Goal: Task Accomplishment & Management: Complete application form

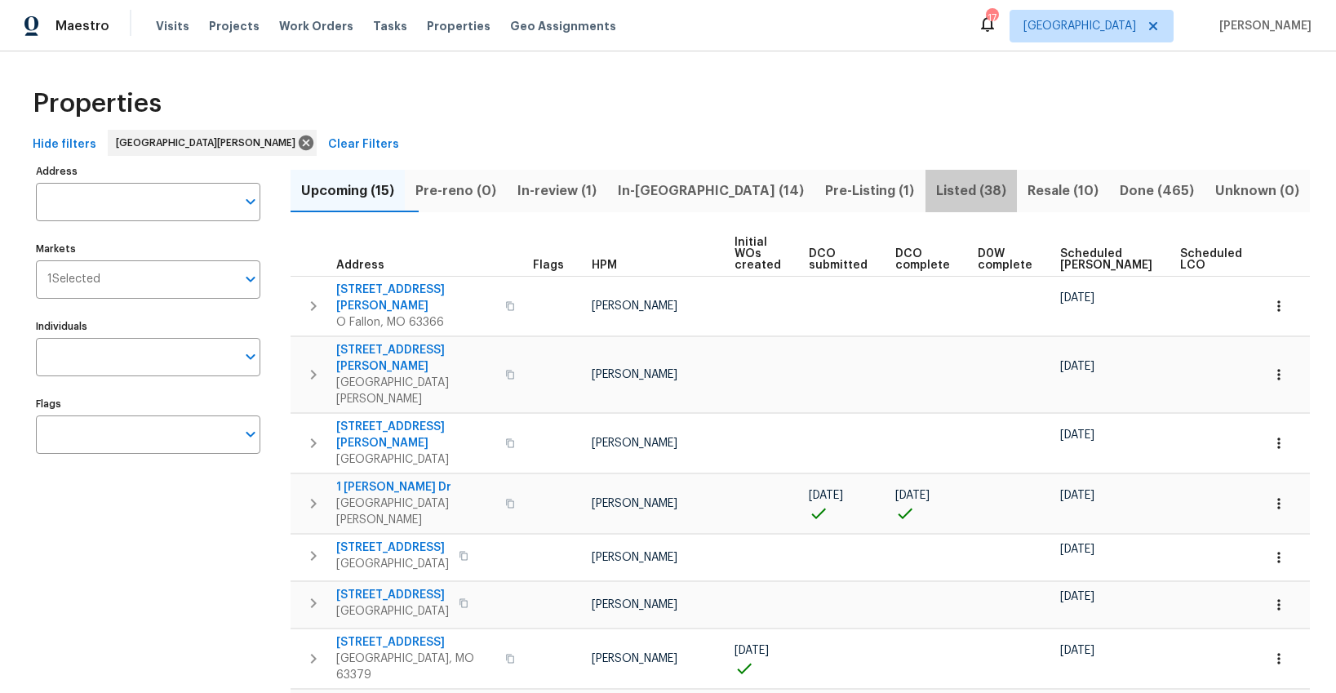
click at [935, 192] on span "Listed (38)" at bounding box center [971, 191] width 72 height 23
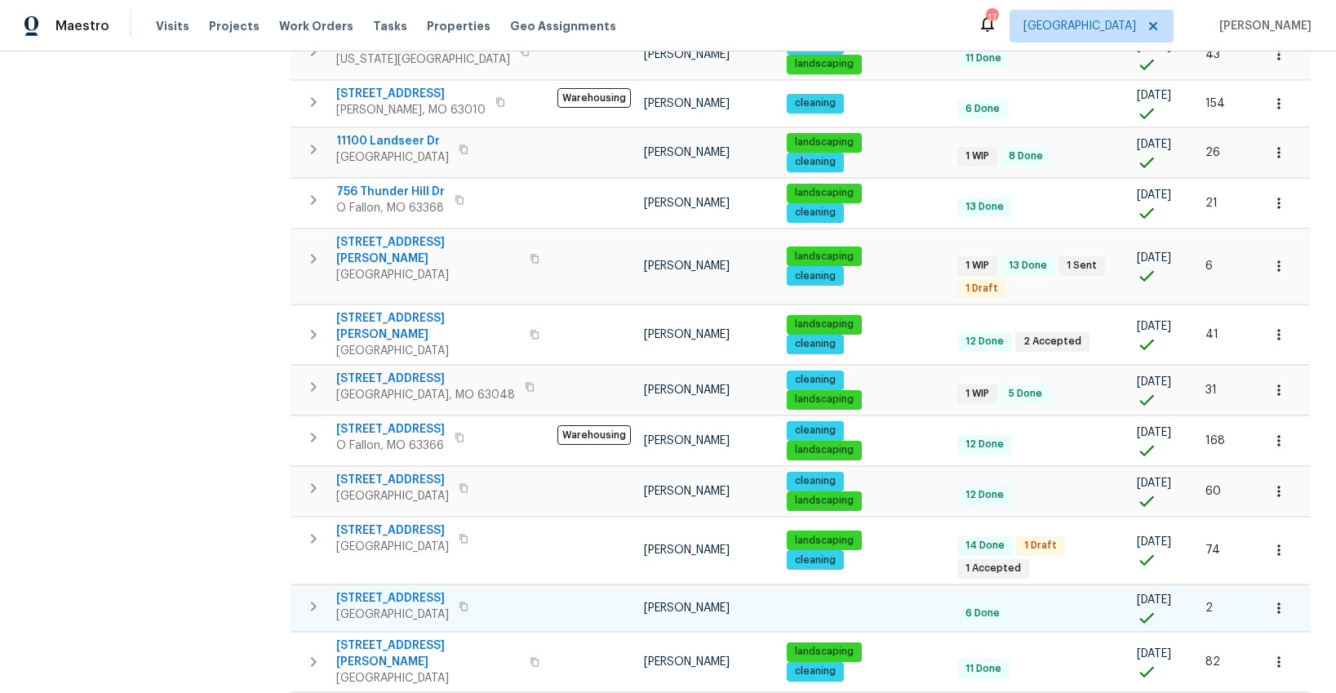
scroll to position [919, 0]
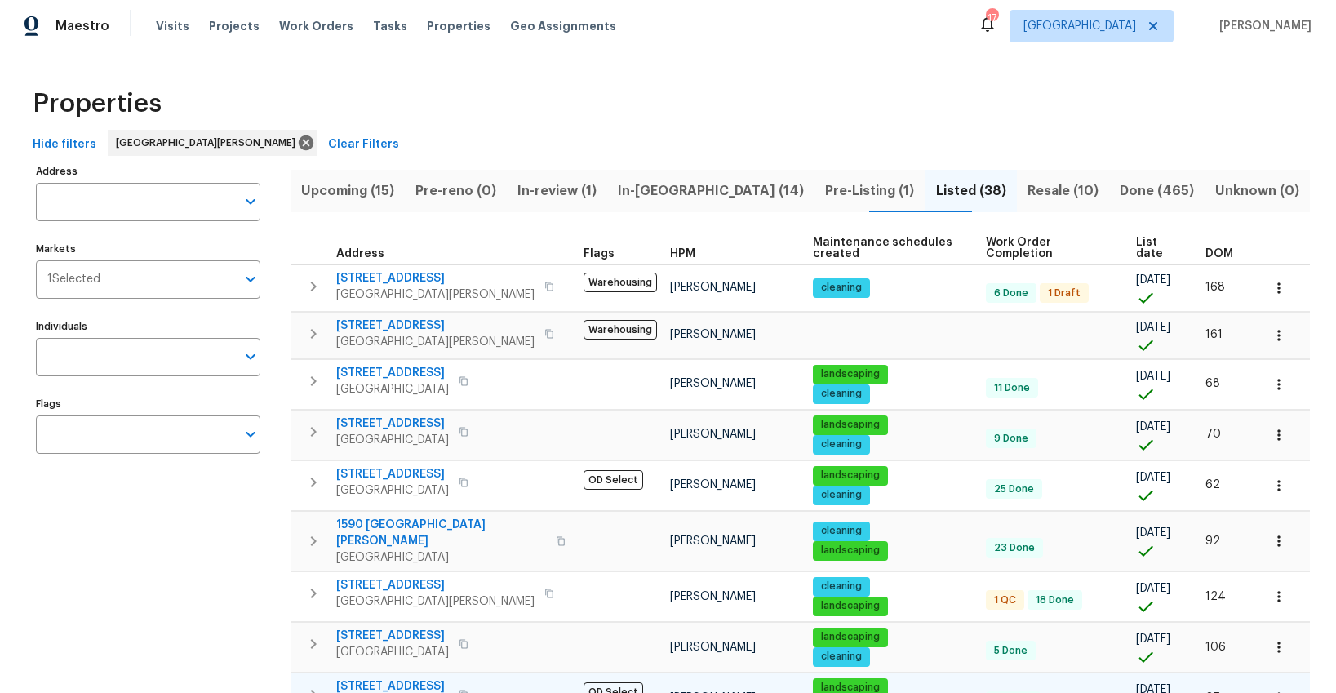
scroll to position [274, 0]
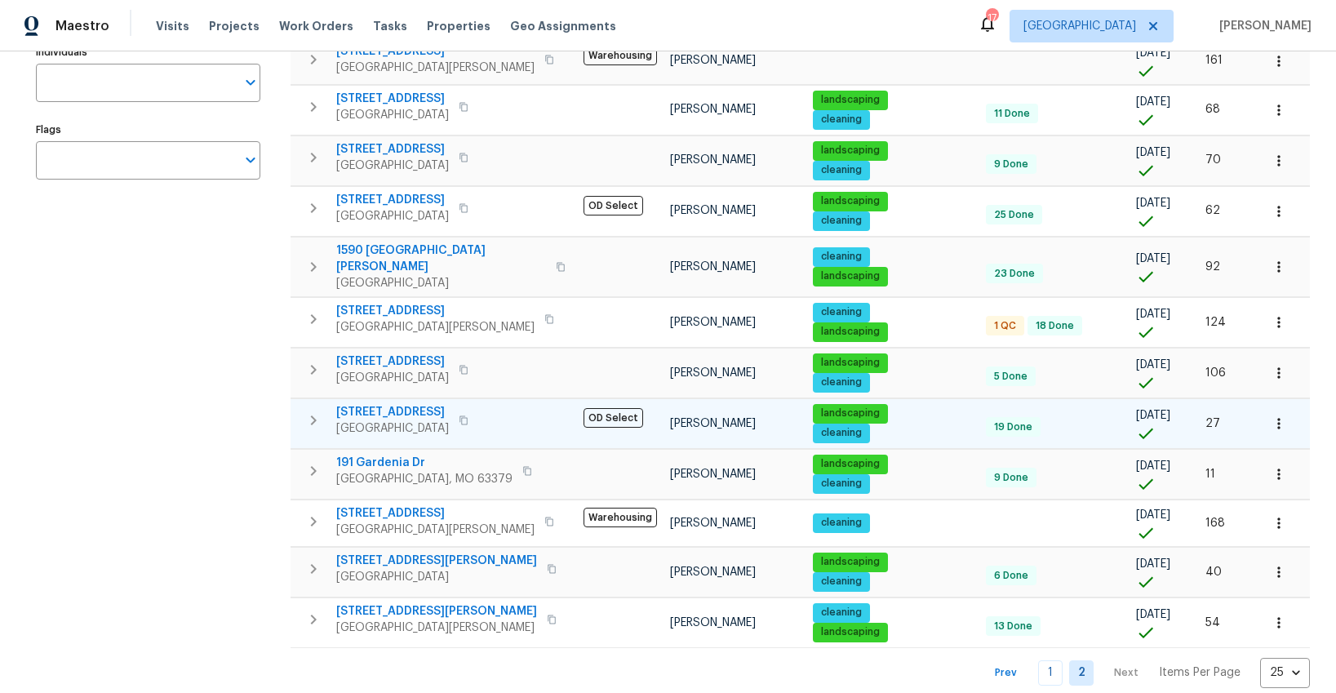
click at [1271, 415] on icon "button" at bounding box center [1279, 423] width 16 height 16
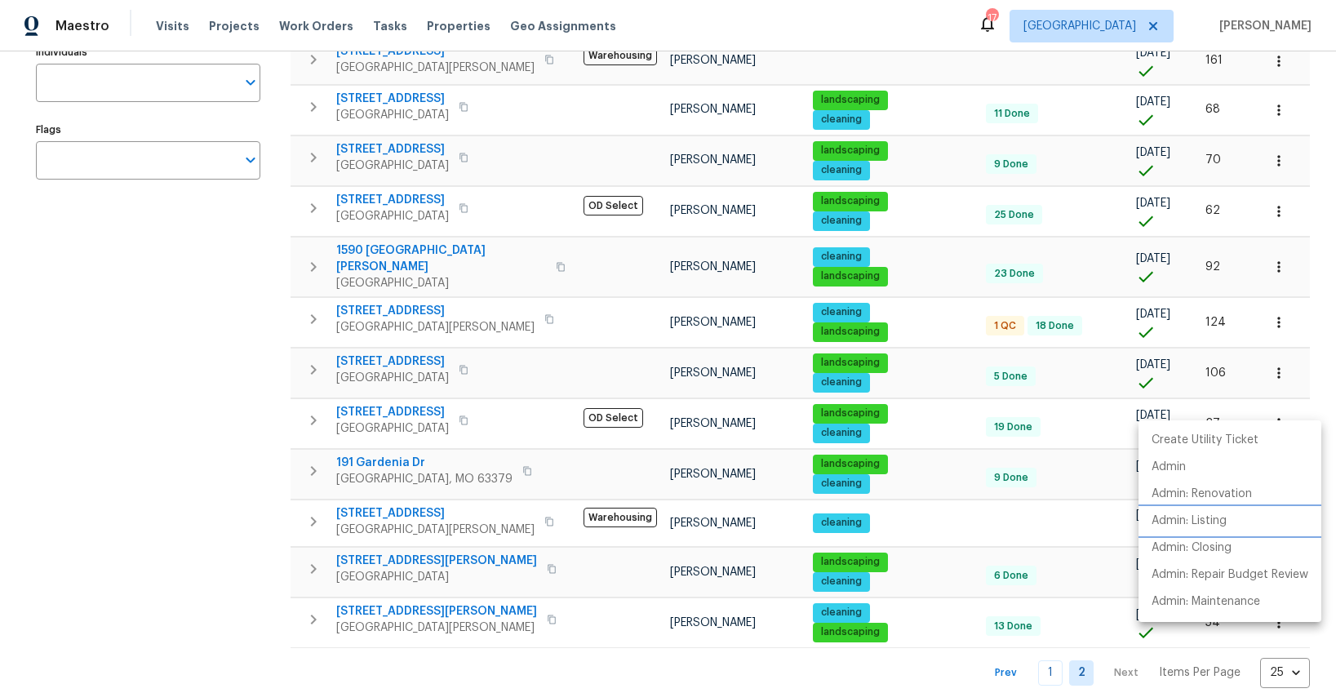
click at [1178, 520] on p "Admin: Listing" at bounding box center [1189, 521] width 75 height 17
click at [217, 376] on div at bounding box center [668, 346] width 1336 height 693
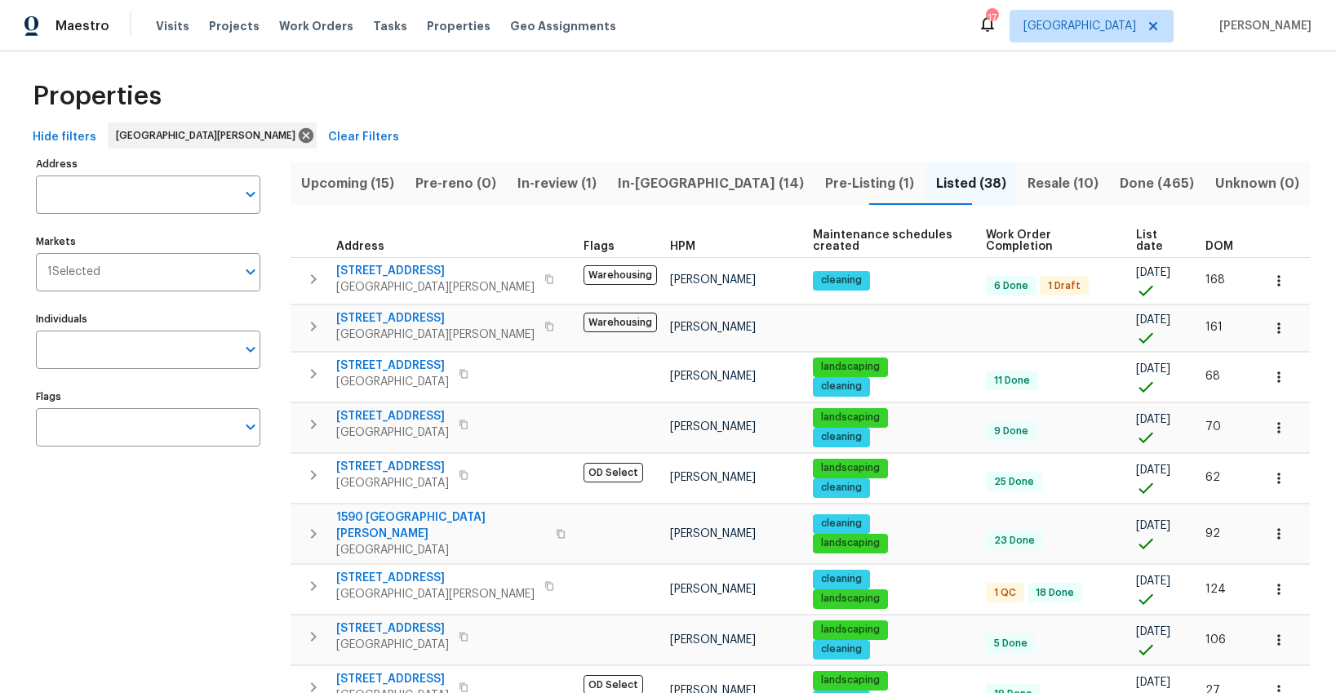
scroll to position [0, 0]
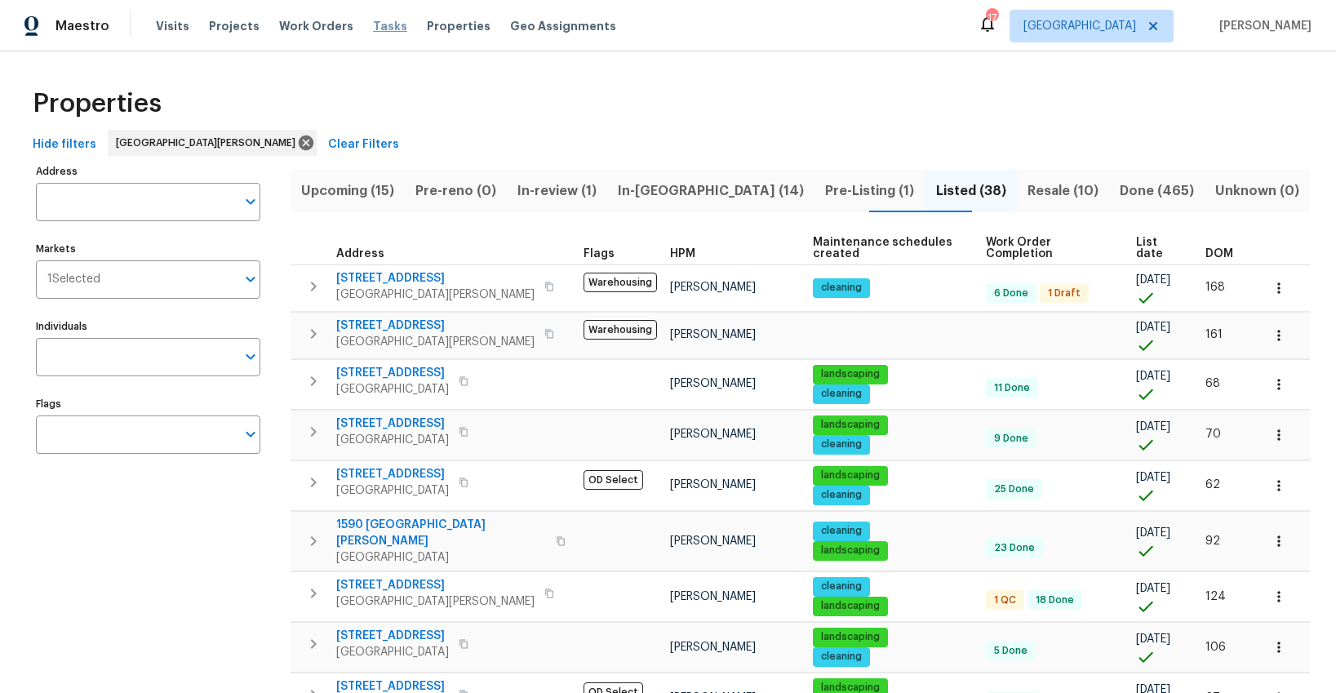
click at [373, 25] on span "Tasks" at bounding box center [390, 25] width 34 height 11
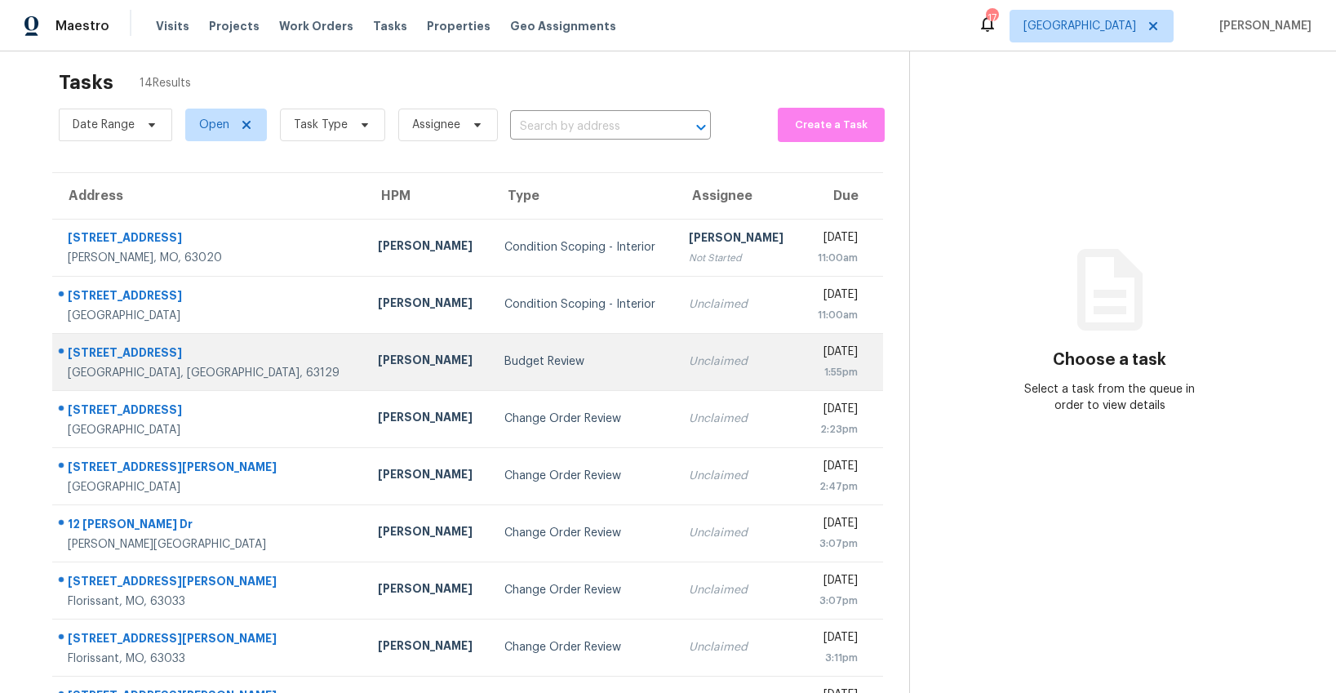
scroll to position [21, 0]
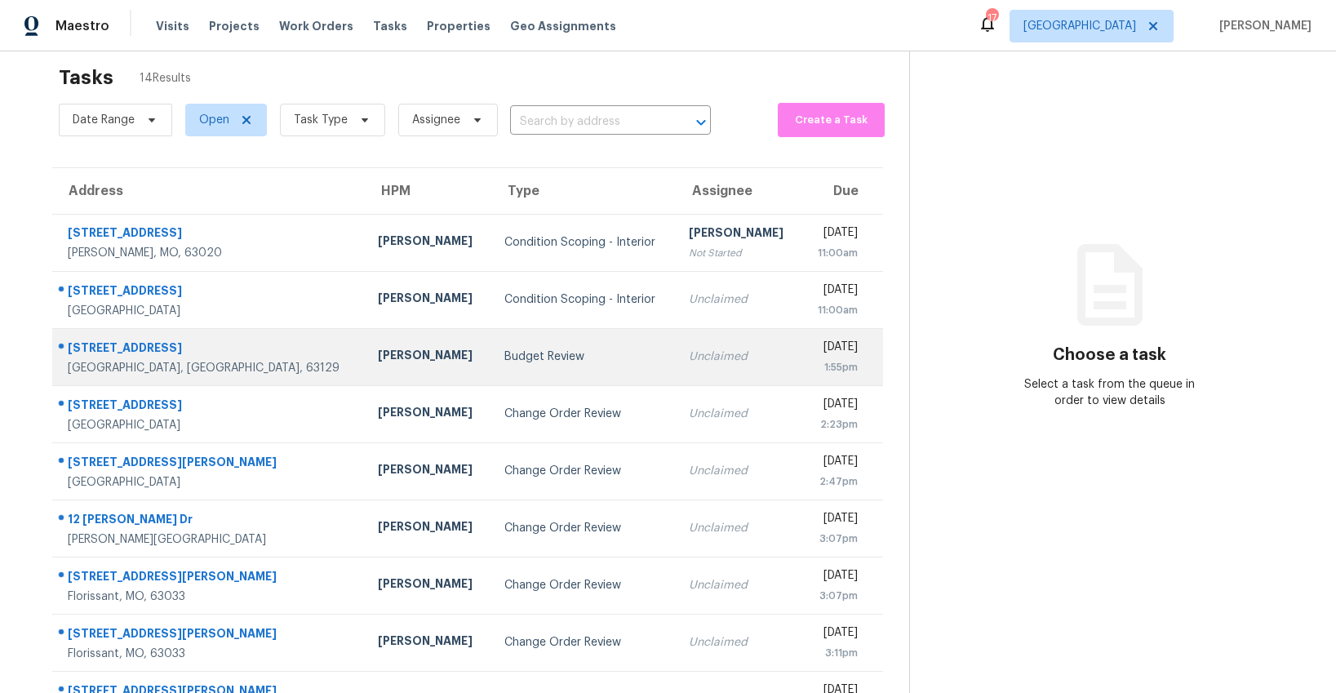
click at [491, 363] on td "Budget Review" at bounding box center [583, 356] width 184 height 57
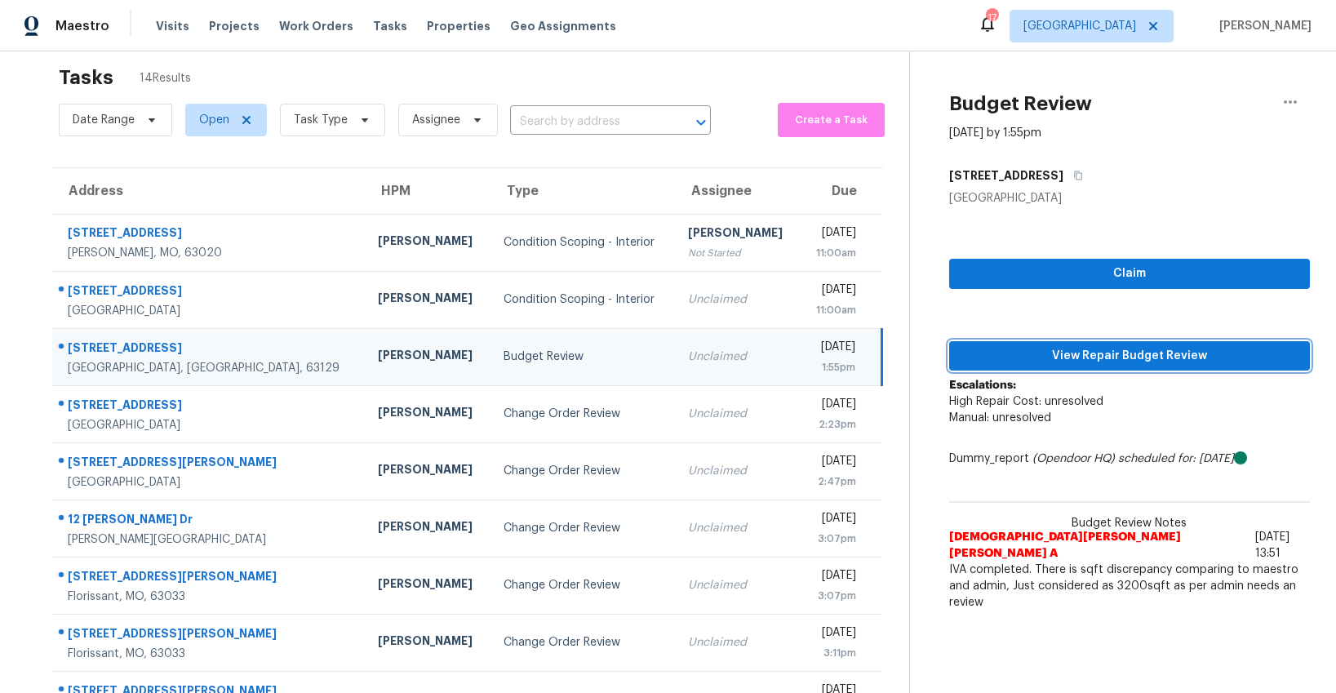
click at [1120, 351] on span "View Repair Budget Review" at bounding box center [1129, 356] width 335 height 20
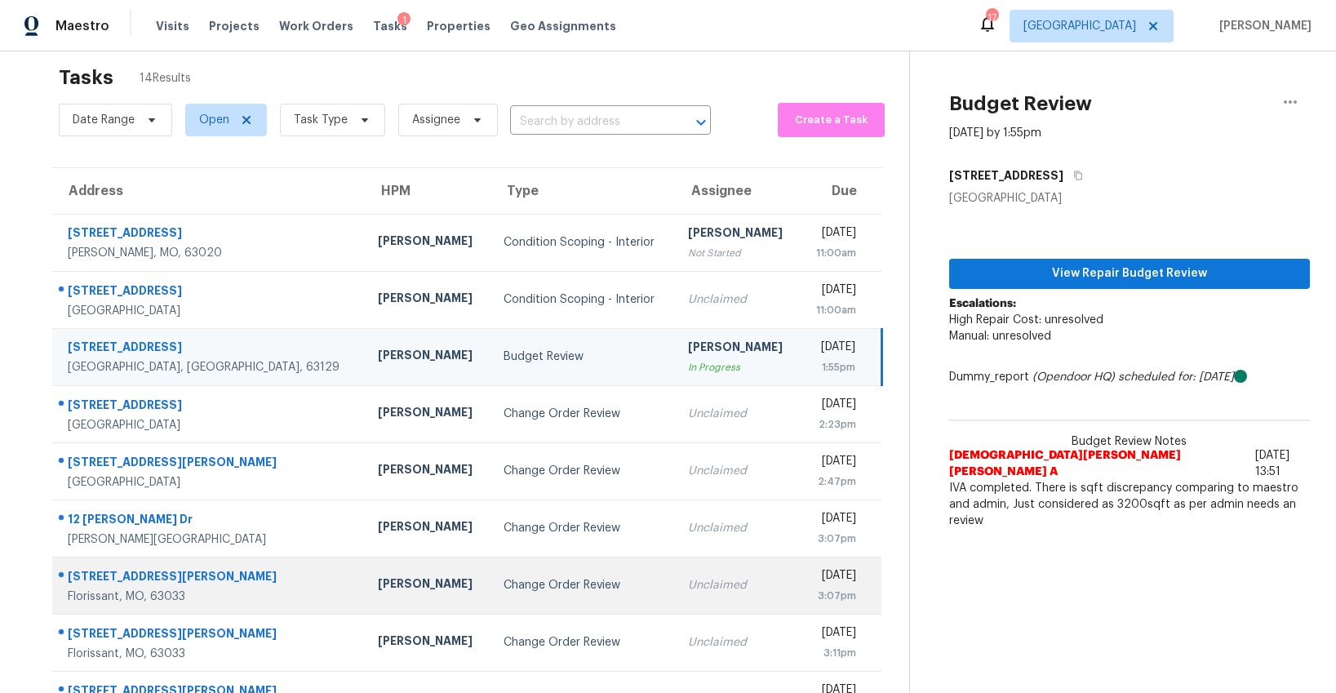
scroll to position [158, 0]
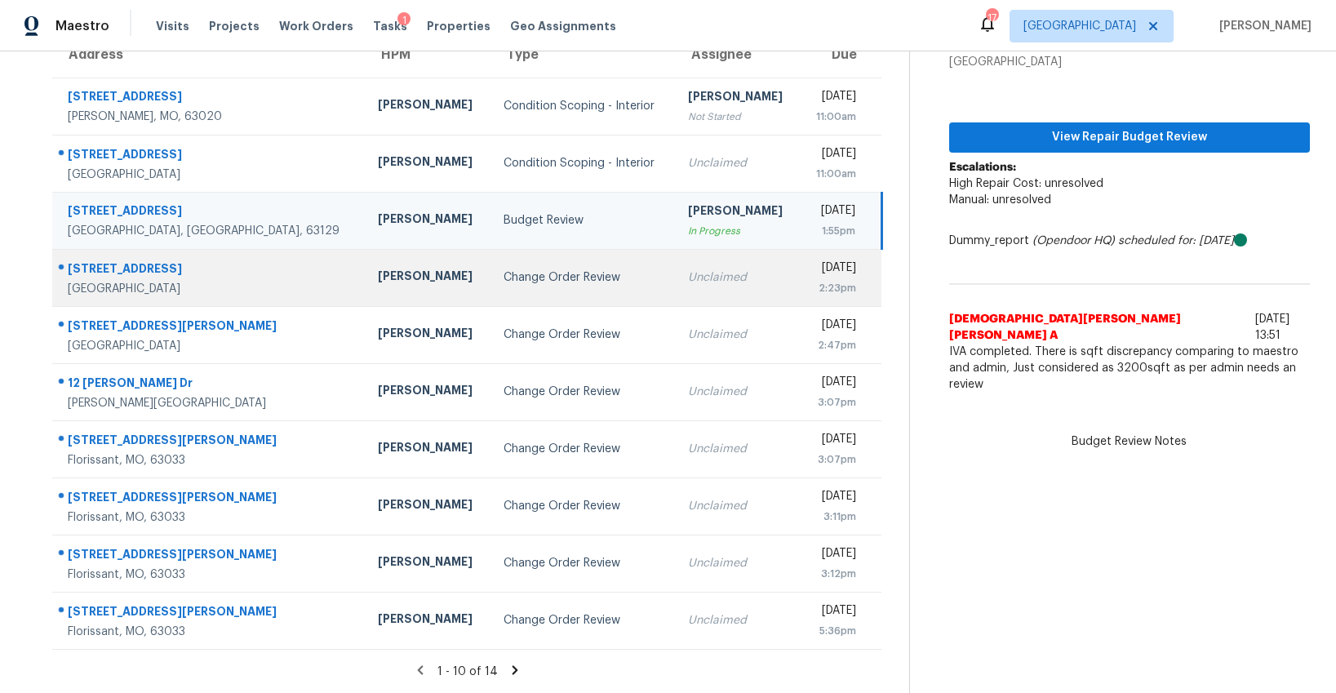
click at [504, 286] on div "Change Order Review" at bounding box center [583, 277] width 158 height 16
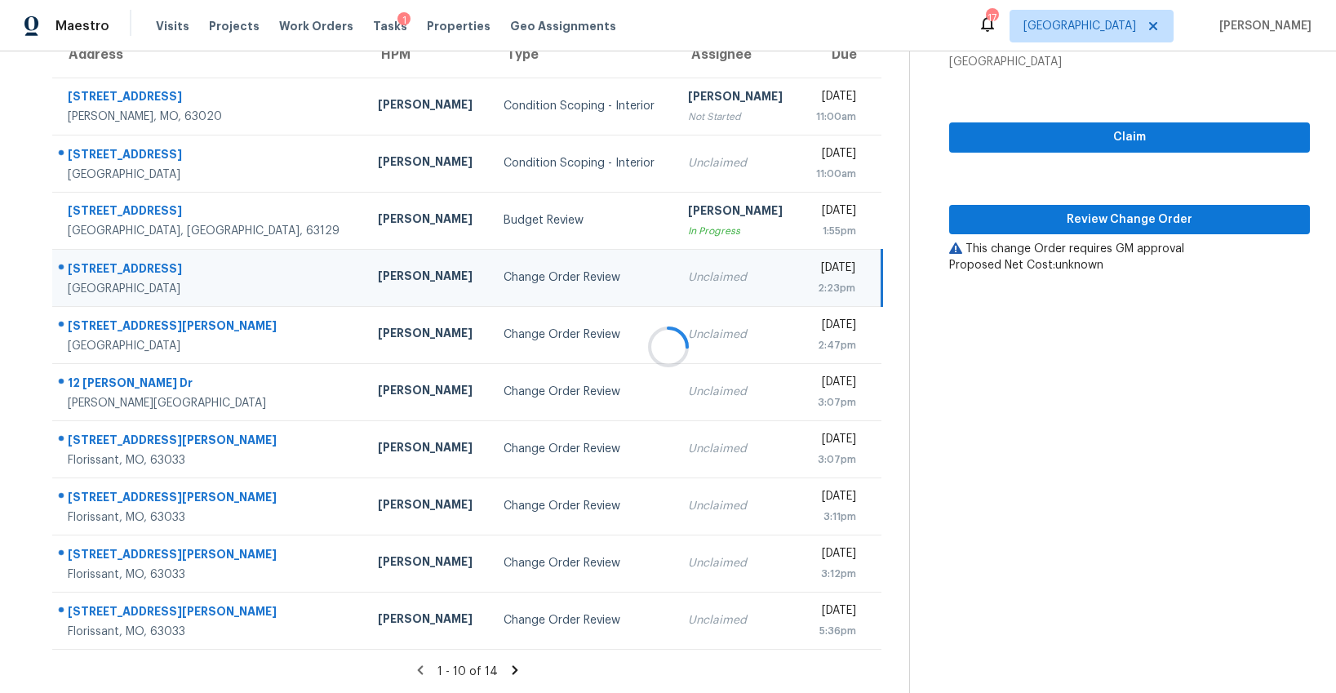
scroll to position [108, 0]
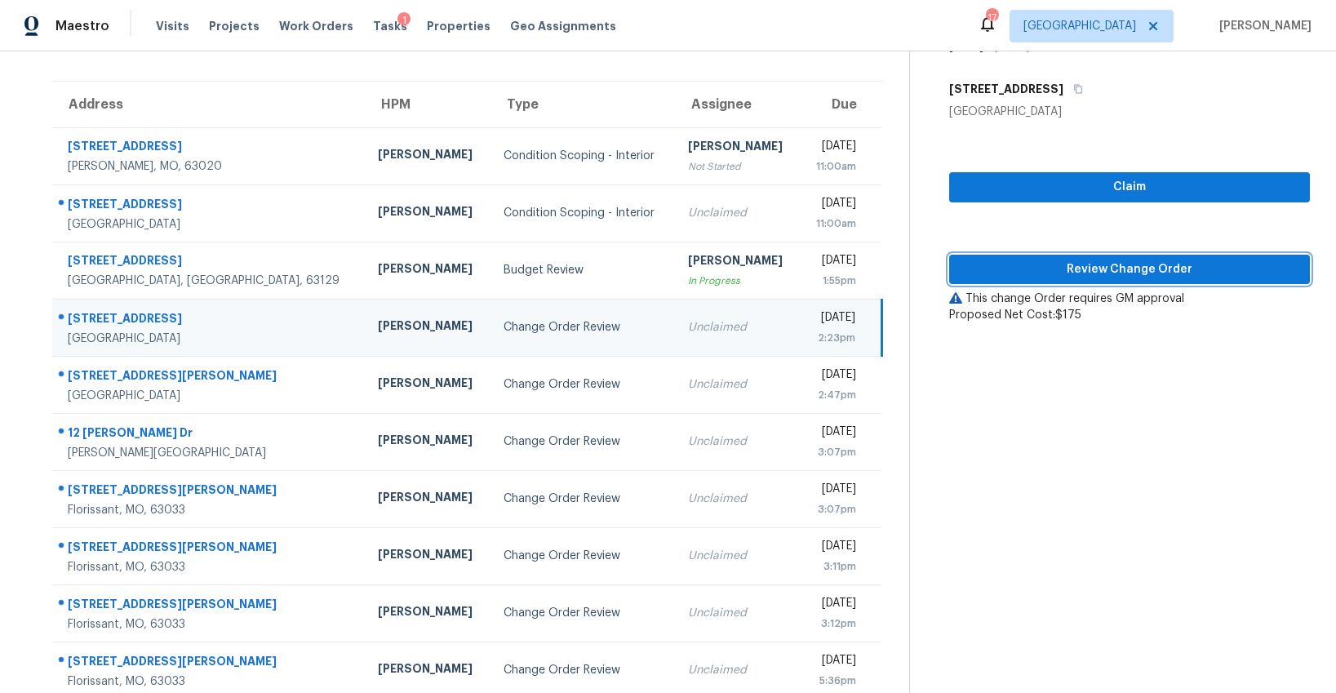
click at [1109, 273] on span "Review Change Order" at bounding box center [1129, 270] width 335 height 20
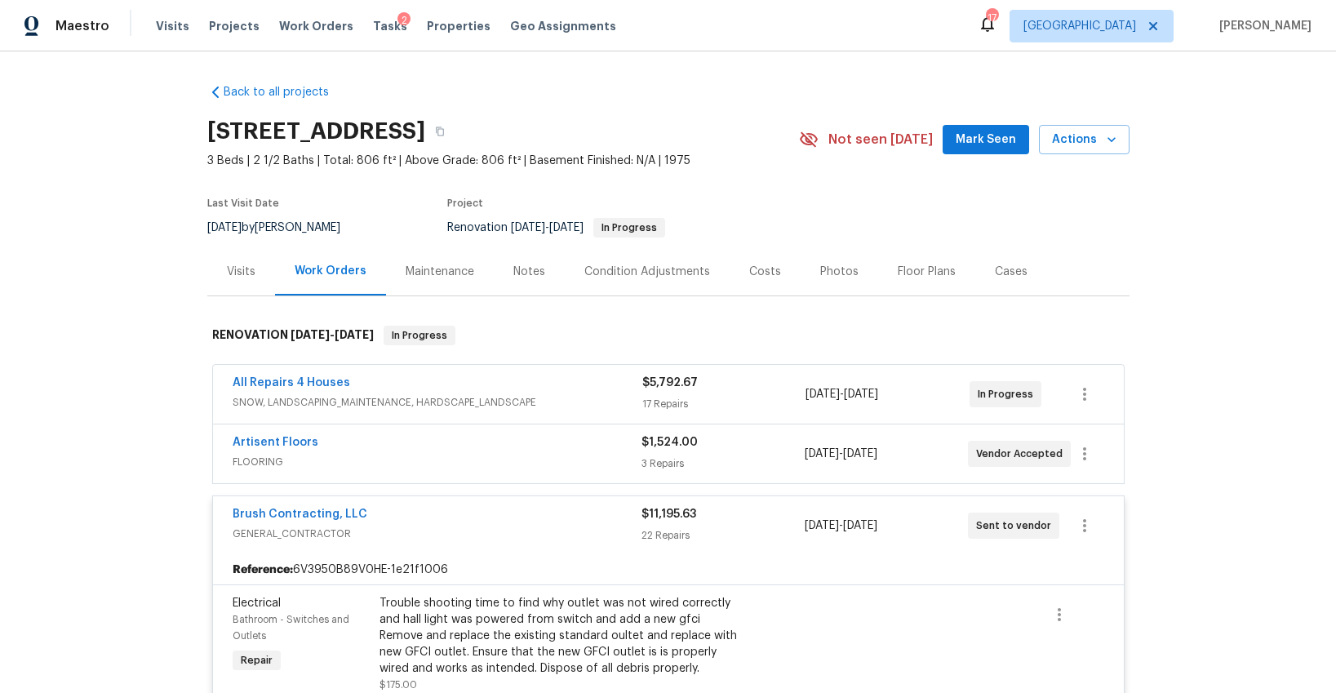
click at [558, 398] on span "SNOW, LANDSCAPING_MAINTENANCE, HARDSCAPE_LANDSCAPE" at bounding box center [438, 402] width 410 height 16
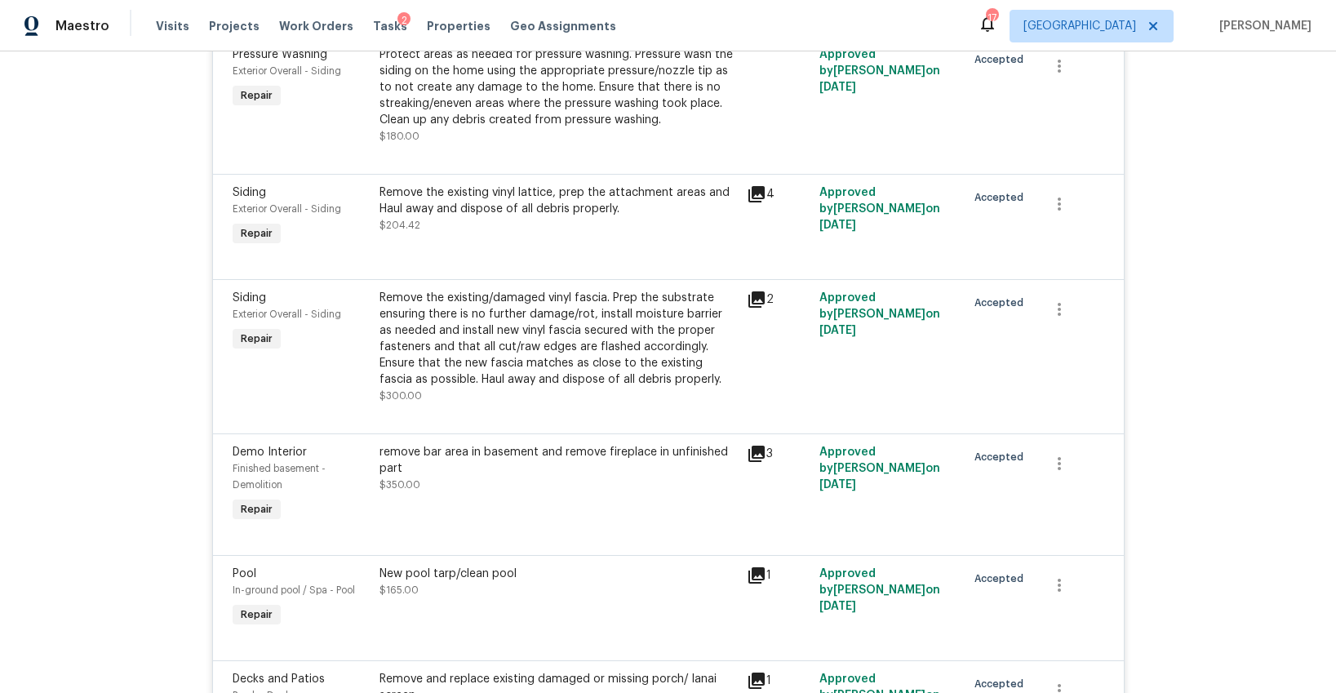
scroll to position [2834, 0]
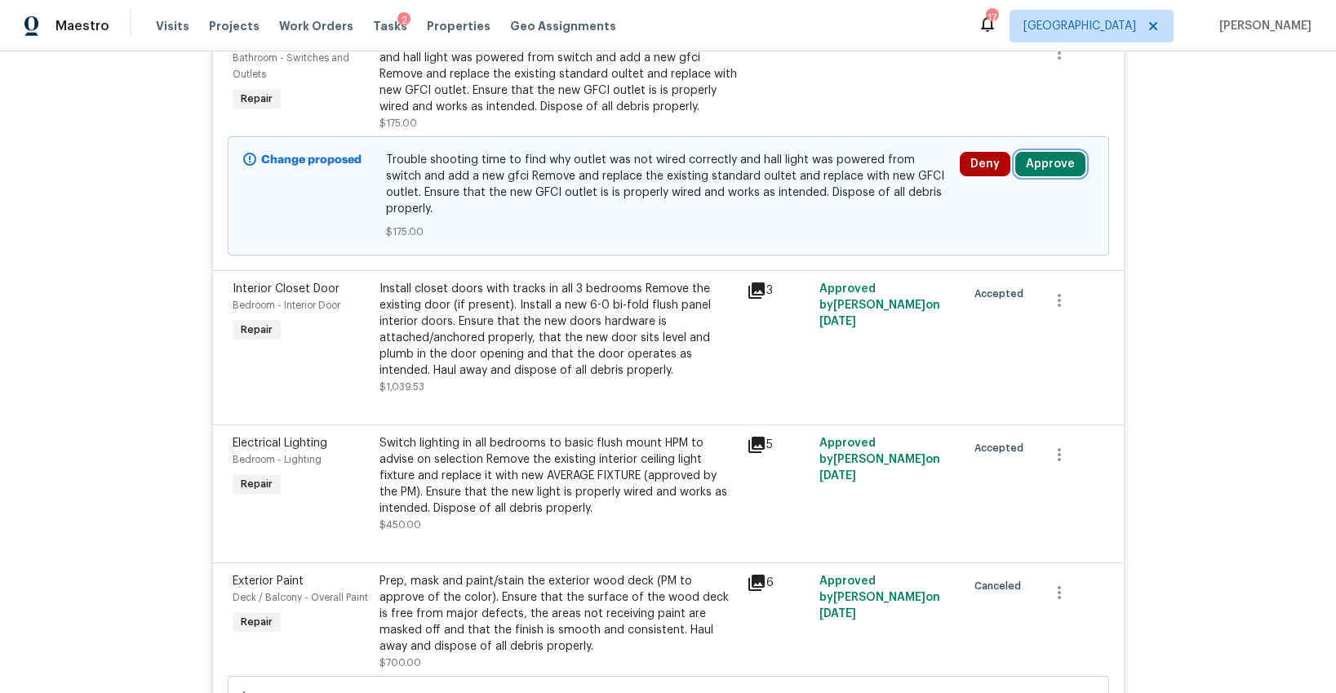
click at [1043, 158] on button "Approve" at bounding box center [1050, 164] width 70 height 24
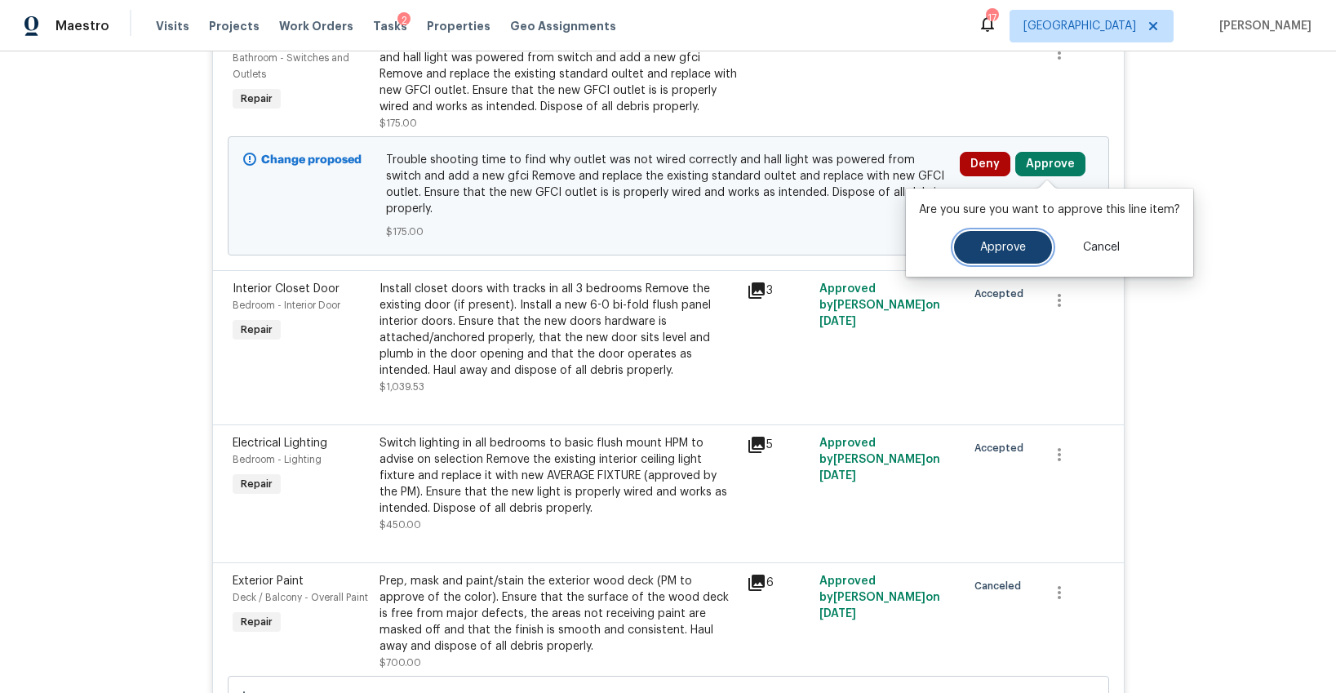
click at [993, 247] on span "Approve" at bounding box center [1003, 248] width 46 height 12
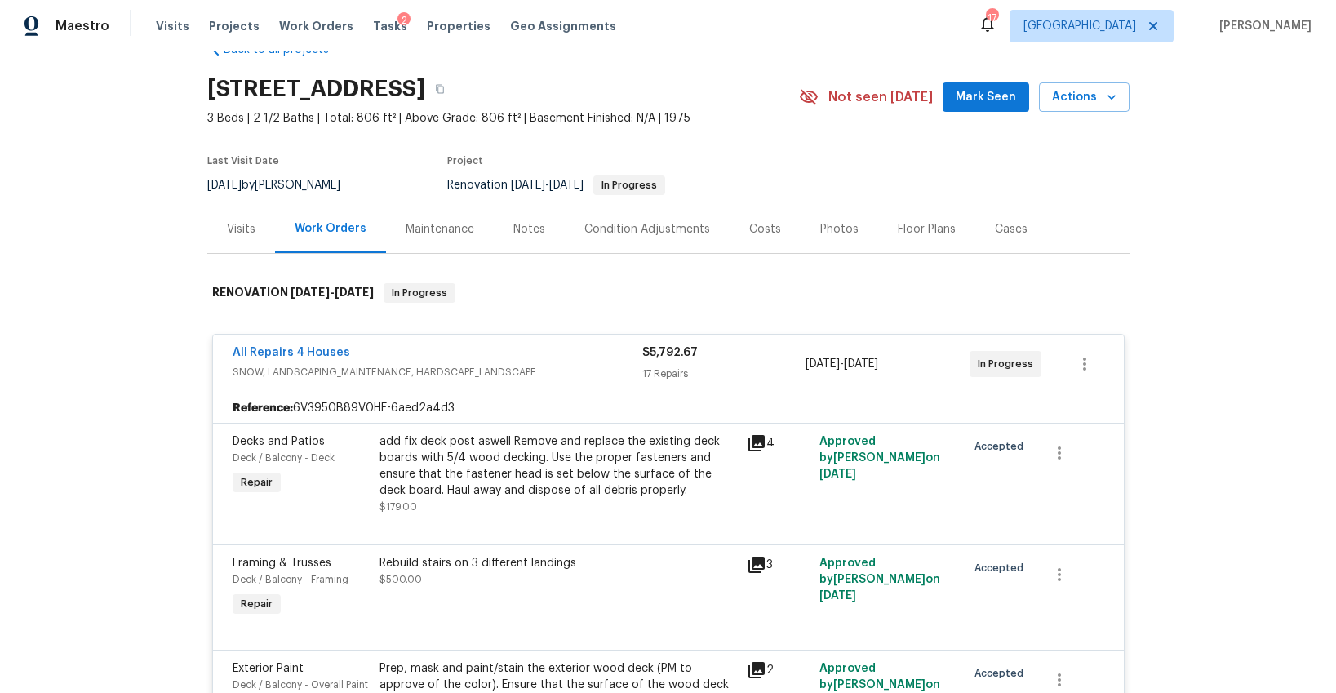
scroll to position [0, 0]
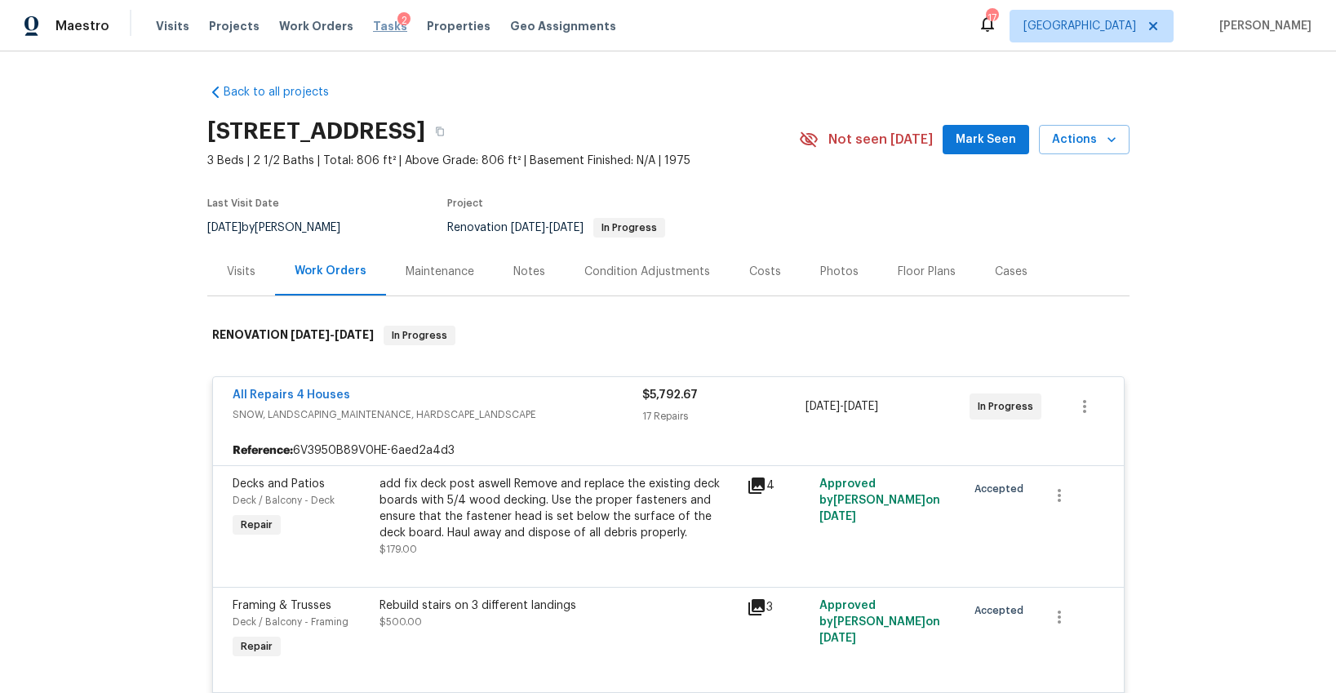
click at [373, 24] on span "Tasks" at bounding box center [390, 25] width 34 height 11
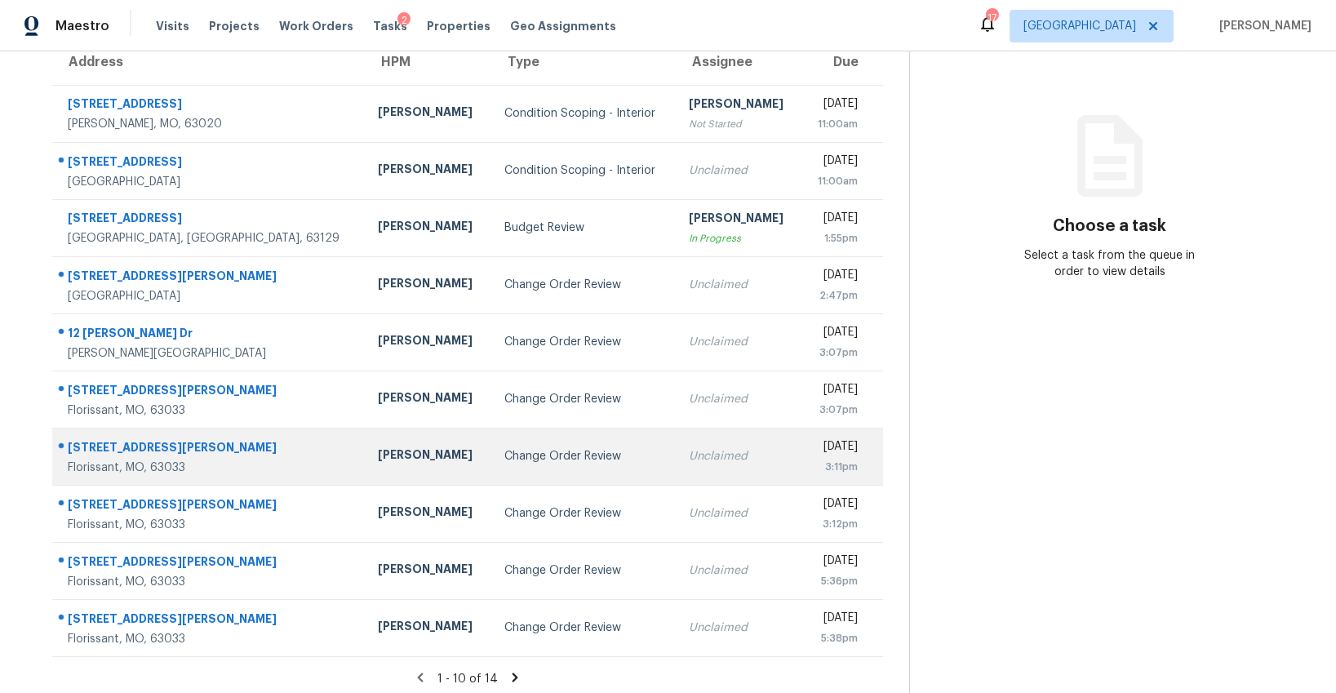
scroll to position [158, 0]
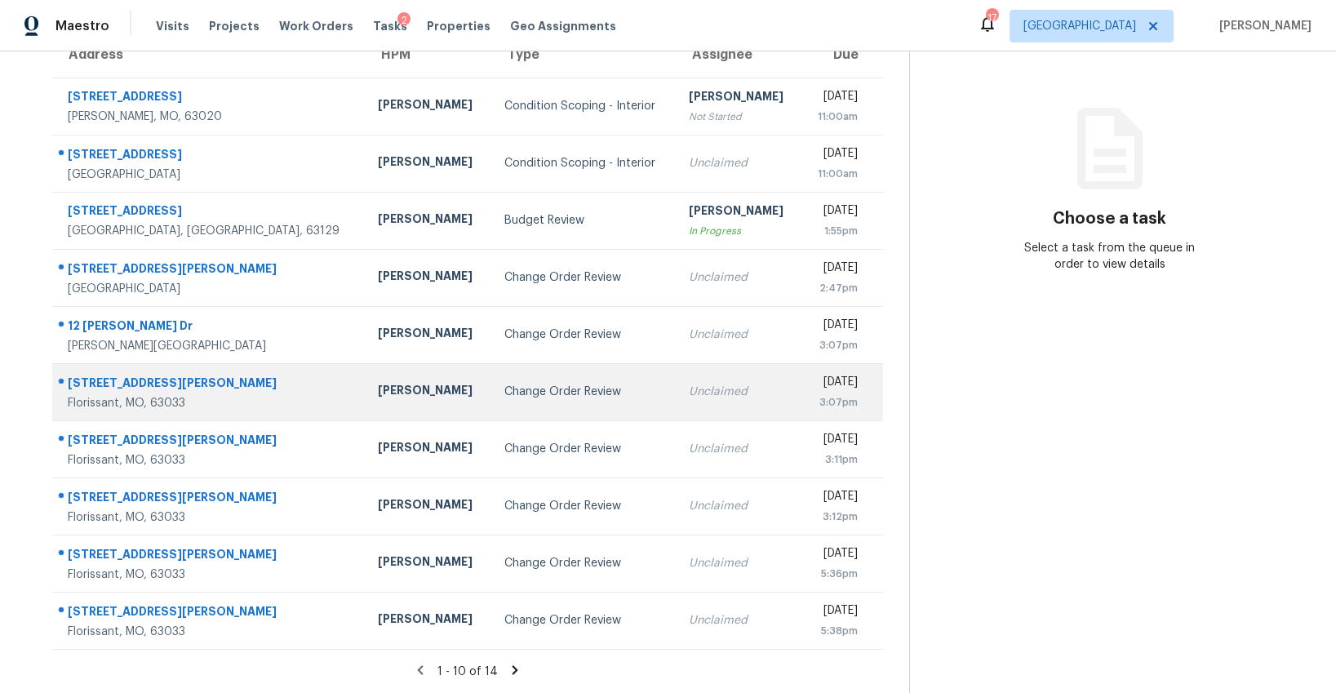
click at [504, 393] on div "Change Order Review" at bounding box center [583, 392] width 158 height 16
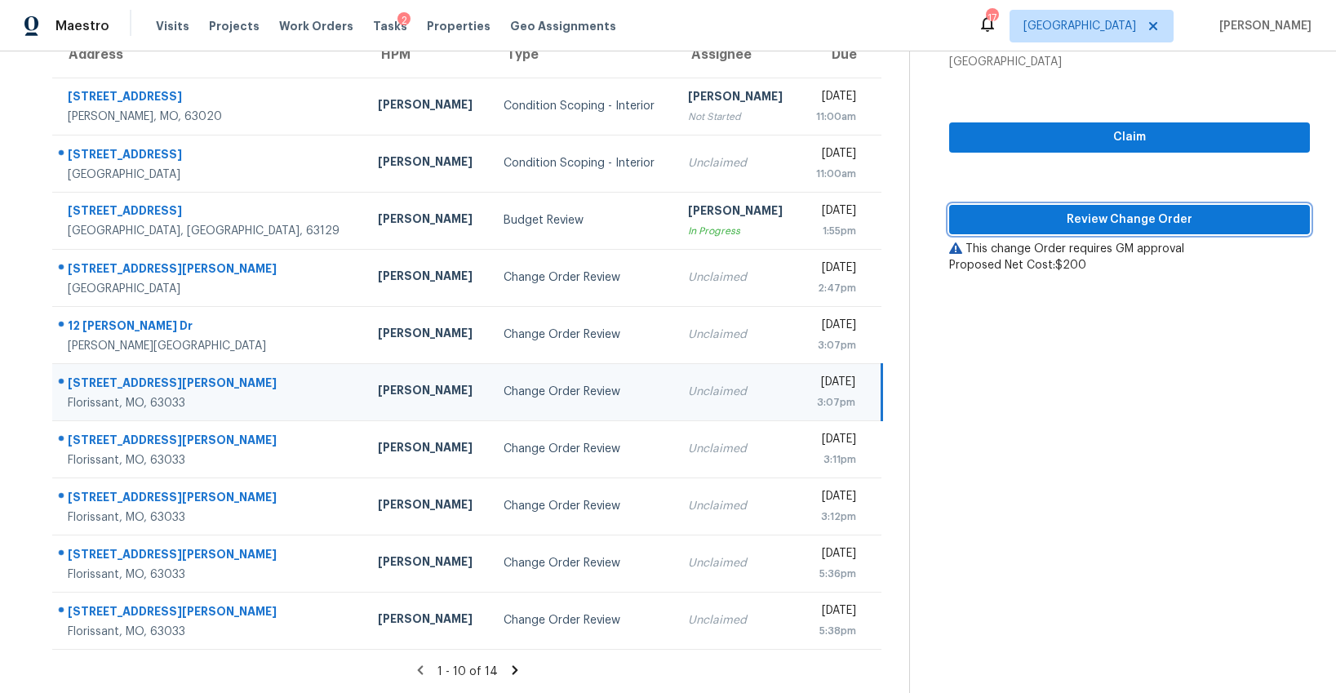
click at [1092, 216] on span "Review Change Order" at bounding box center [1129, 220] width 335 height 20
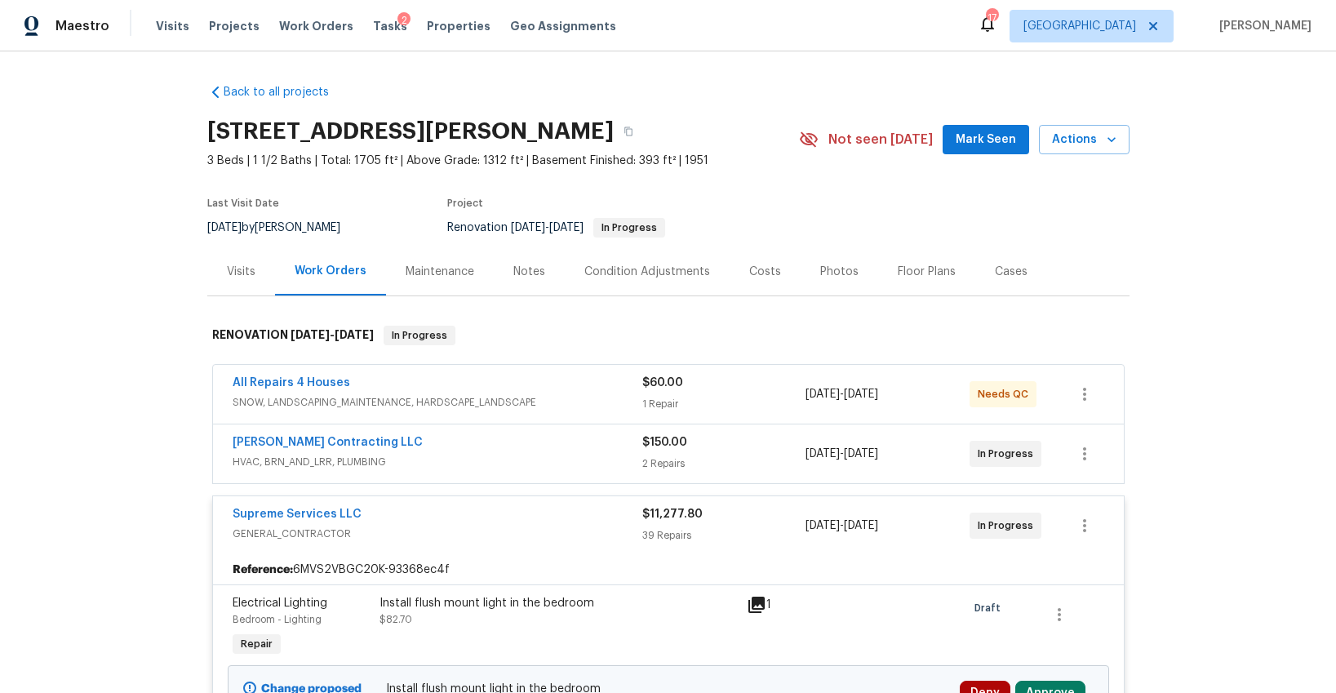
scroll to position [389, 0]
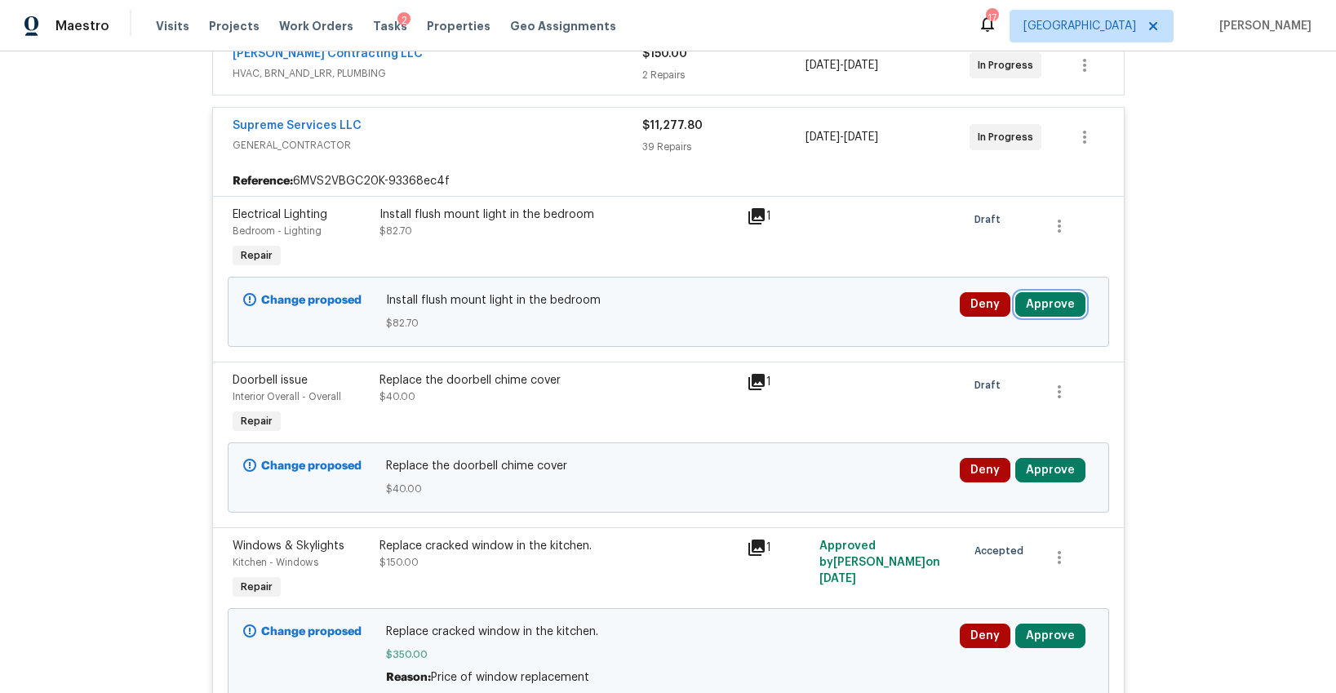
click at [1059, 309] on button "Approve" at bounding box center [1050, 304] width 70 height 24
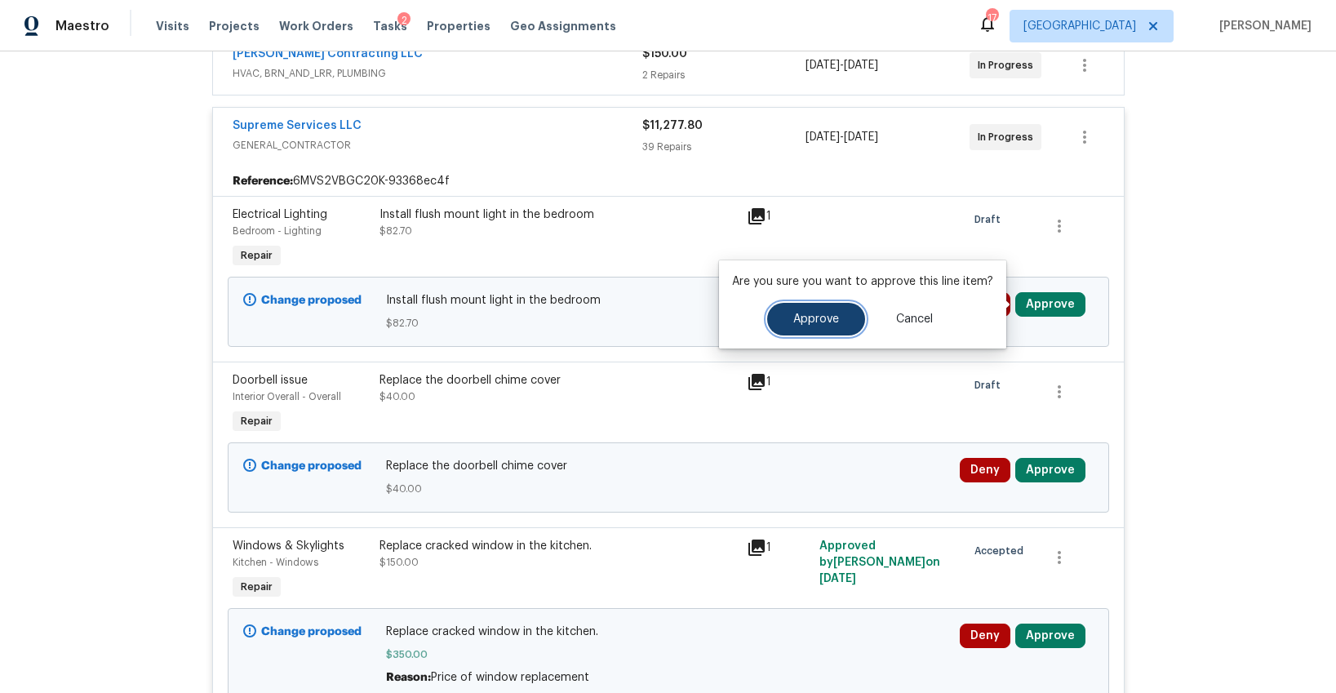
click at [804, 327] on button "Approve" at bounding box center [816, 319] width 98 height 33
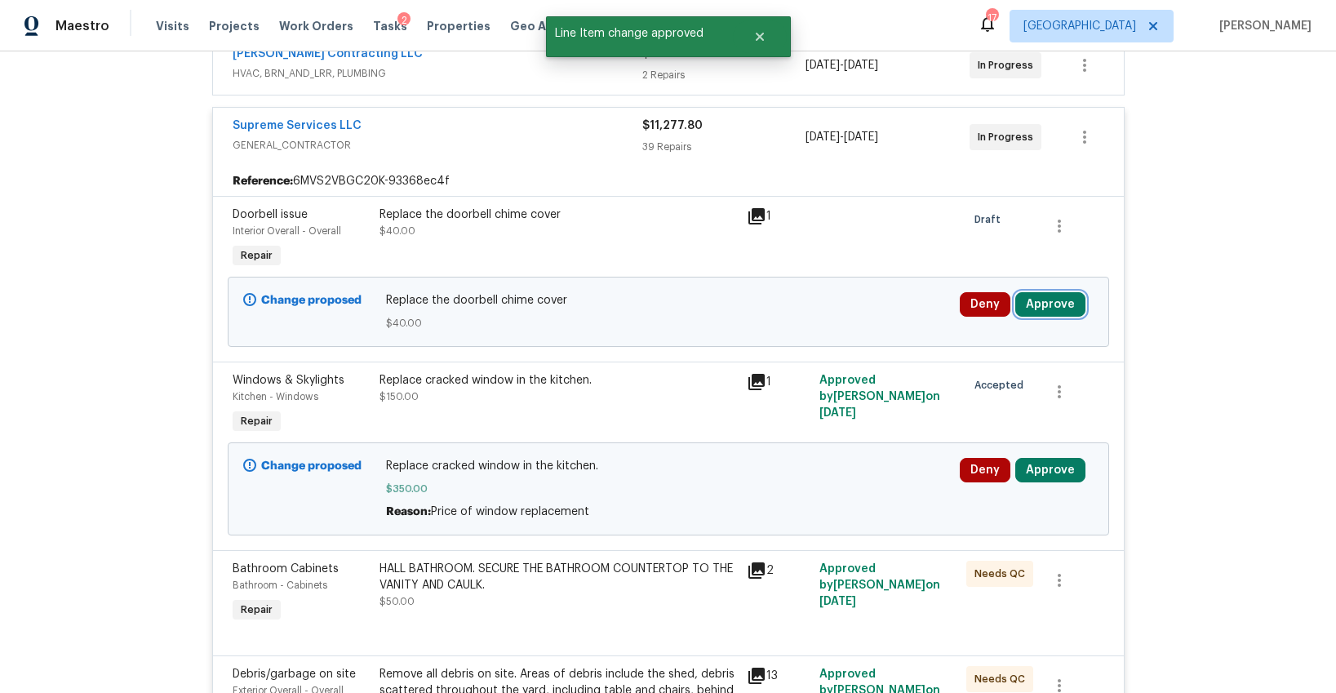
click at [1062, 304] on button "Approve" at bounding box center [1050, 304] width 70 height 24
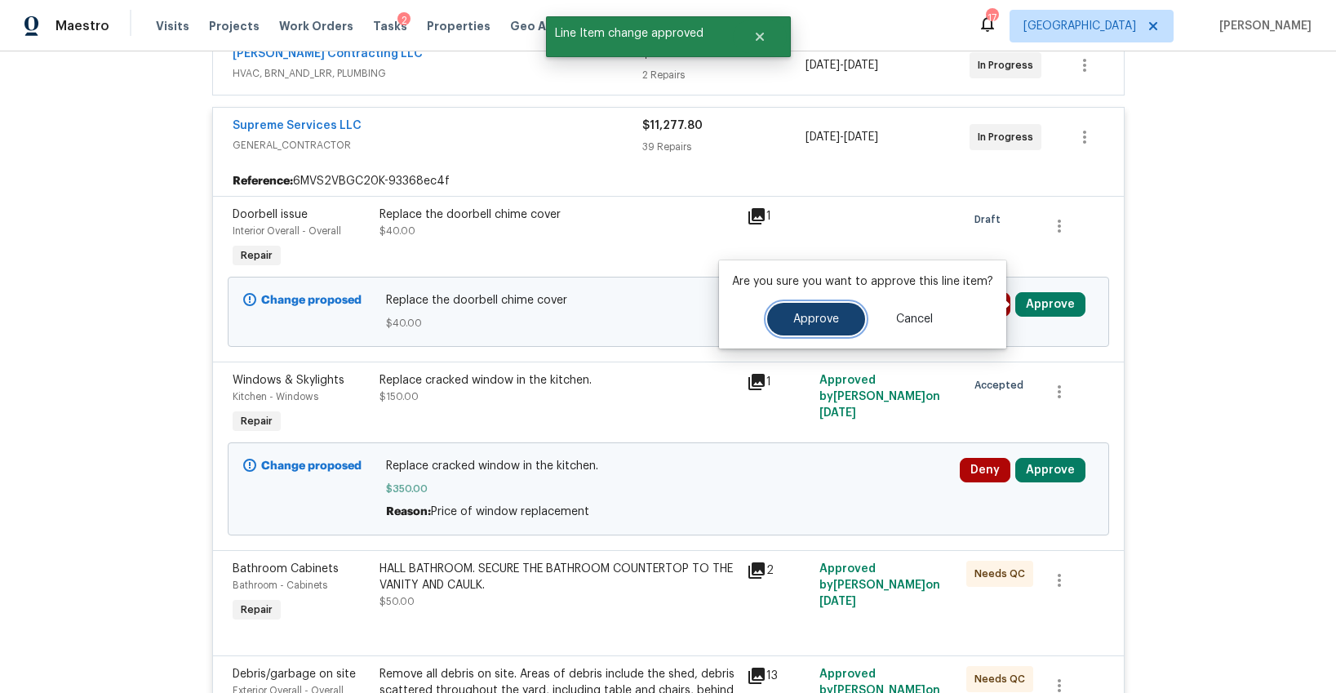
click at [793, 322] on span "Approve" at bounding box center [816, 319] width 46 height 12
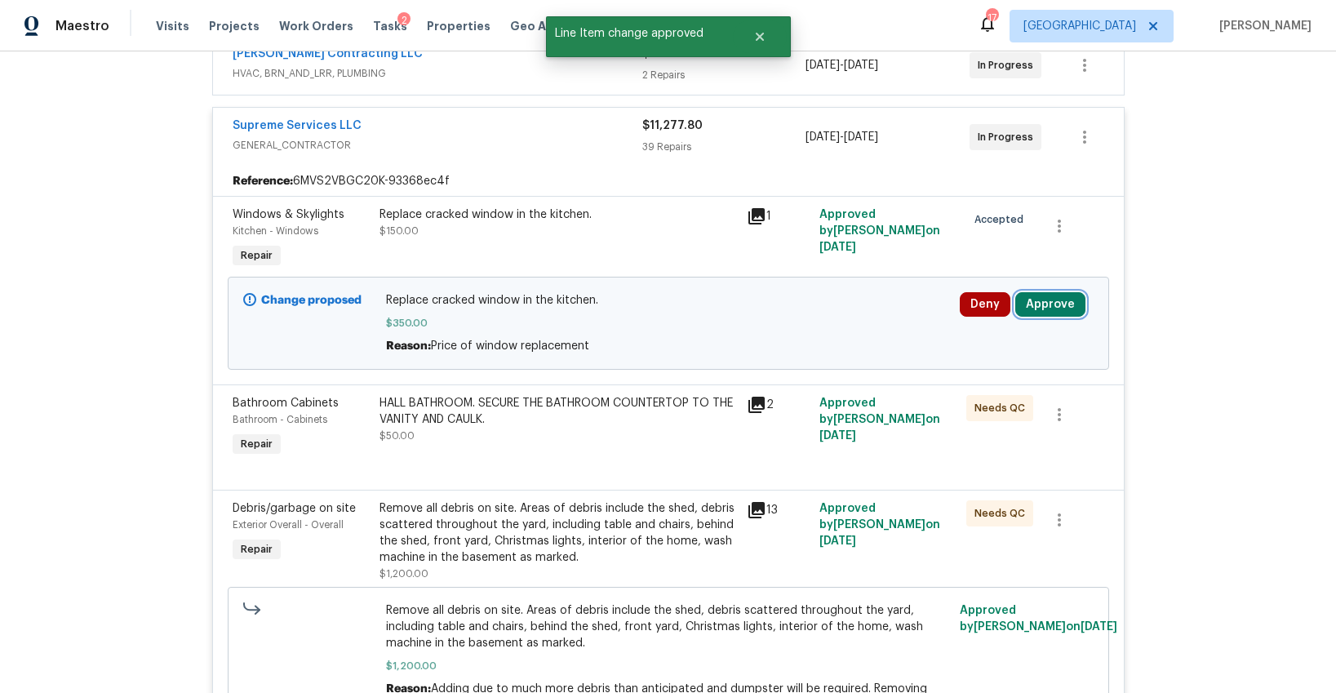
click at [1023, 300] on button "Approve" at bounding box center [1050, 304] width 70 height 24
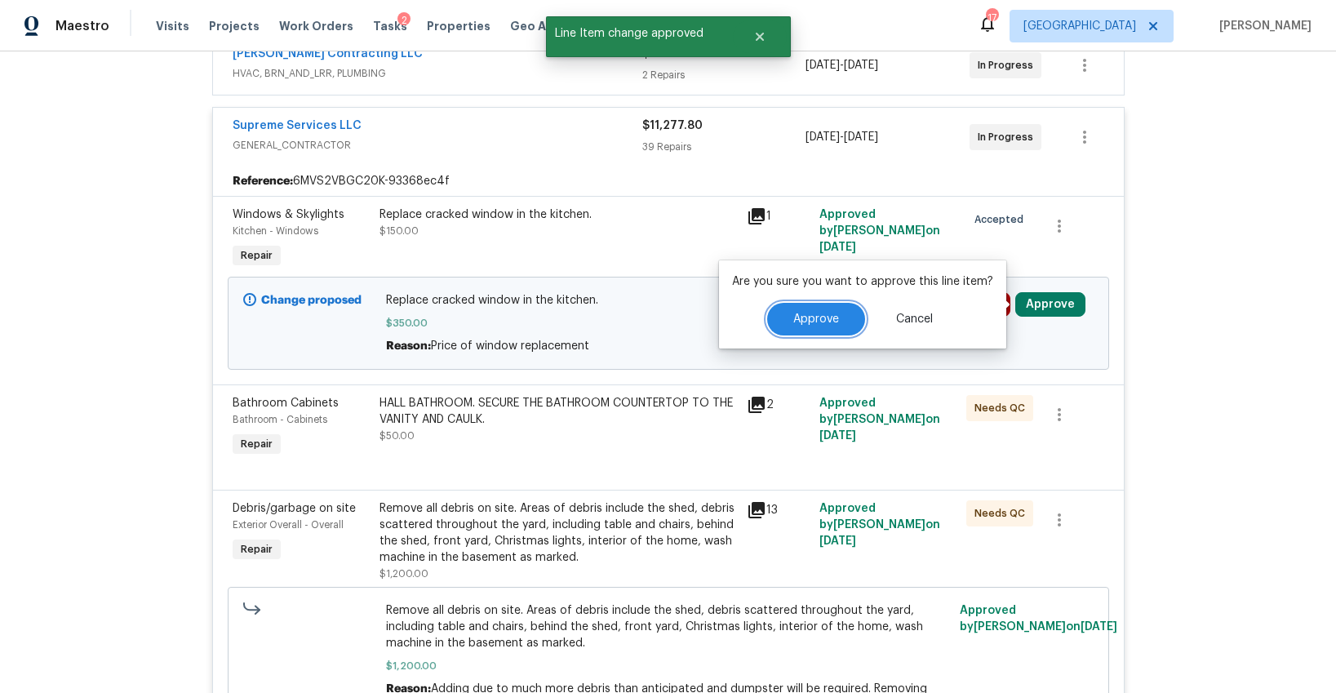
click at [824, 313] on span "Approve" at bounding box center [816, 319] width 46 height 12
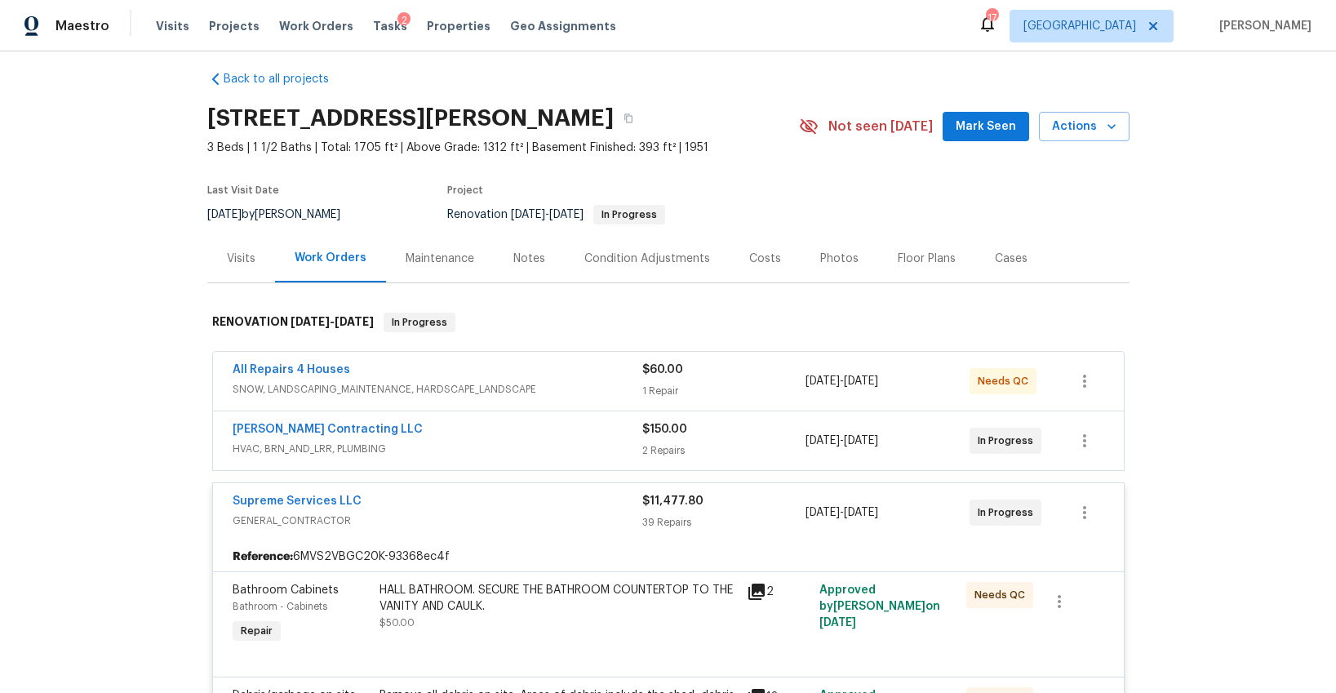
scroll to position [0, 0]
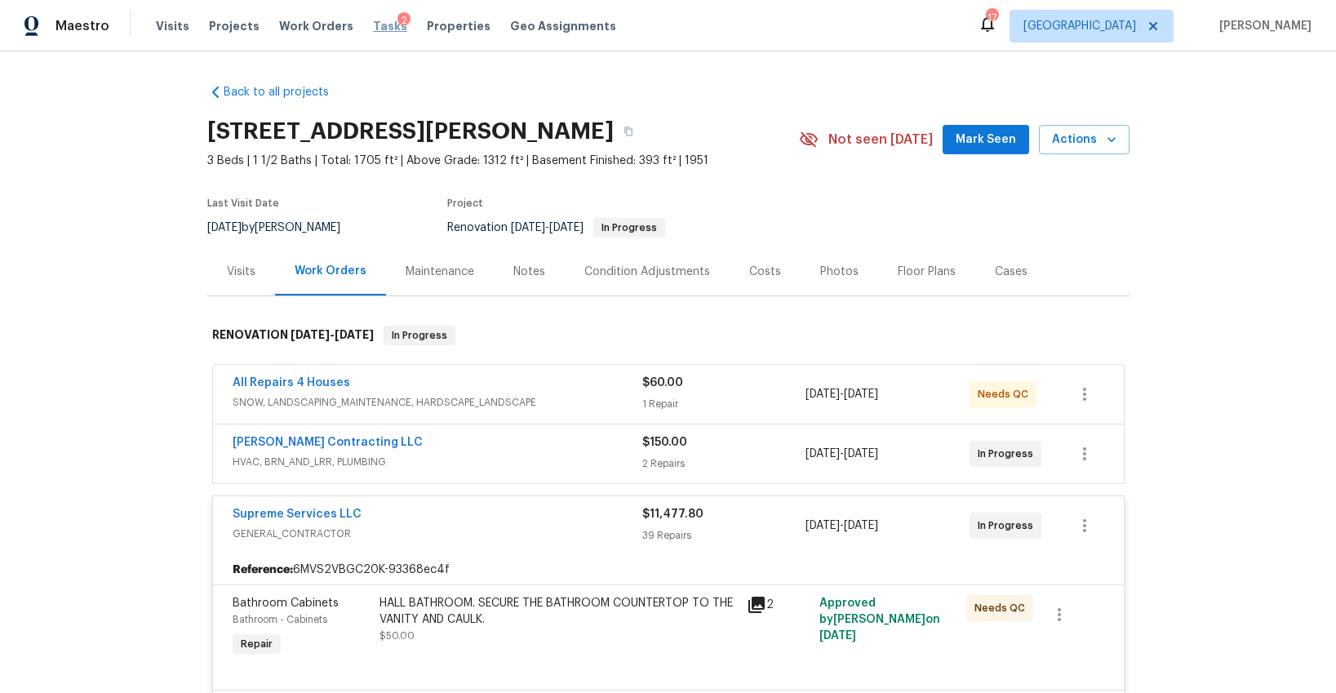
click at [373, 22] on span "Tasks" at bounding box center [390, 25] width 34 height 11
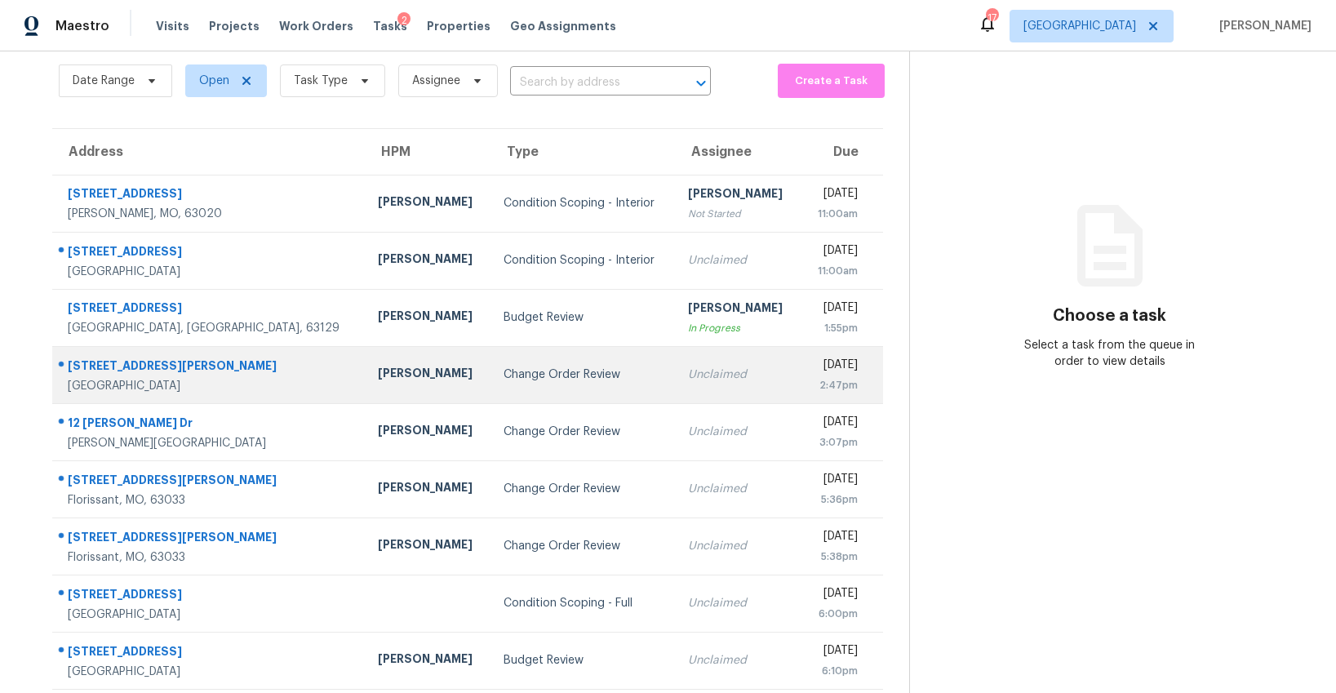
scroll to position [158, 0]
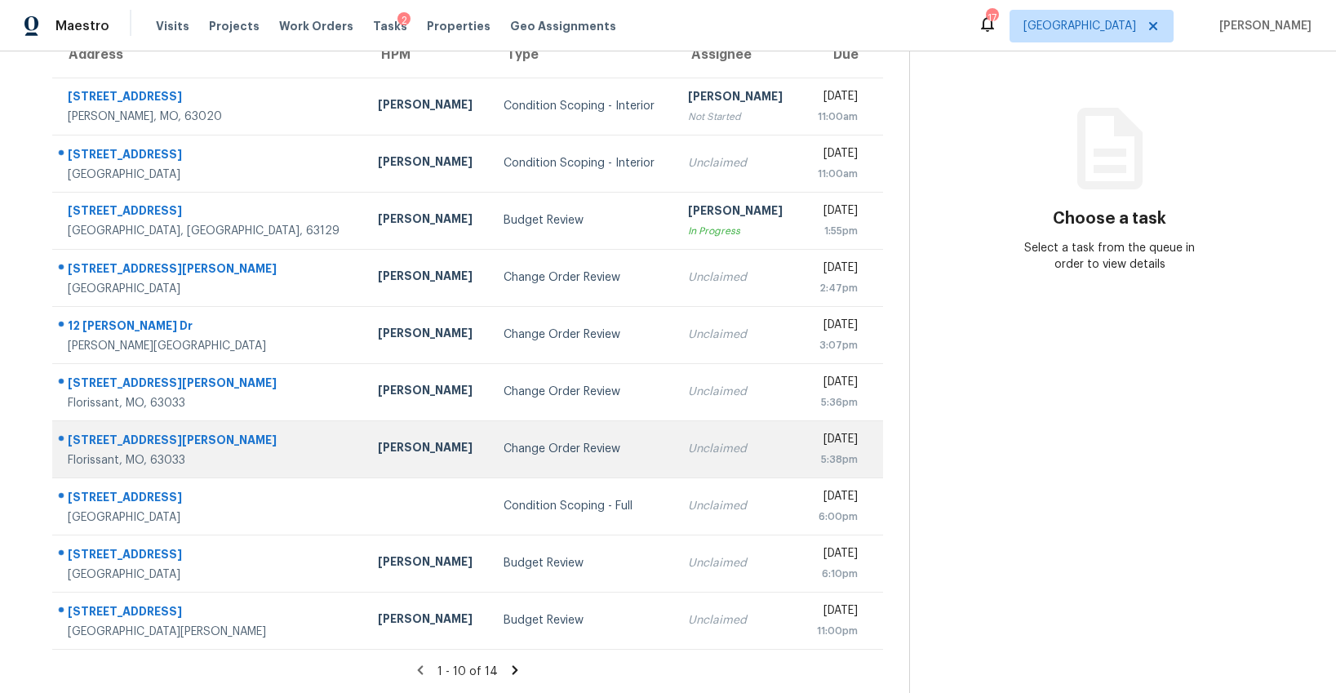
click at [504, 454] on div "Change Order Review" at bounding box center [583, 449] width 158 height 16
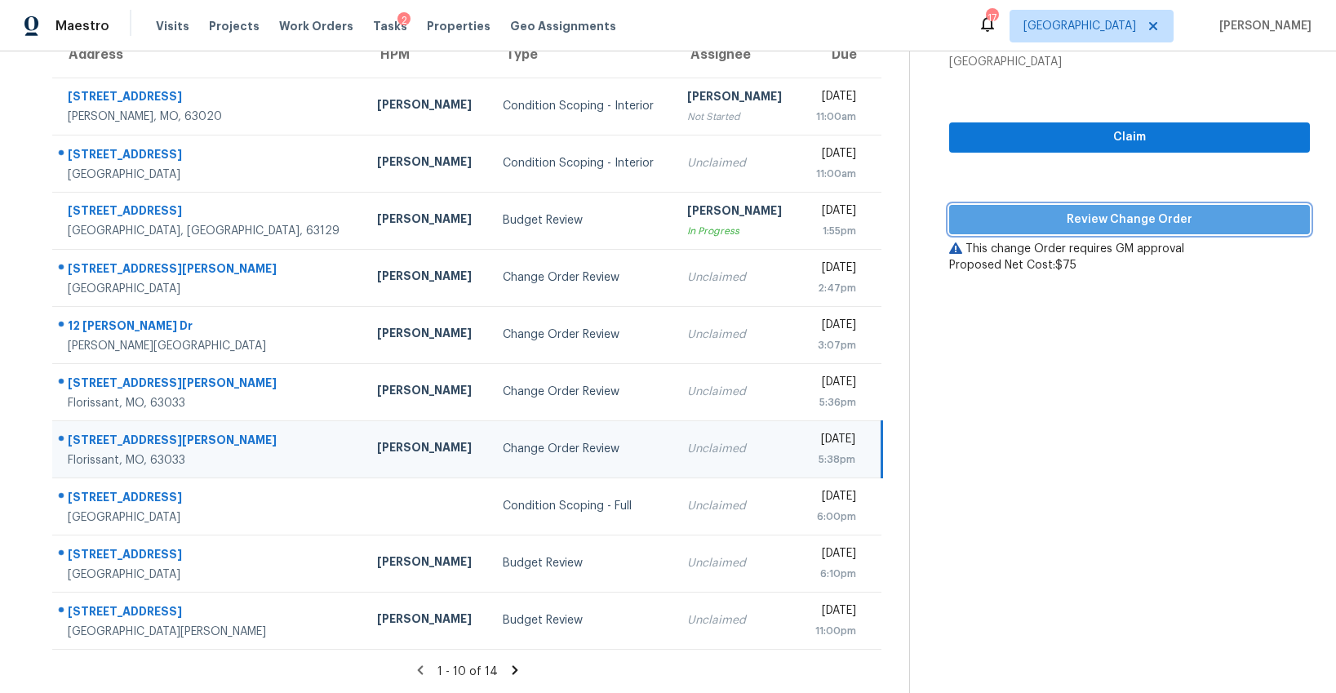
click at [1142, 221] on span "Review Change Order" at bounding box center [1129, 220] width 335 height 20
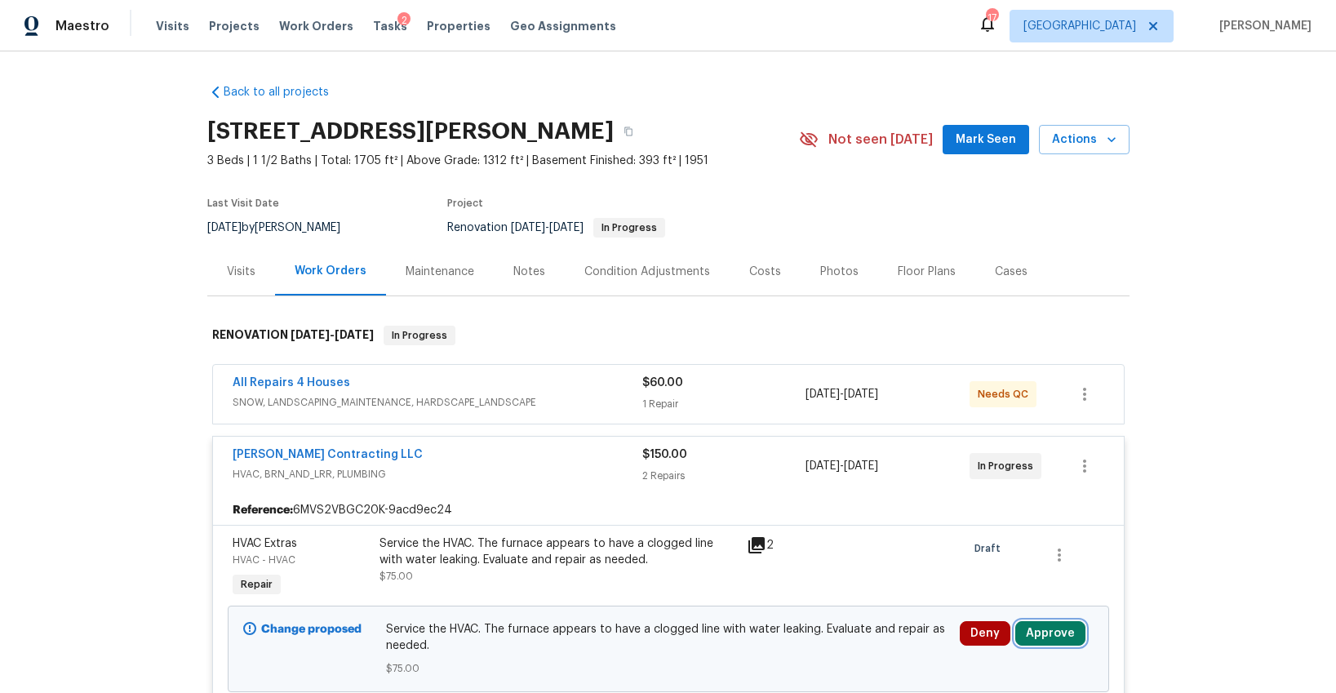
click at [1063, 639] on button "Approve" at bounding box center [1050, 633] width 70 height 24
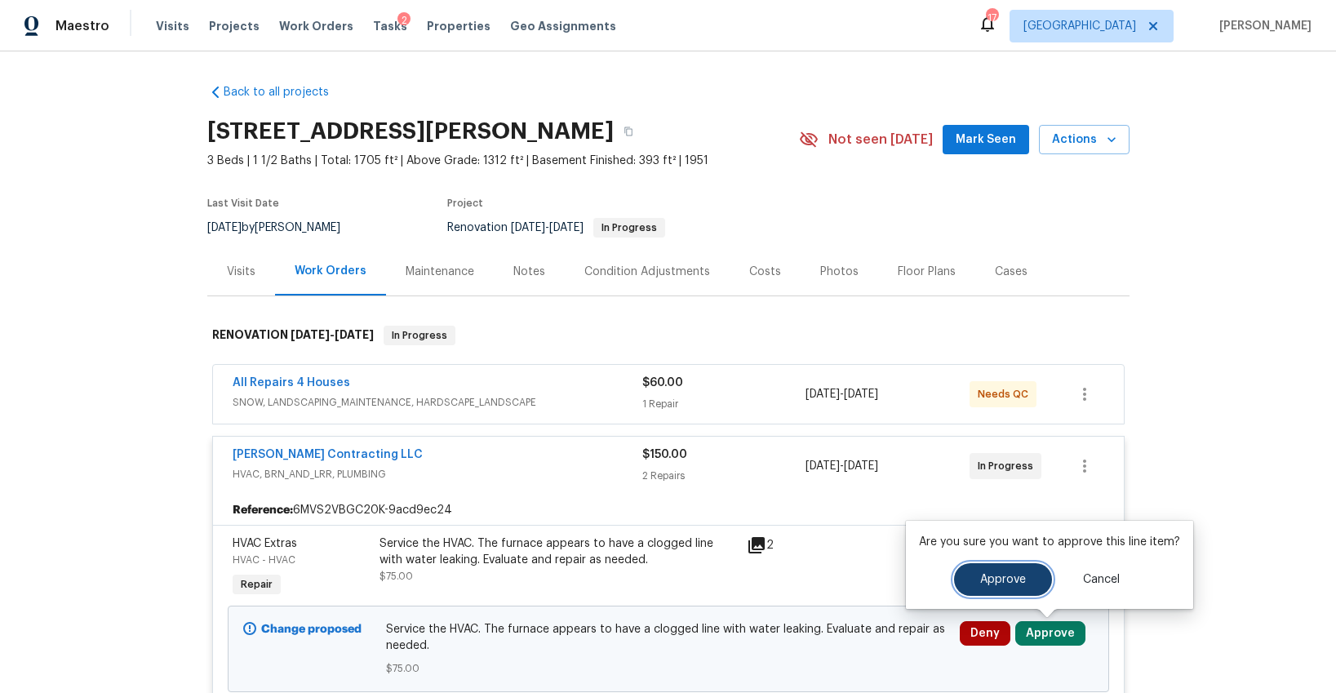
click at [995, 583] on span "Approve" at bounding box center [1003, 580] width 46 height 12
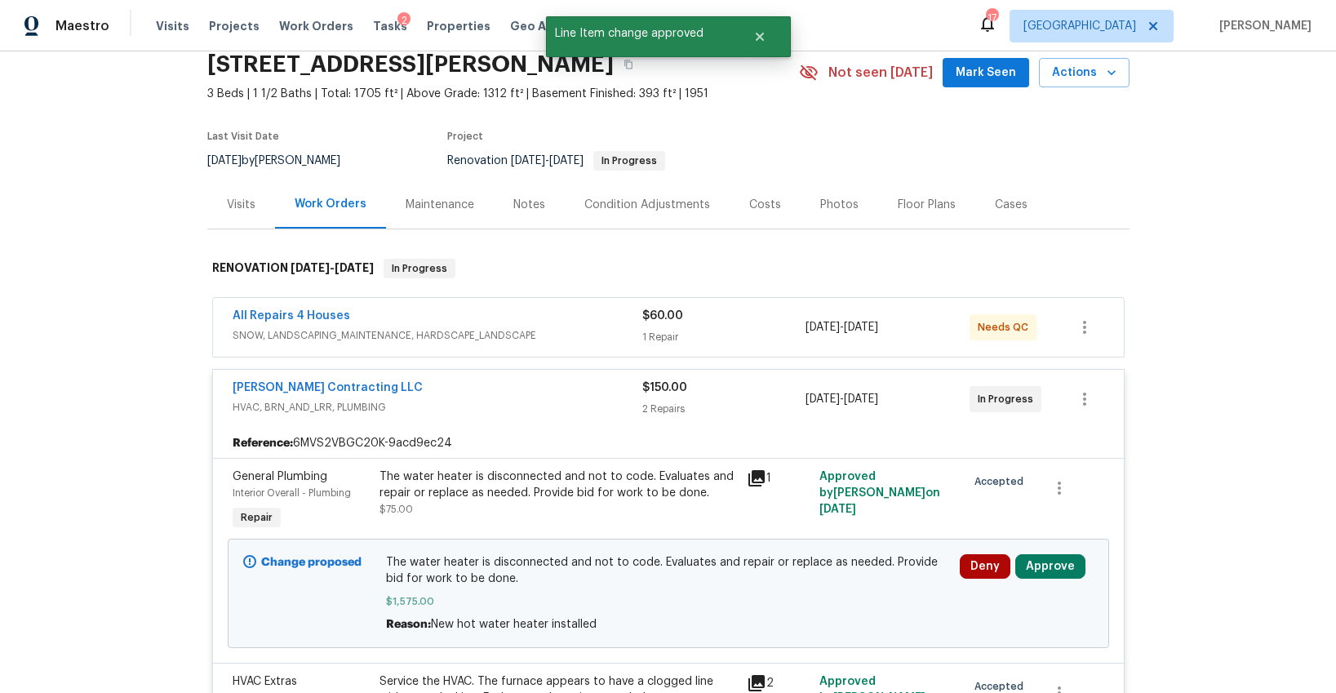
scroll to position [162, 0]
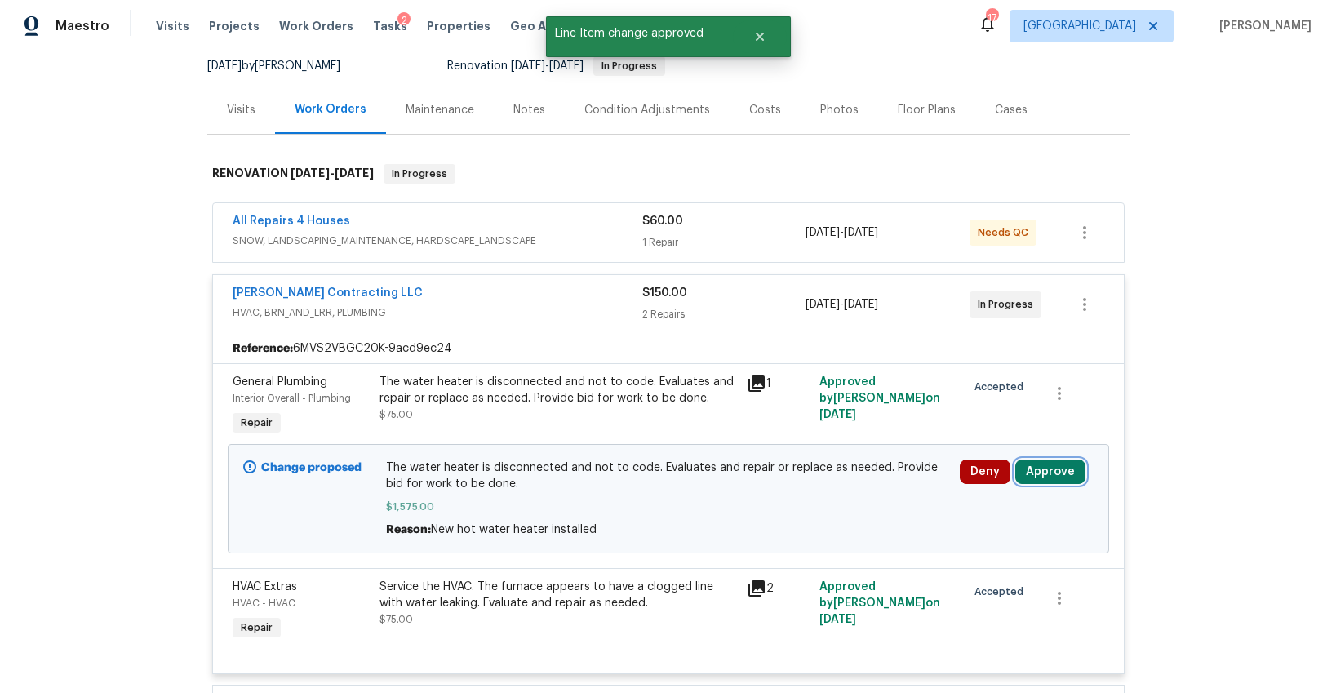
click at [1045, 479] on button "Approve" at bounding box center [1050, 472] width 70 height 24
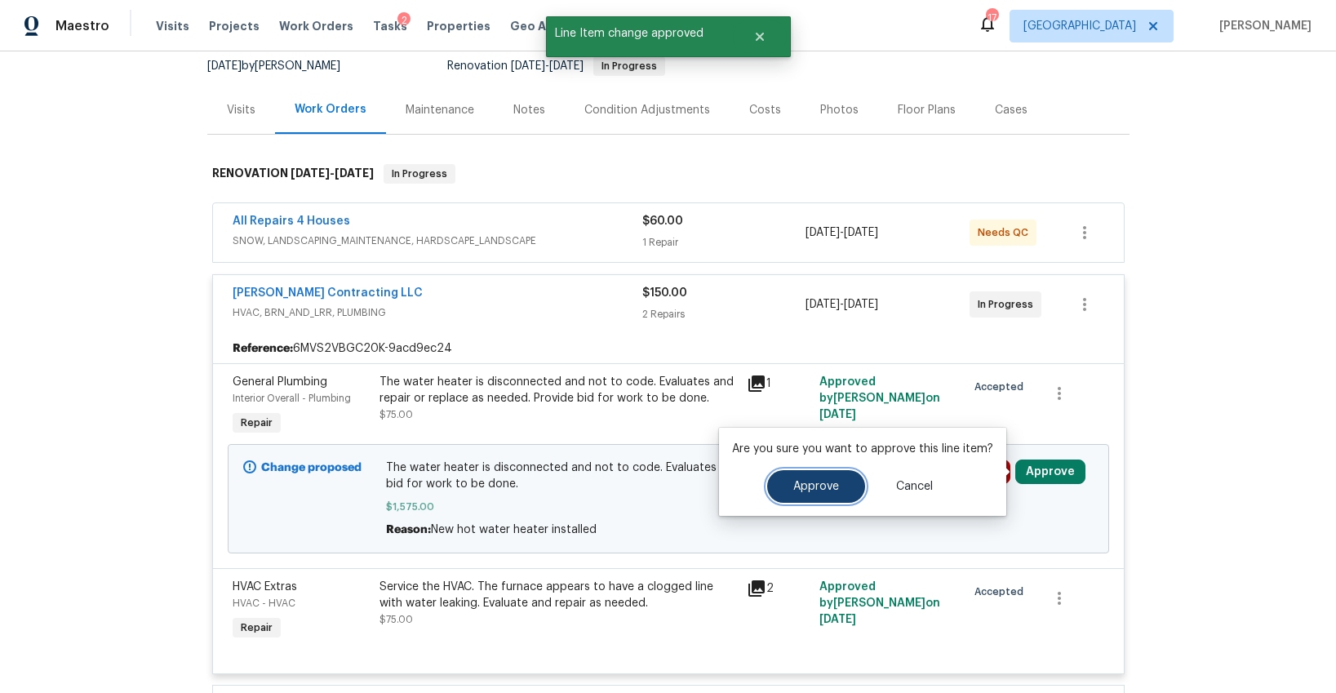
click at [837, 485] on button "Approve" at bounding box center [816, 486] width 98 height 33
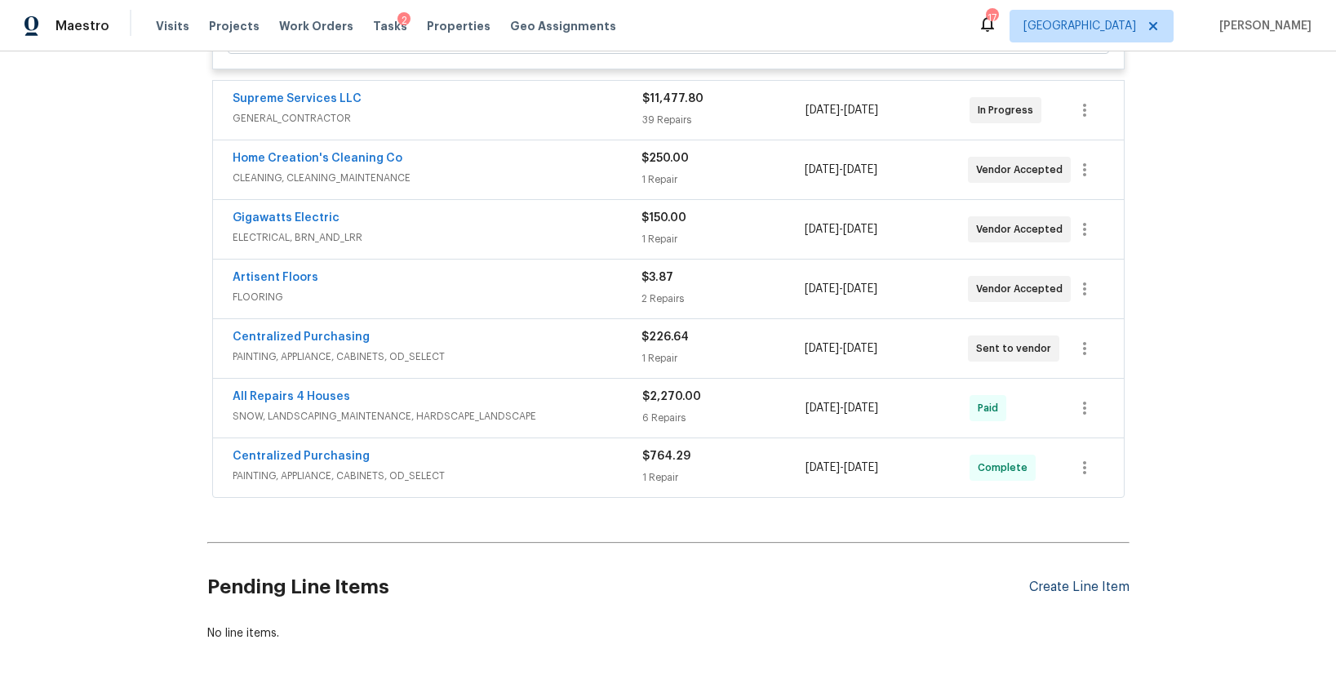
scroll to position [655, 0]
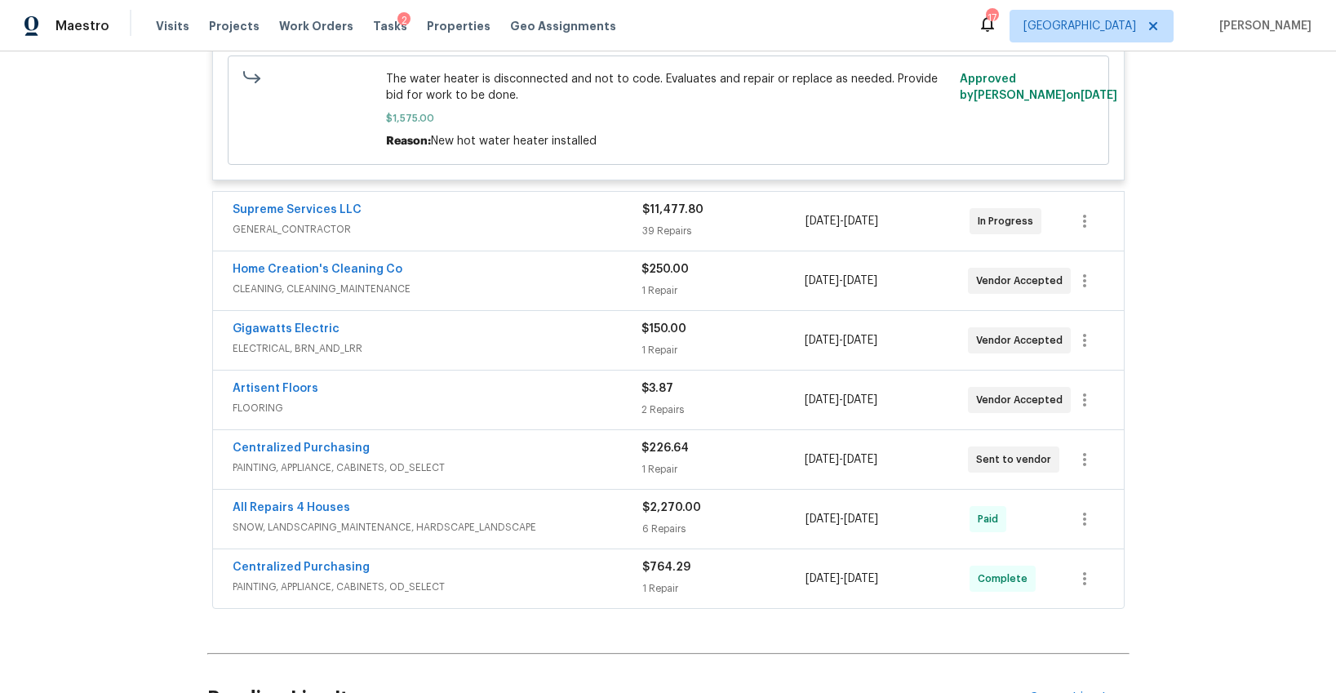
click at [775, 230] on div "39 Repairs" at bounding box center [724, 231] width 164 height 16
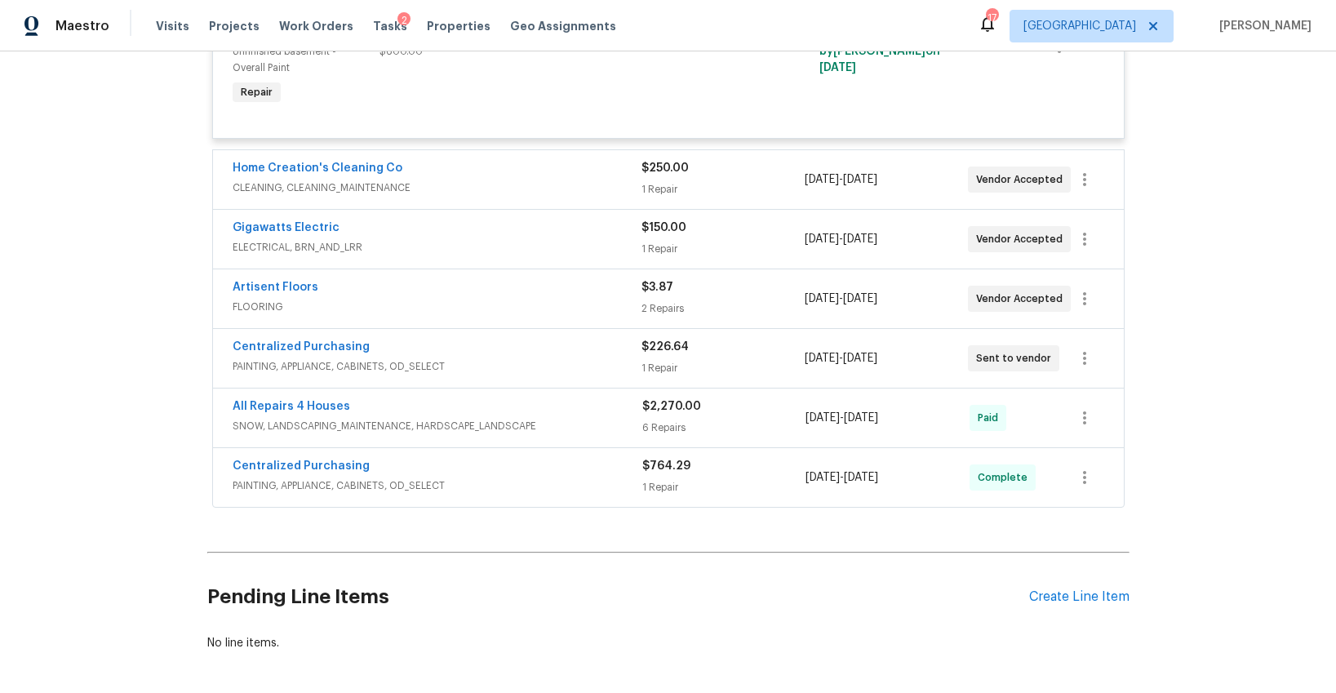
scroll to position [5572, 0]
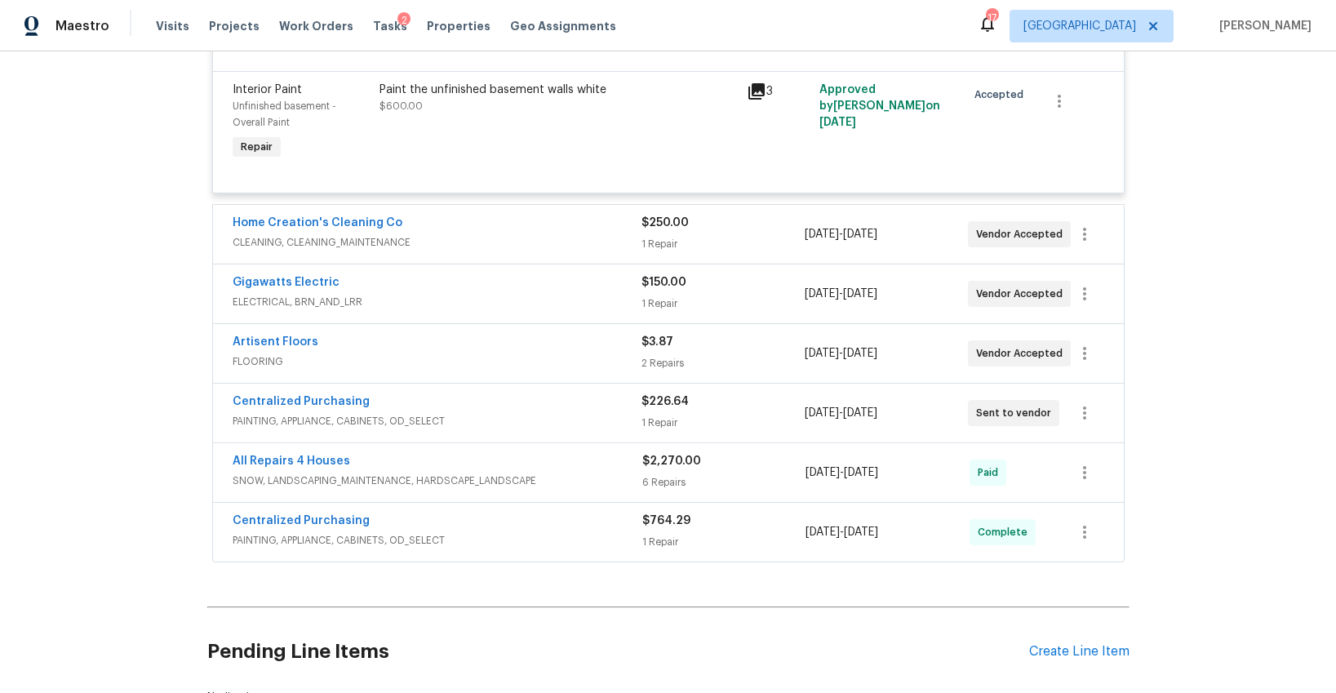
click at [543, 251] on span "CLEANING, CLEANING_MAINTENANCE" at bounding box center [437, 242] width 409 height 16
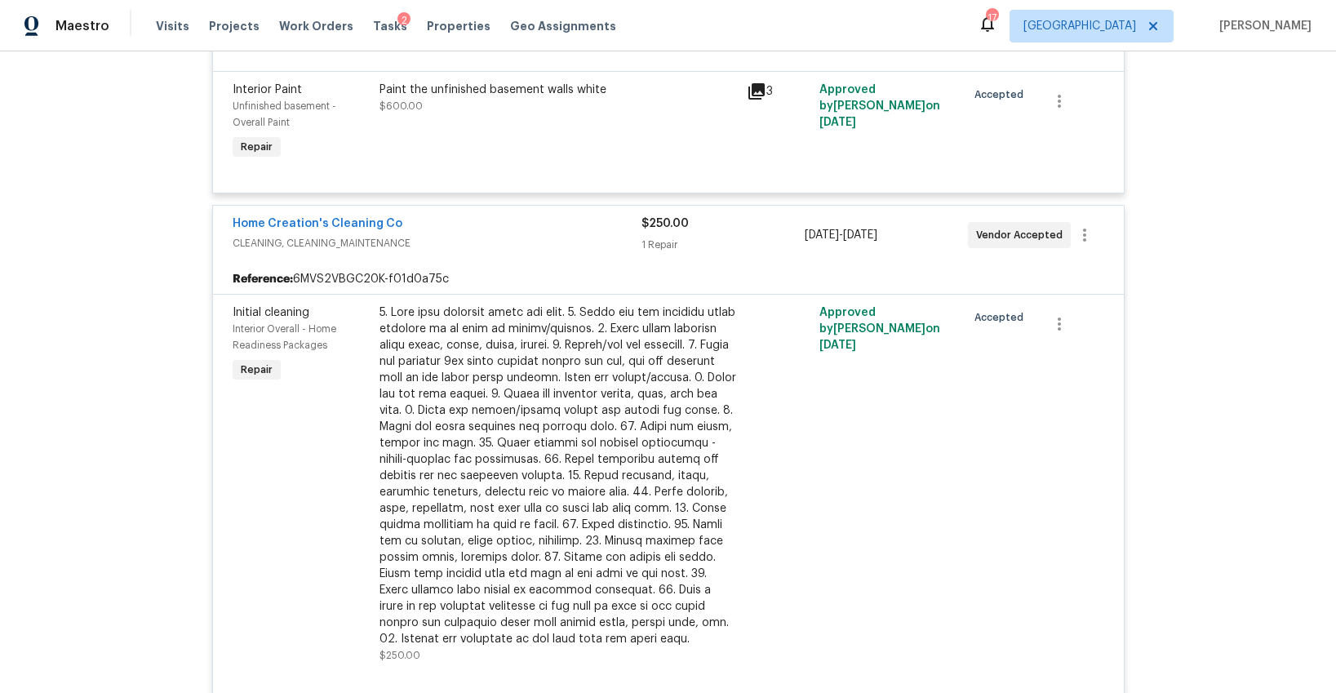
scroll to position [6156, 0]
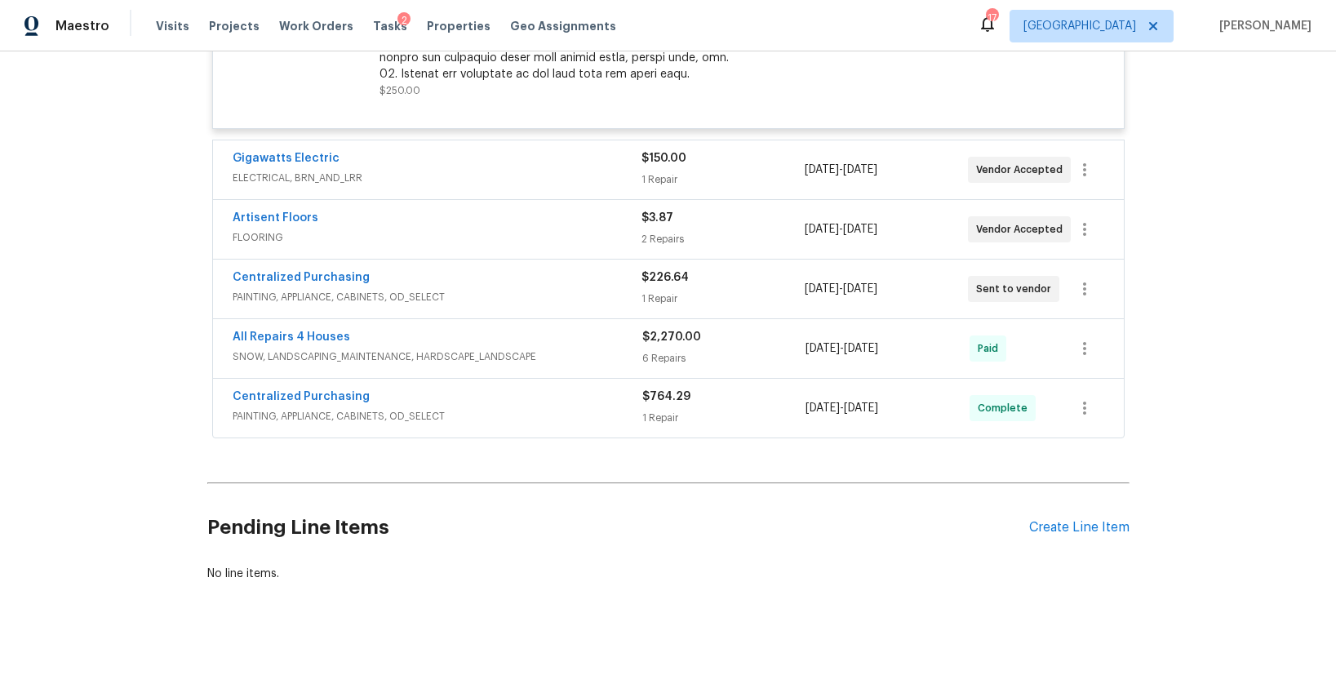
click at [439, 177] on span "ELECTRICAL, BRN_AND_LRR" at bounding box center [437, 178] width 409 height 16
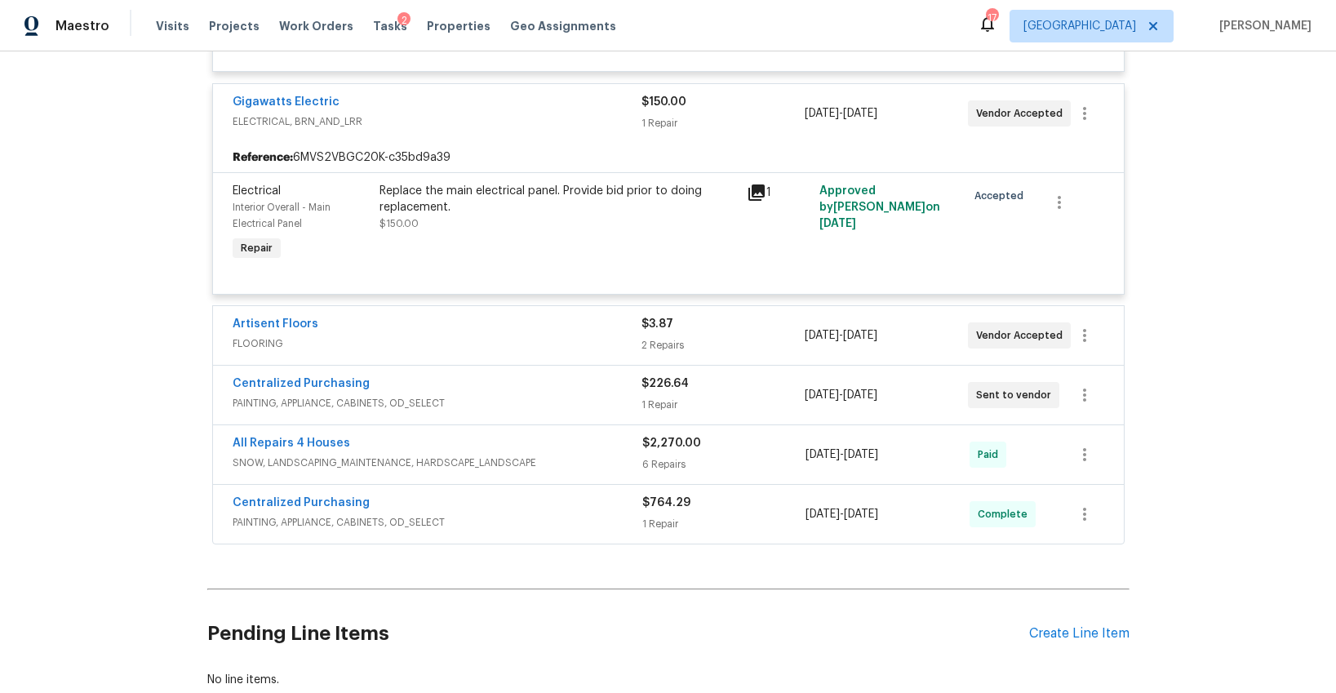
scroll to position [6319, 0]
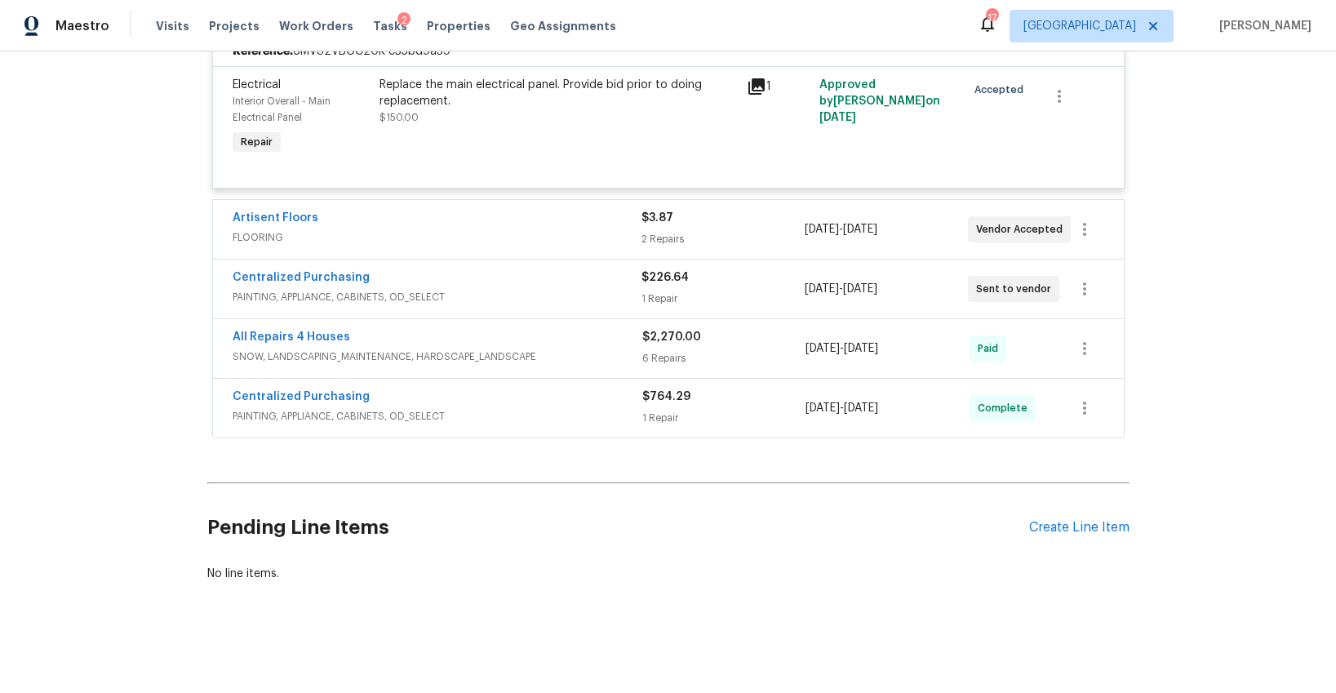
click at [533, 229] on span "FLOORING" at bounding box center [437, 237] width 409 height 16
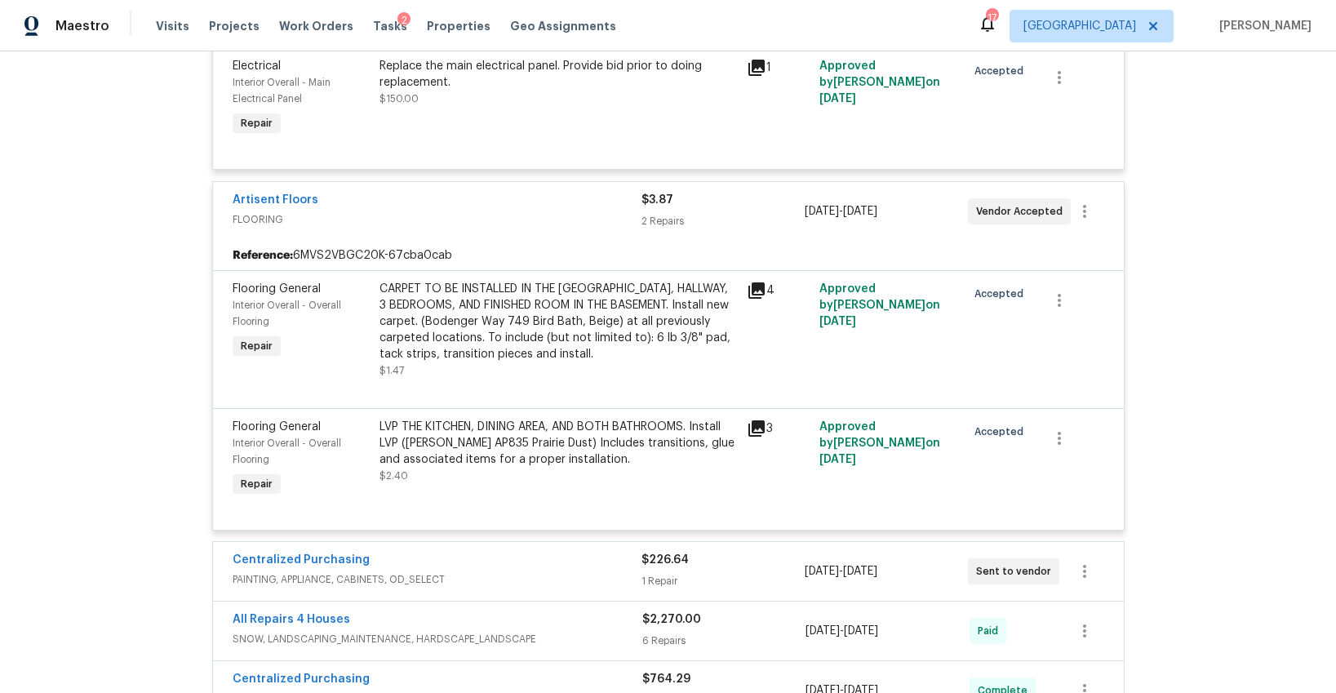
scroll to position [6620, 0]
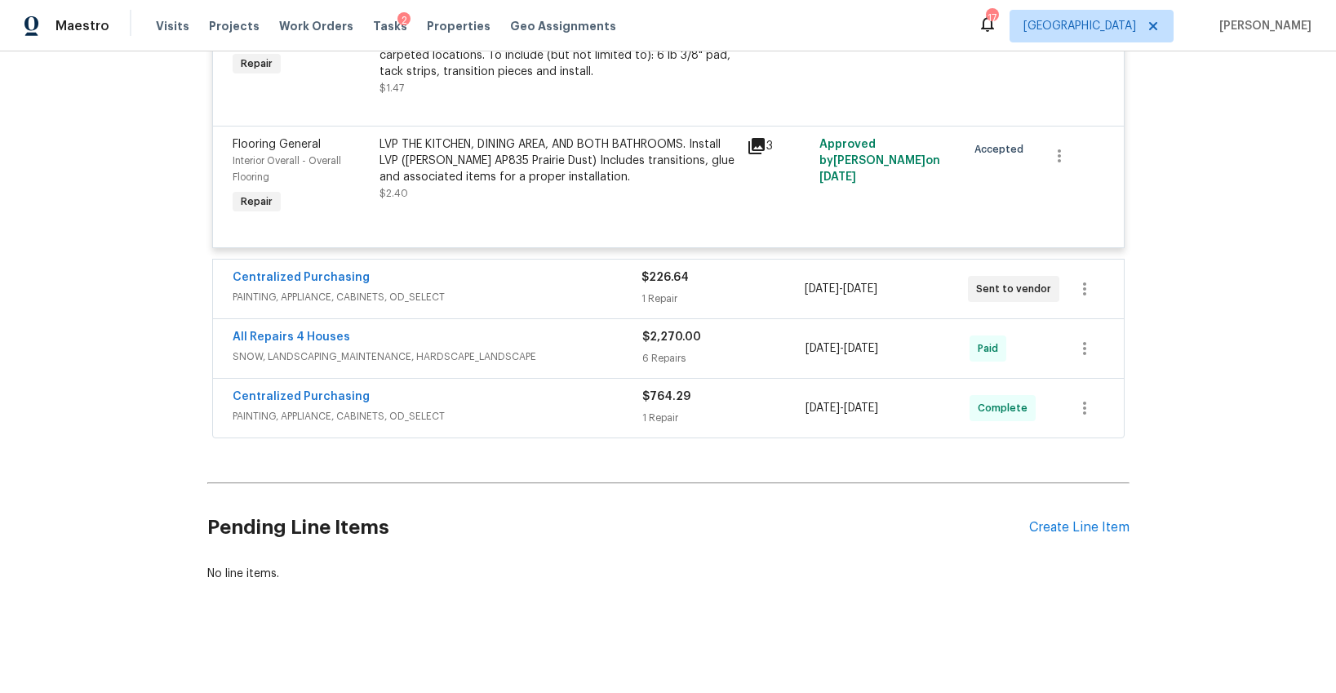
click at [556, 283] on div "Centralized Purchasing" at bounding box center [437, 279] width 409 height 20
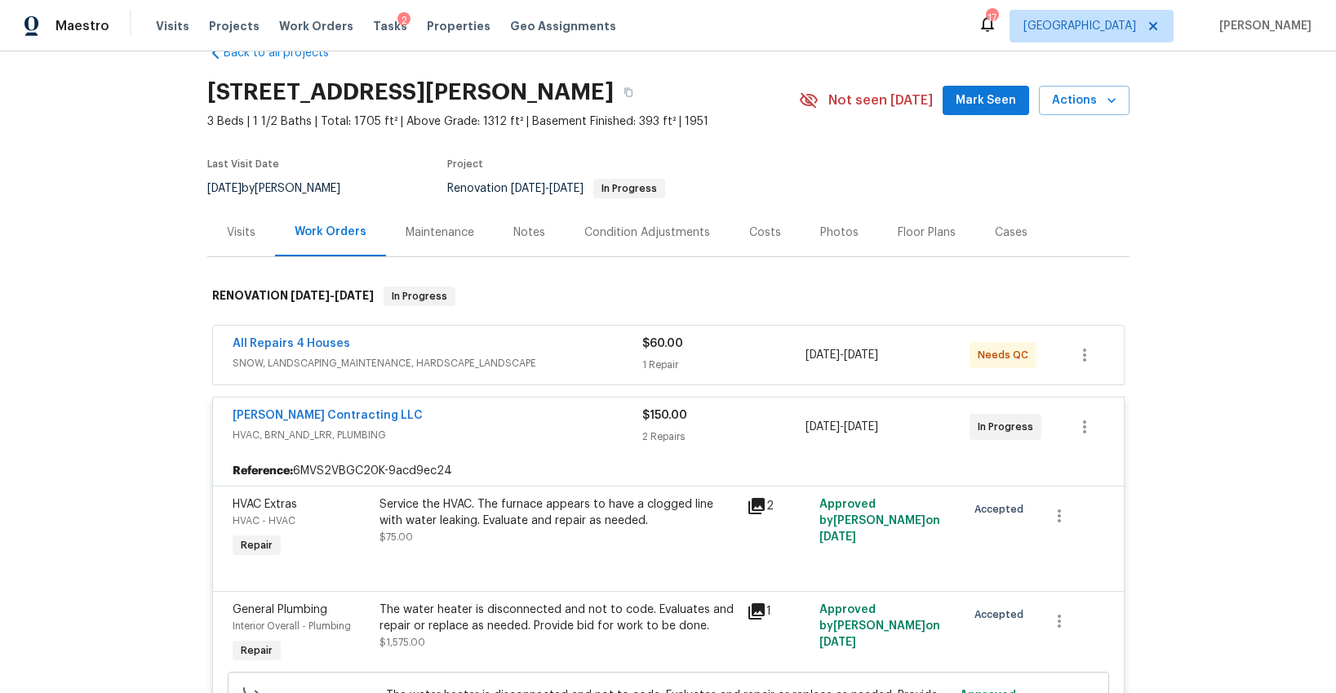
scroll to position [0, 0]
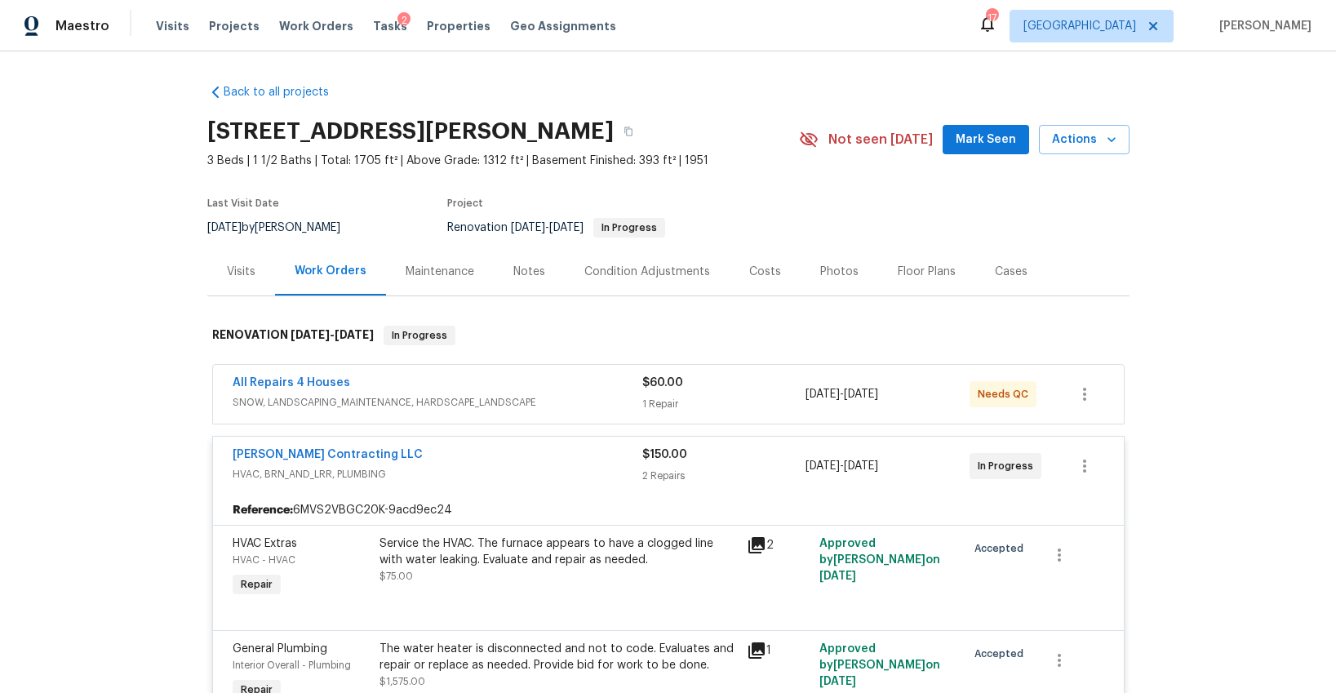
click at [563, 385] on div "All Repairs 4 Houses" at bounding box center [438, 385] width 410 height 20
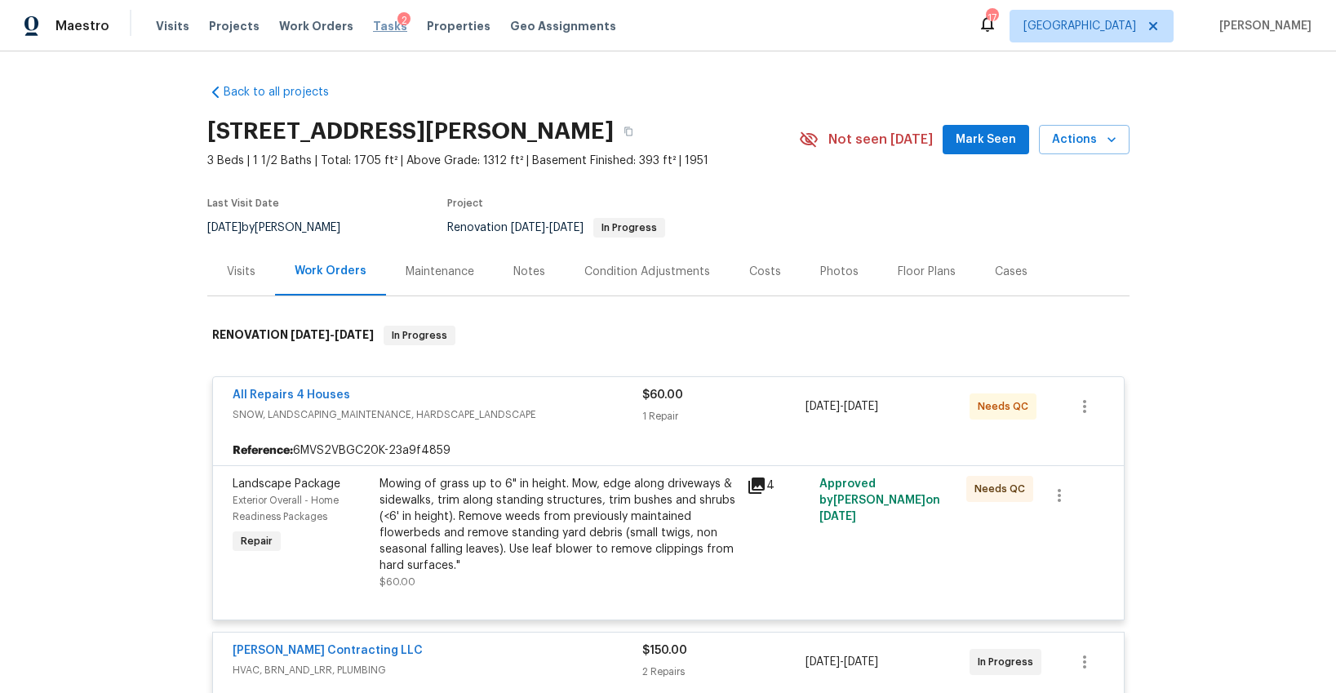
click at [373, 31] on span "Tasks" at bounding box center [390, 25] width 34 height 11
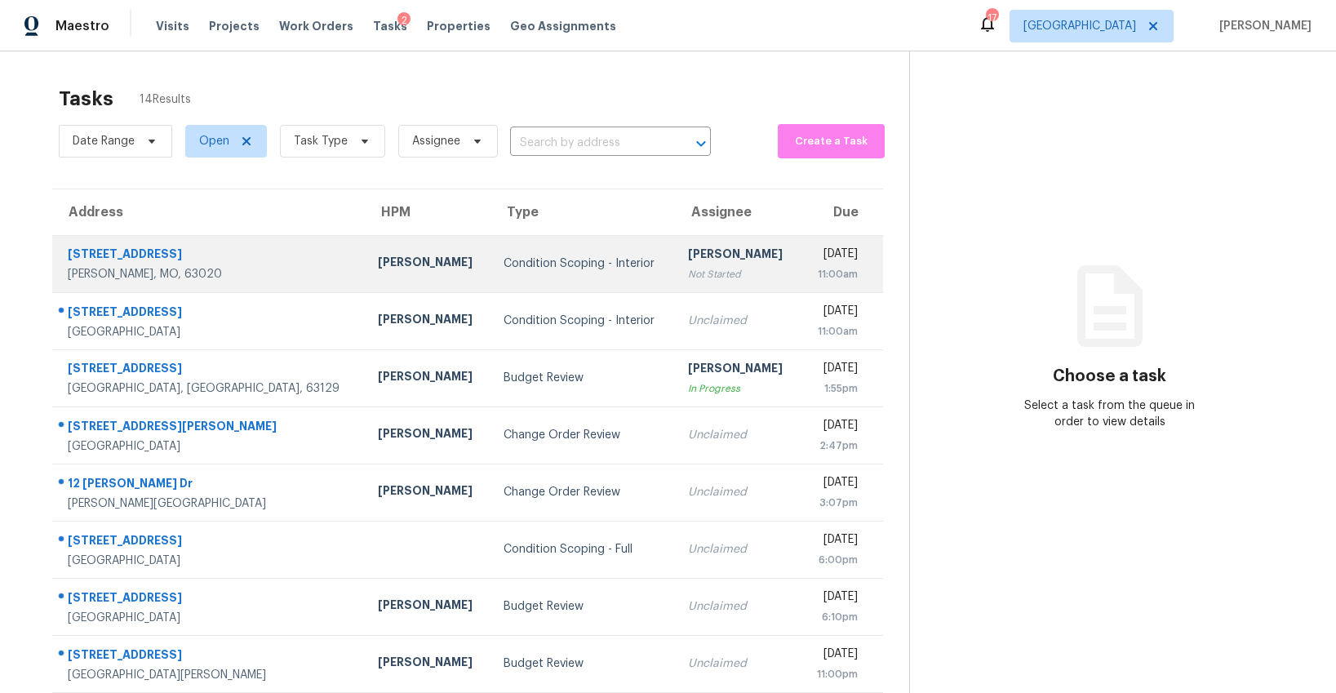
scroll to position [51, 0]
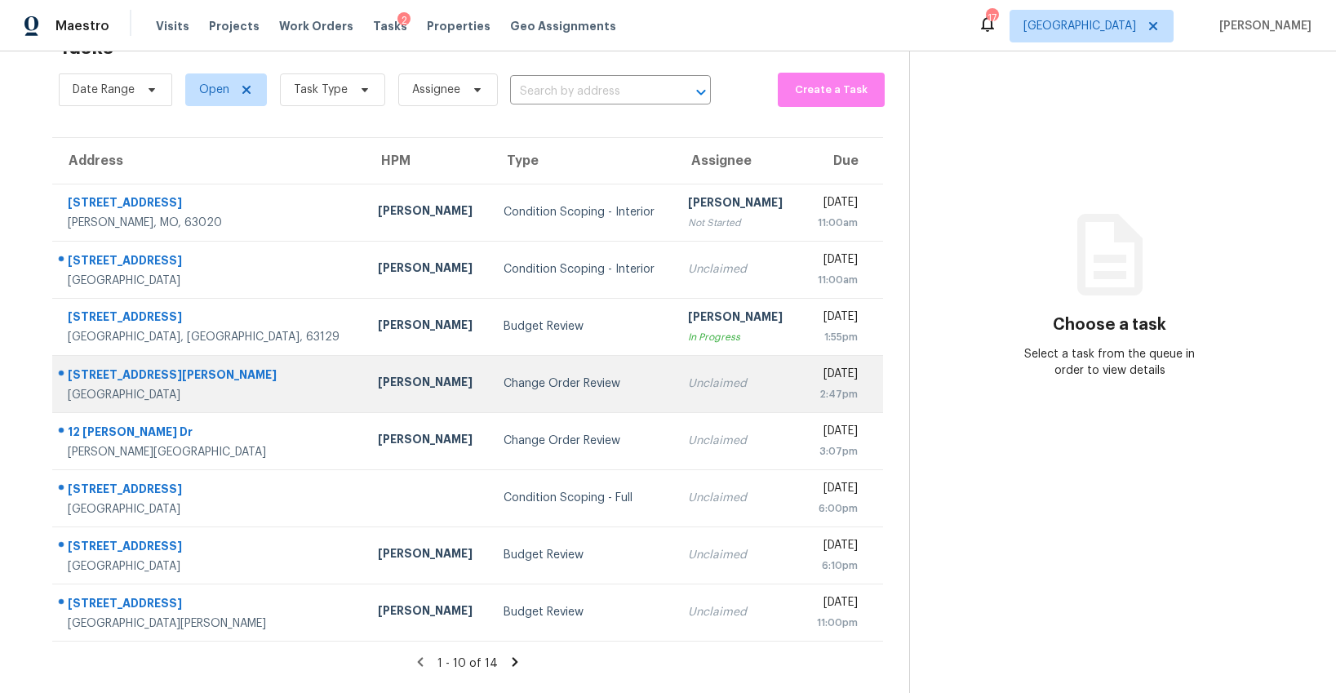
click at [504, 389] on div "Change Order Review" at bounding box center [583, 383] width 158 height 16
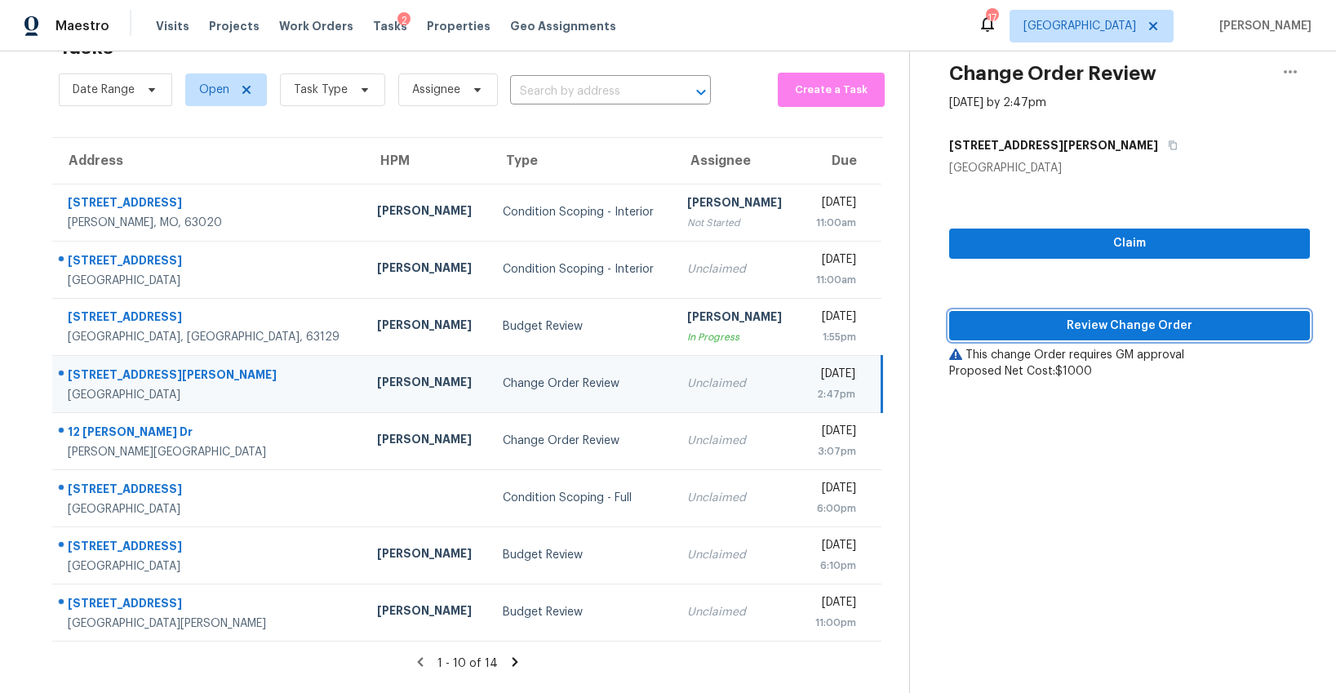
click at [1051, 329] on span "Review Change Order" at bounding box center [1129, 326] width 335 height 20
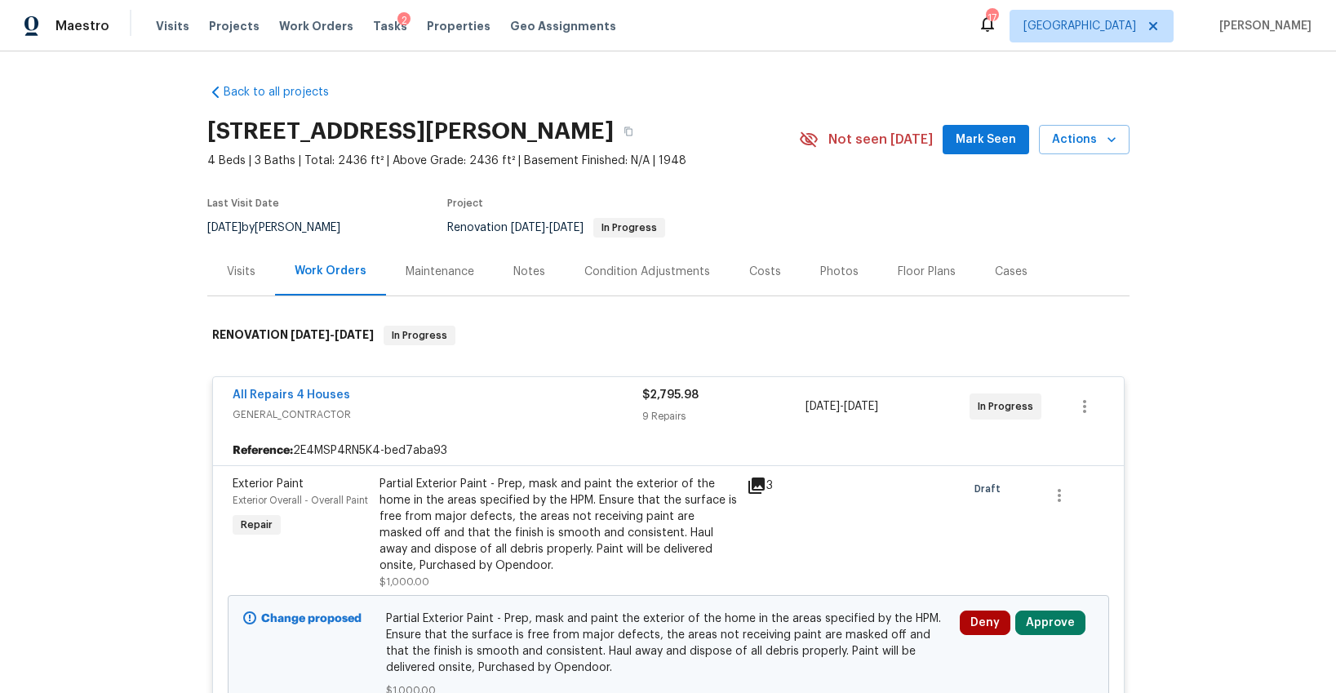
scroll to position [306, 0]
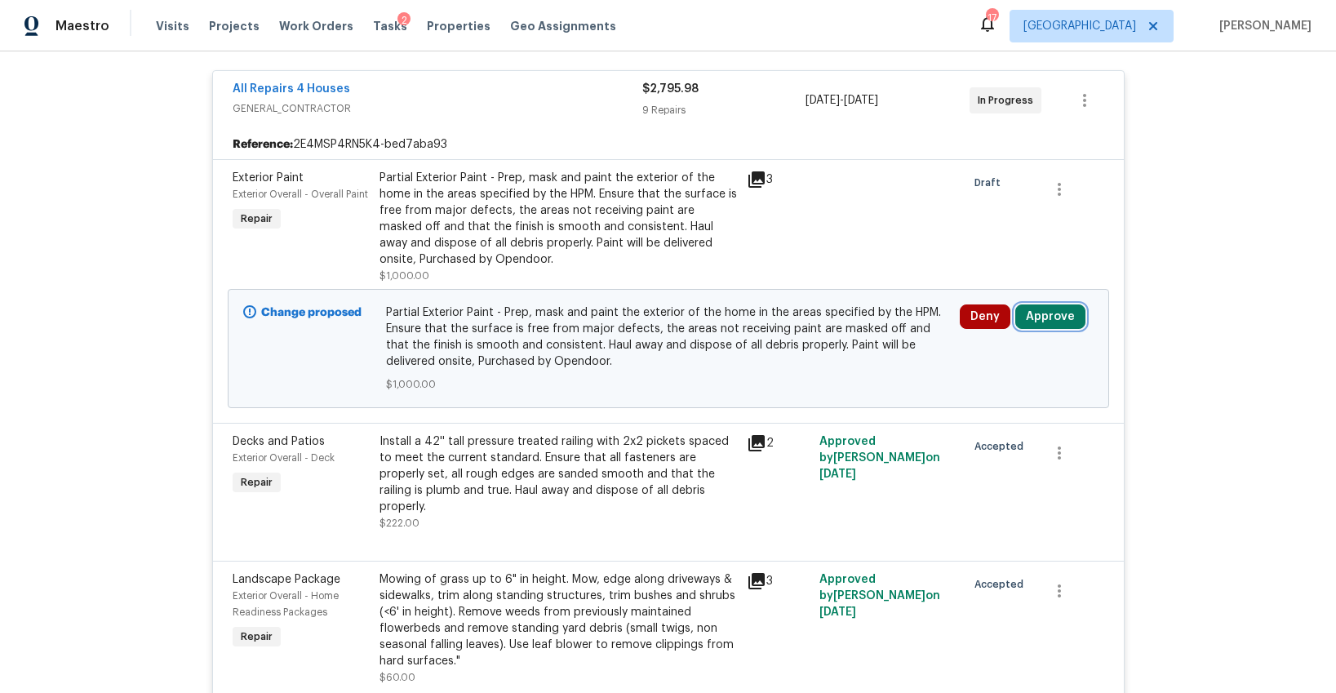
click at [1051, 315] on button "Approve" at bounding box center [1050, 316] width 70 height 24
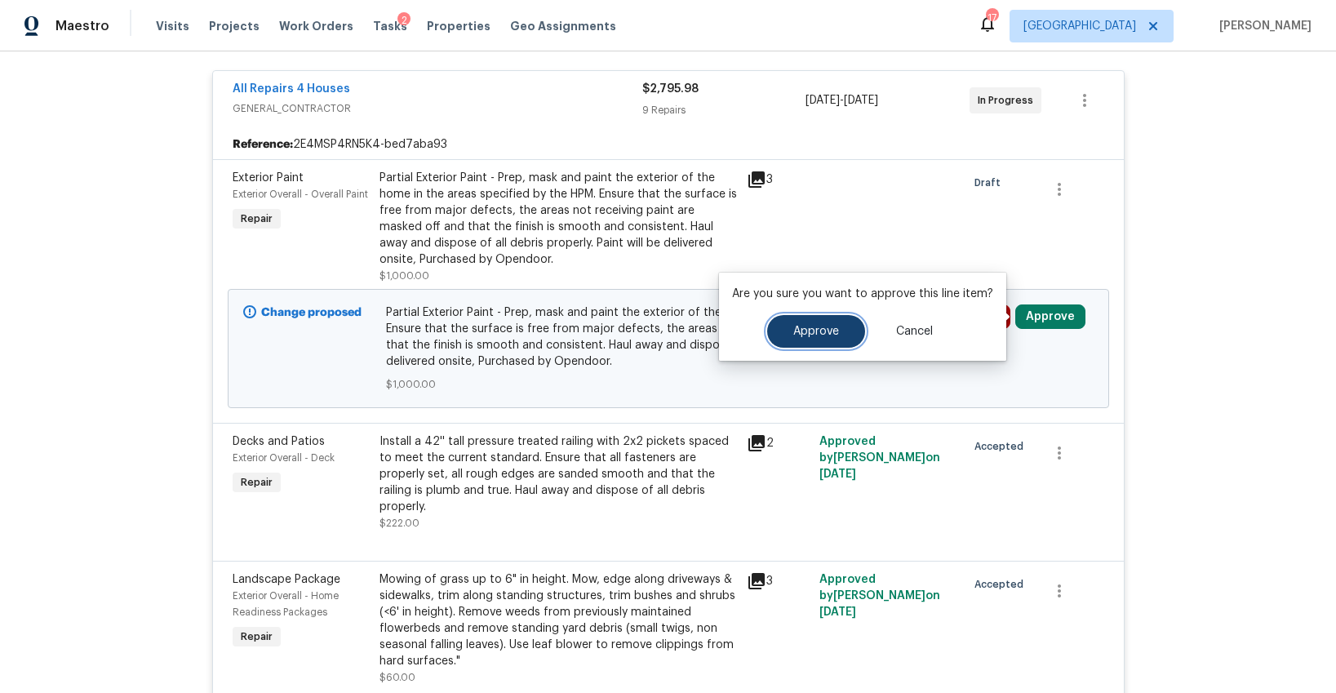
click at [817, 323] on button "Approve" at bounding box center [816, 331] width 98 height 33
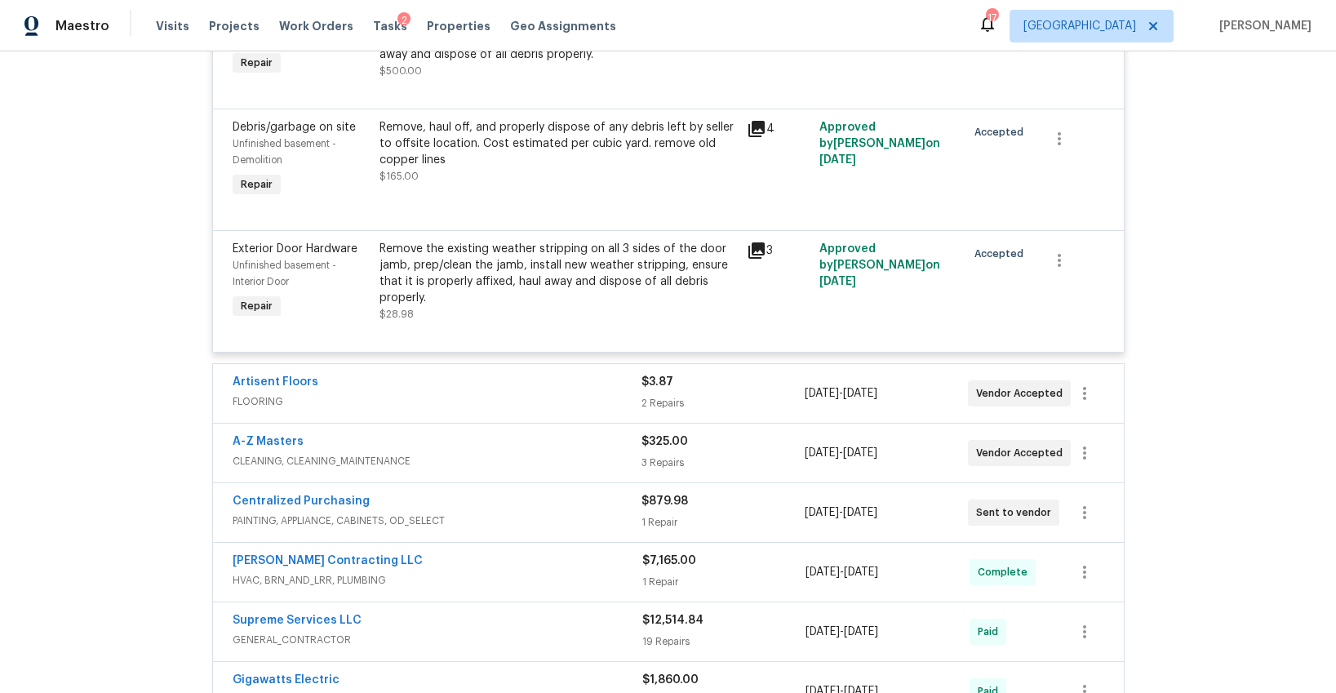
scroll to position [1342, 0]
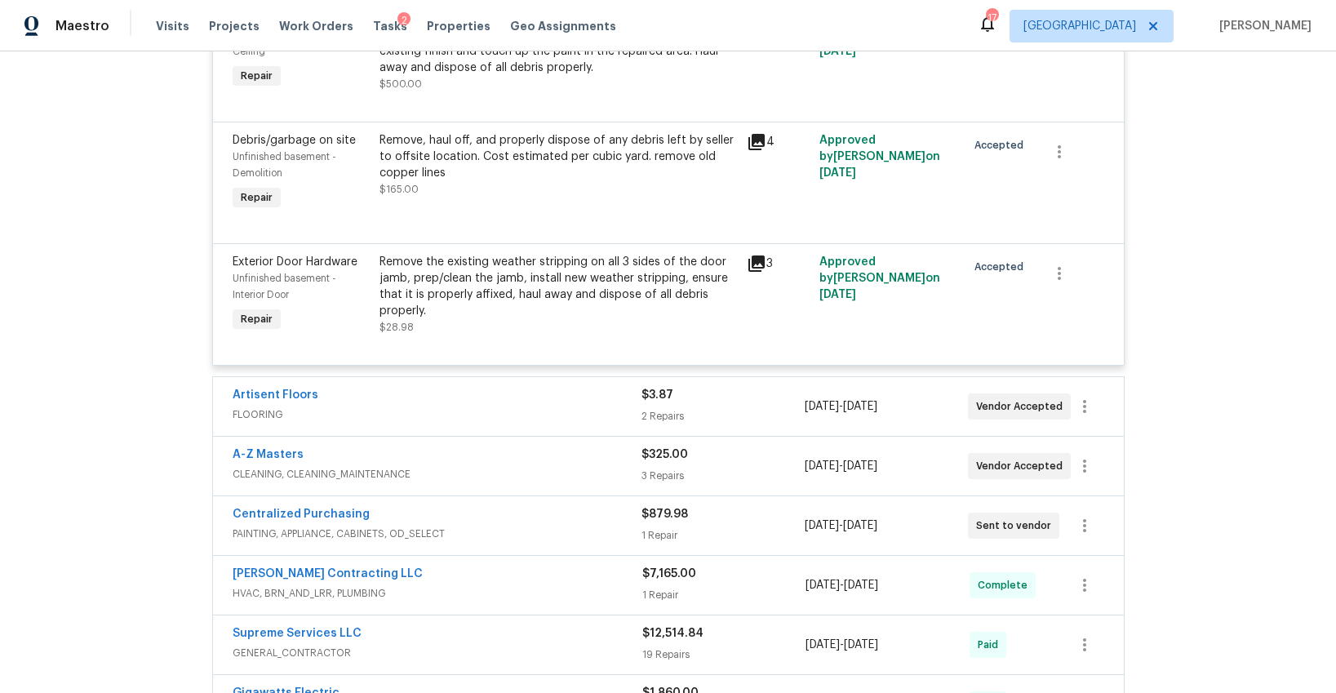
click at [546, 389] on div "Artisent Floors" at bounding box center [437, 397] width 409 height 20
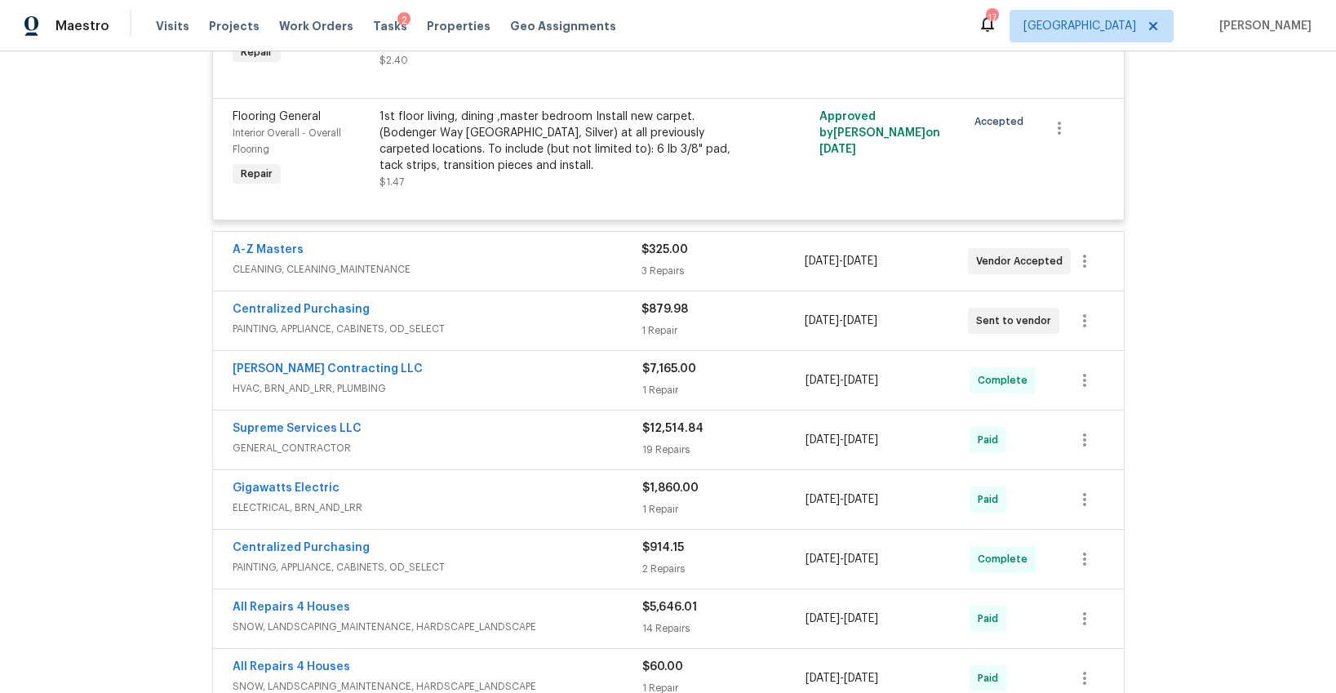
scroll to position [1893, 0]
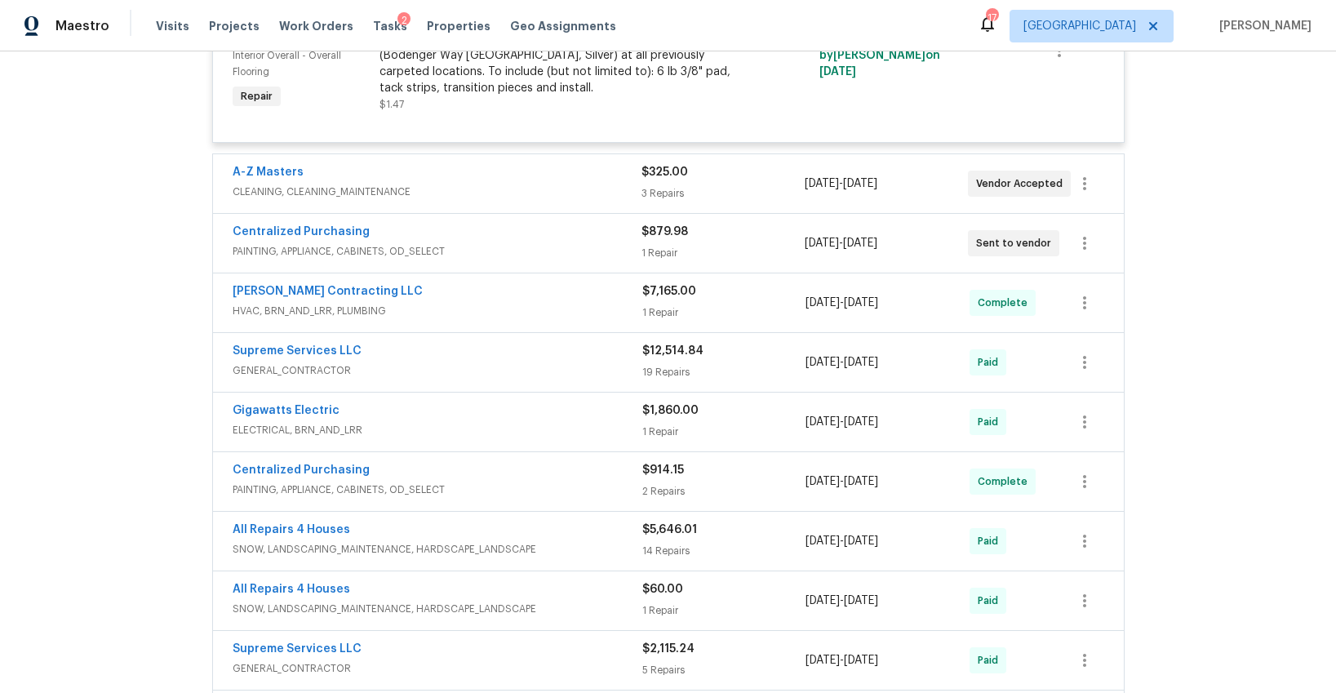
click at [535, 184] on span "CLEANING, CLEANING_MAINTENANCE" at bounding box center [437, 192] width 409 height 16
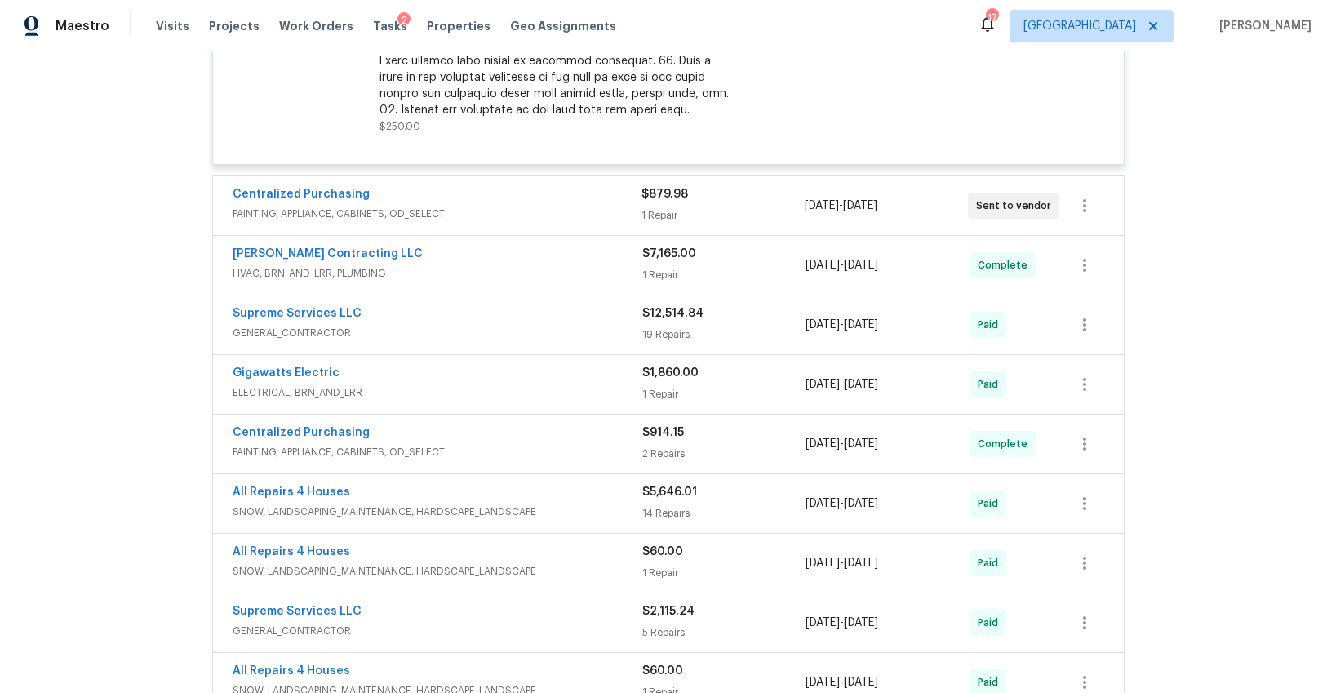
scroll to position [2646, 0]
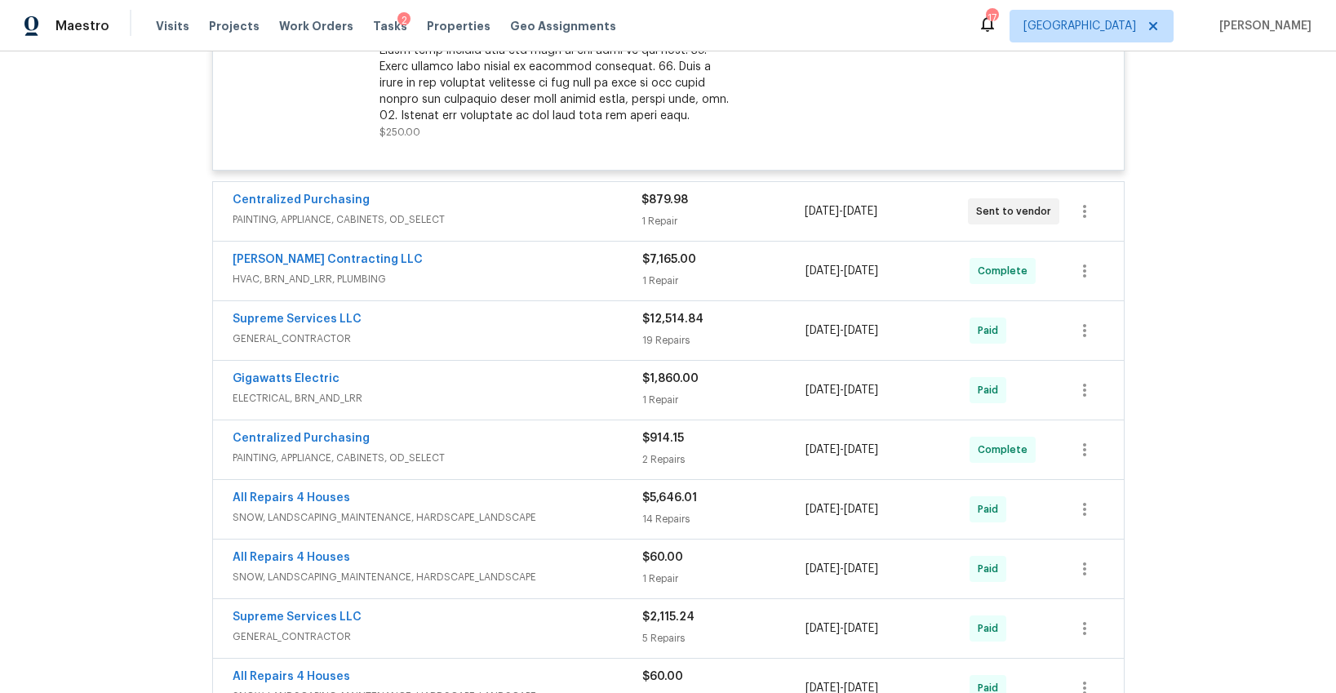
click at [536, 192] on div "Centralized Purchasing" at bounding box center [437, 202] width 409 height 20
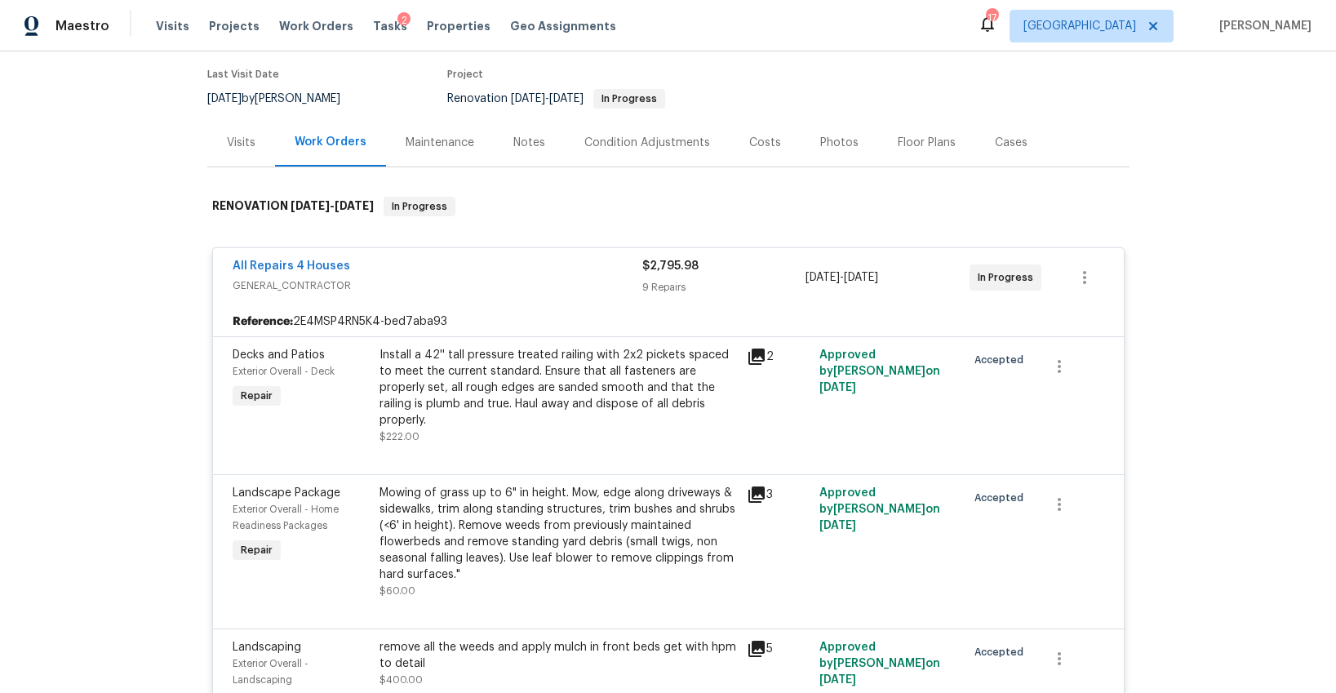
scroll to position [0, 0]
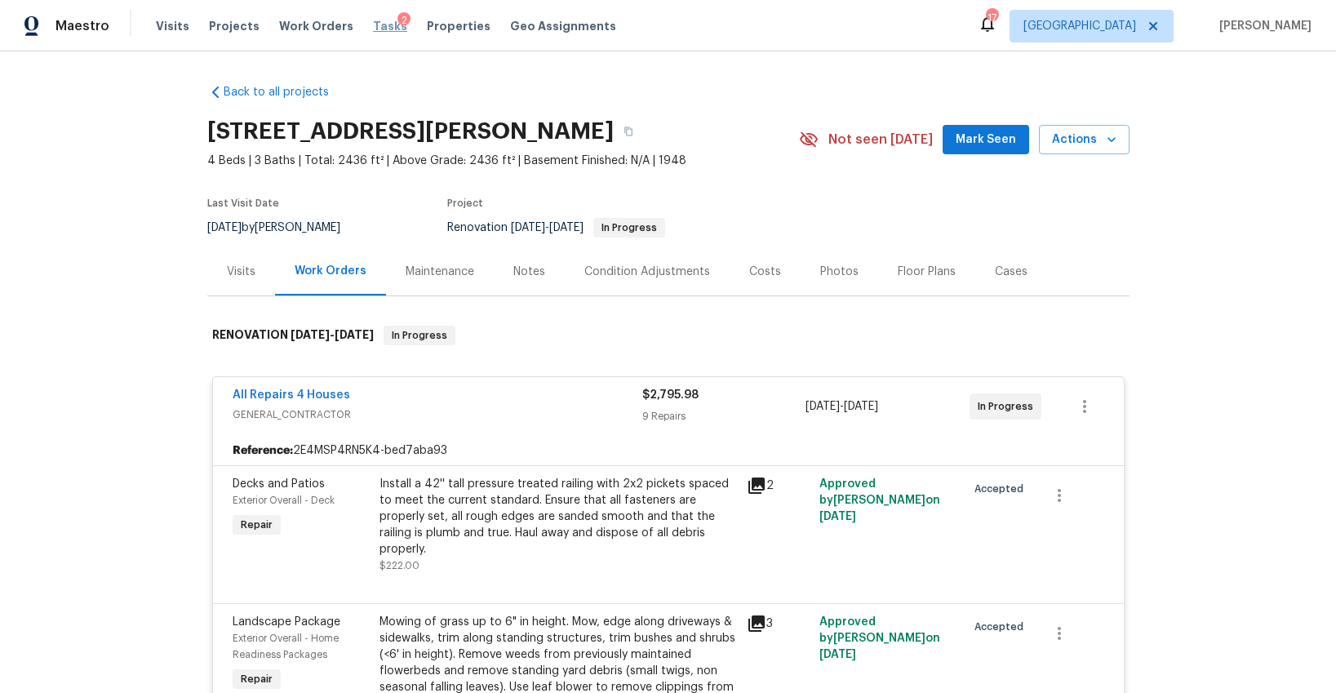
click at [373, 28] on span "Tasks" at bounding box center [390, 25] width 34 height 11
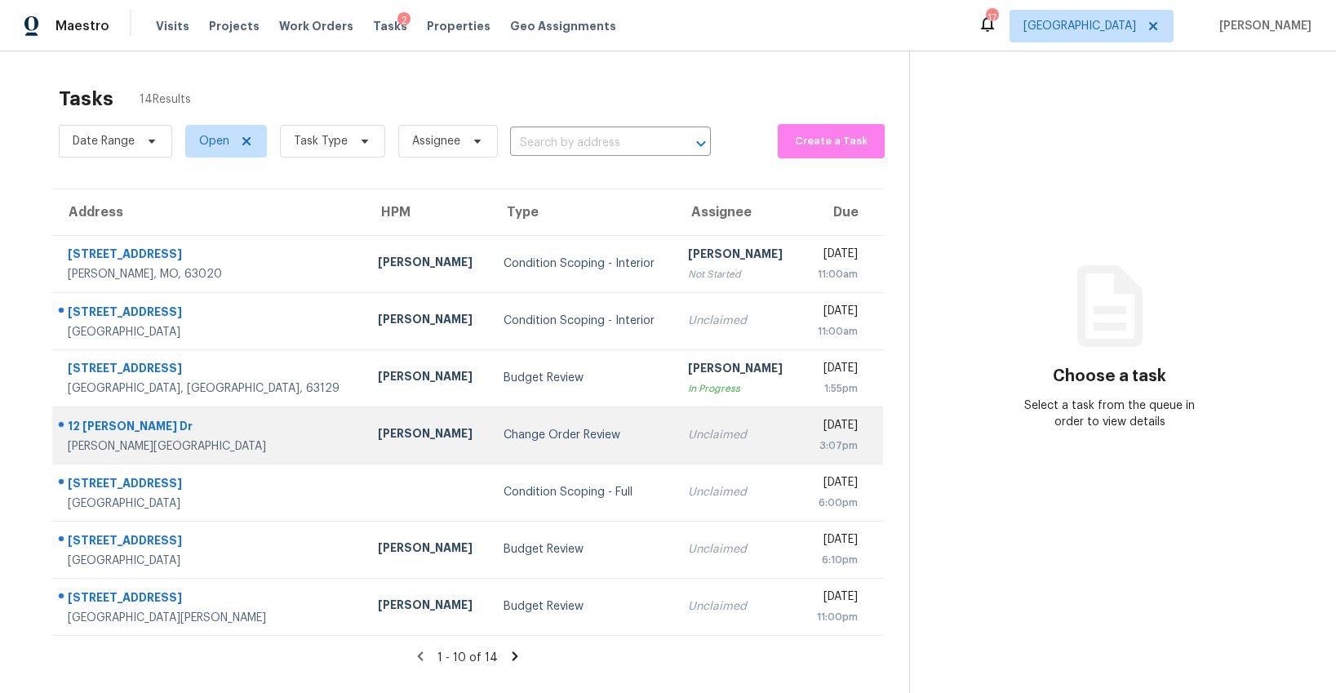
click at [504, 441] on div "Change Order Review" at bounding box center [583, 435] width 158 height 16
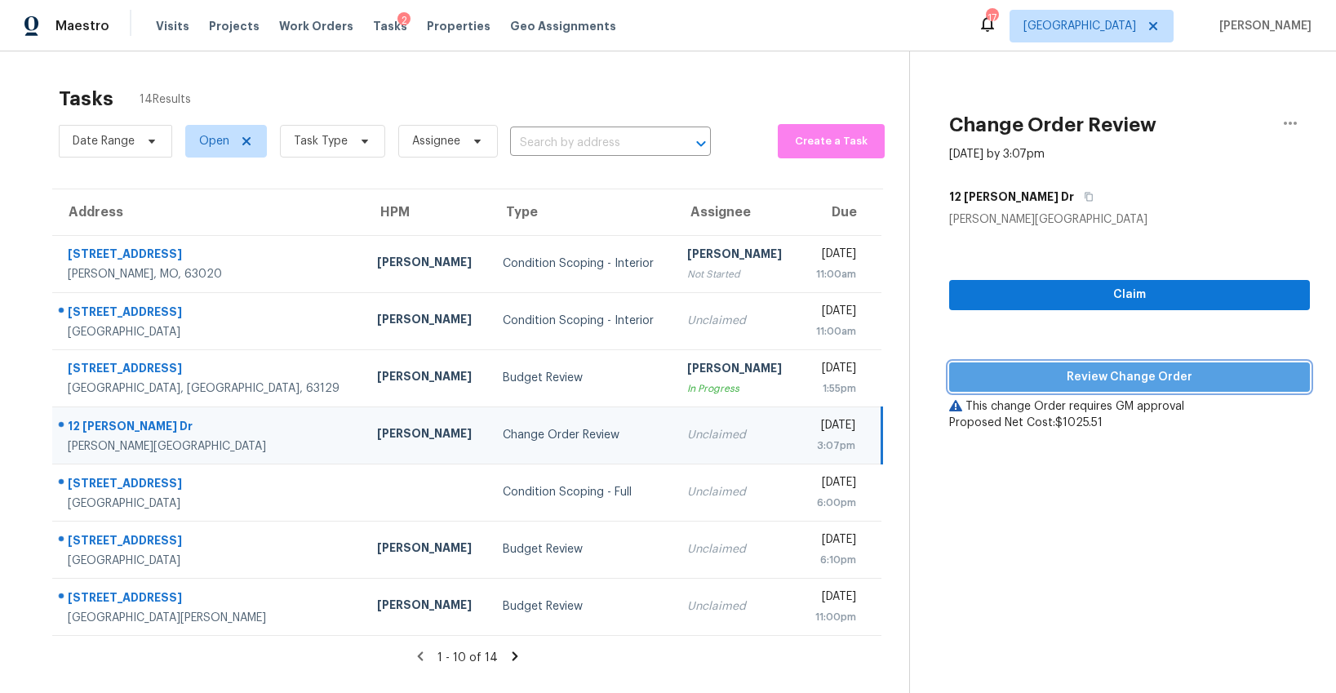
click at [1100, 375] on span "Review Change Order" at bounding box center [1129, 377] width 335 height 20
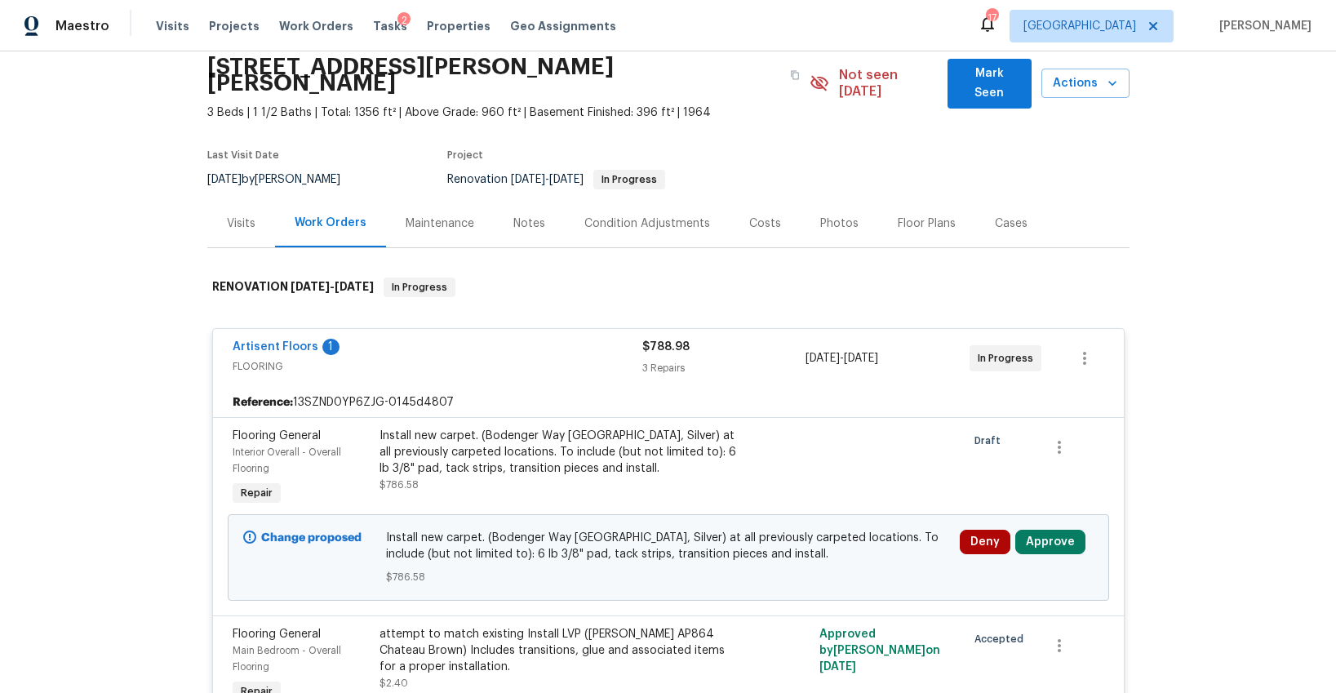
scroll to position [177, 0]
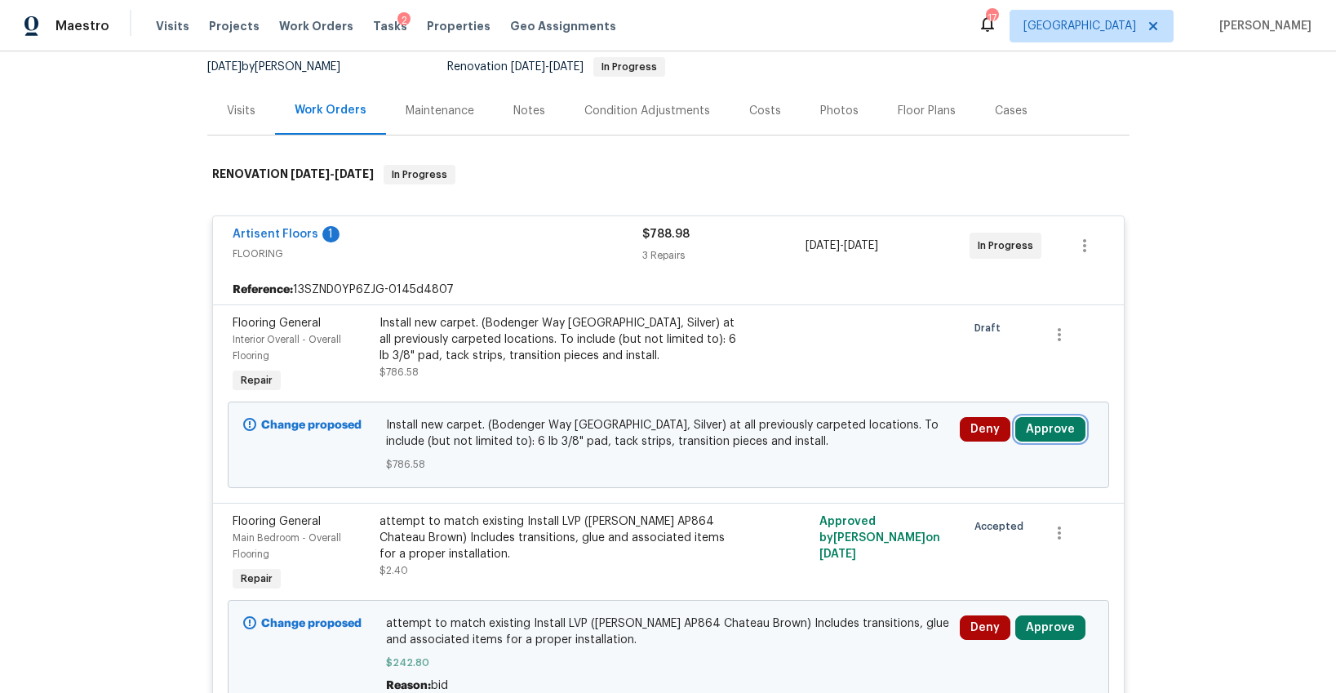
click at [1050, 422] on button "Approve" at bounding box center [1050, 429] width 70 height 24
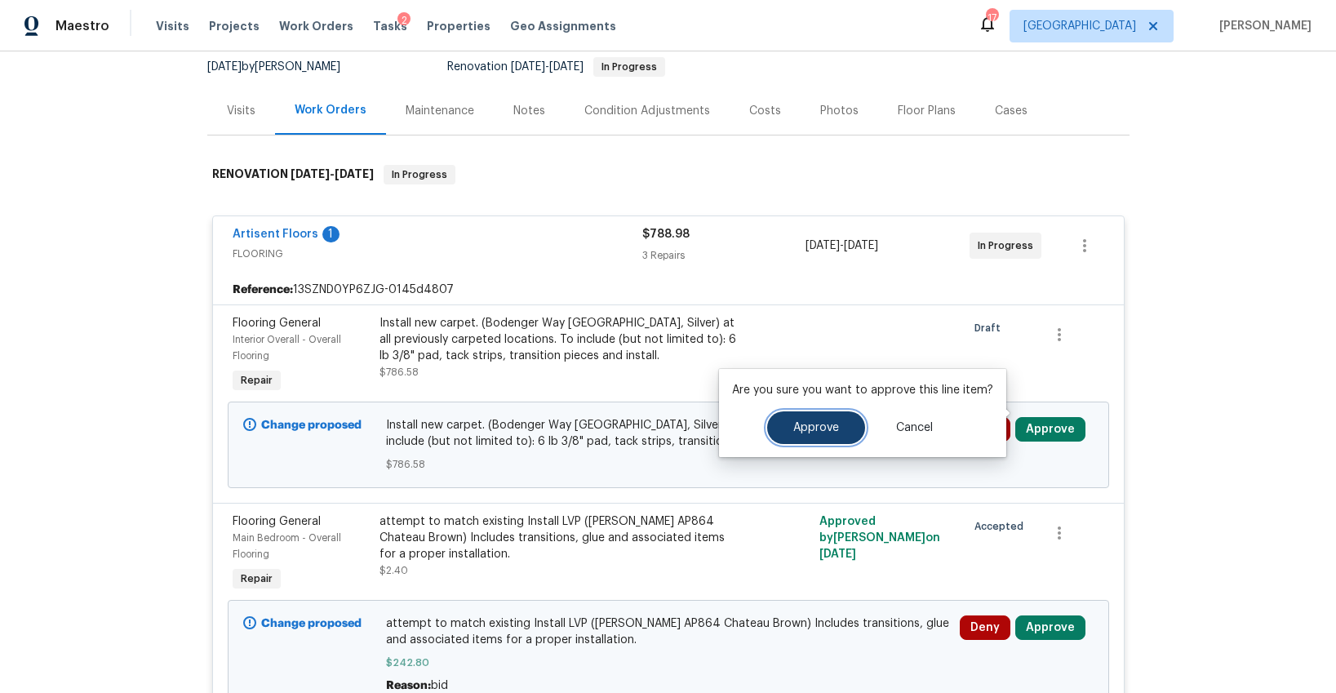
click at [818, 423] on span "Approve" at bounding box center [816, 428] width 46 height 12
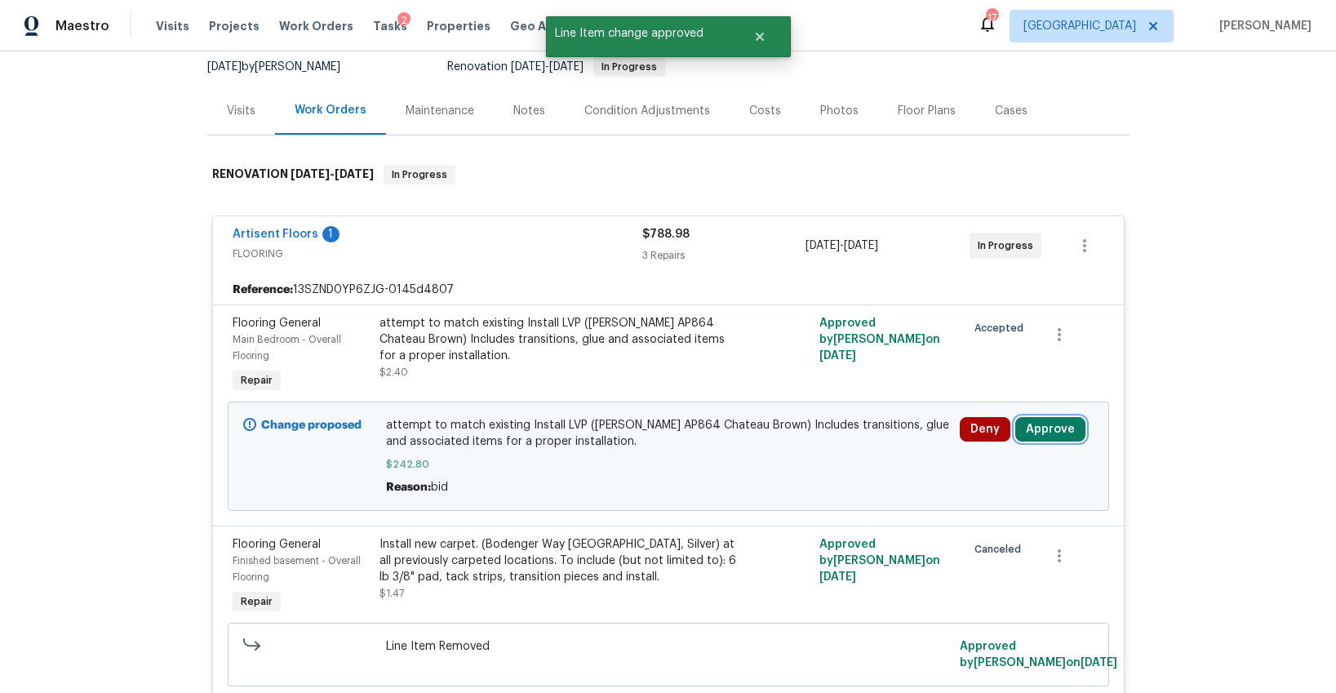
click at [1038, 417] on button "Approve" at bounding box center [1050, 429] width 70 height 24
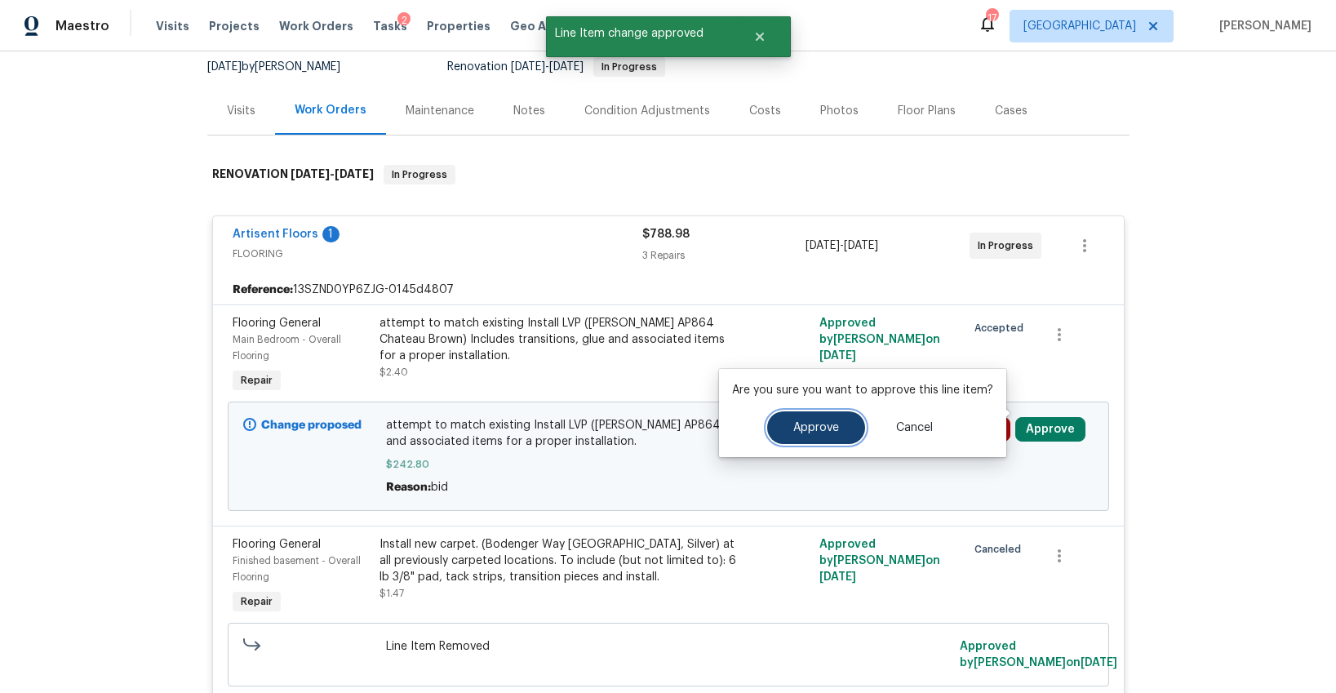
click at [818, 425] on span "Approve" at bounding box center [816, 428] width 46 height 12
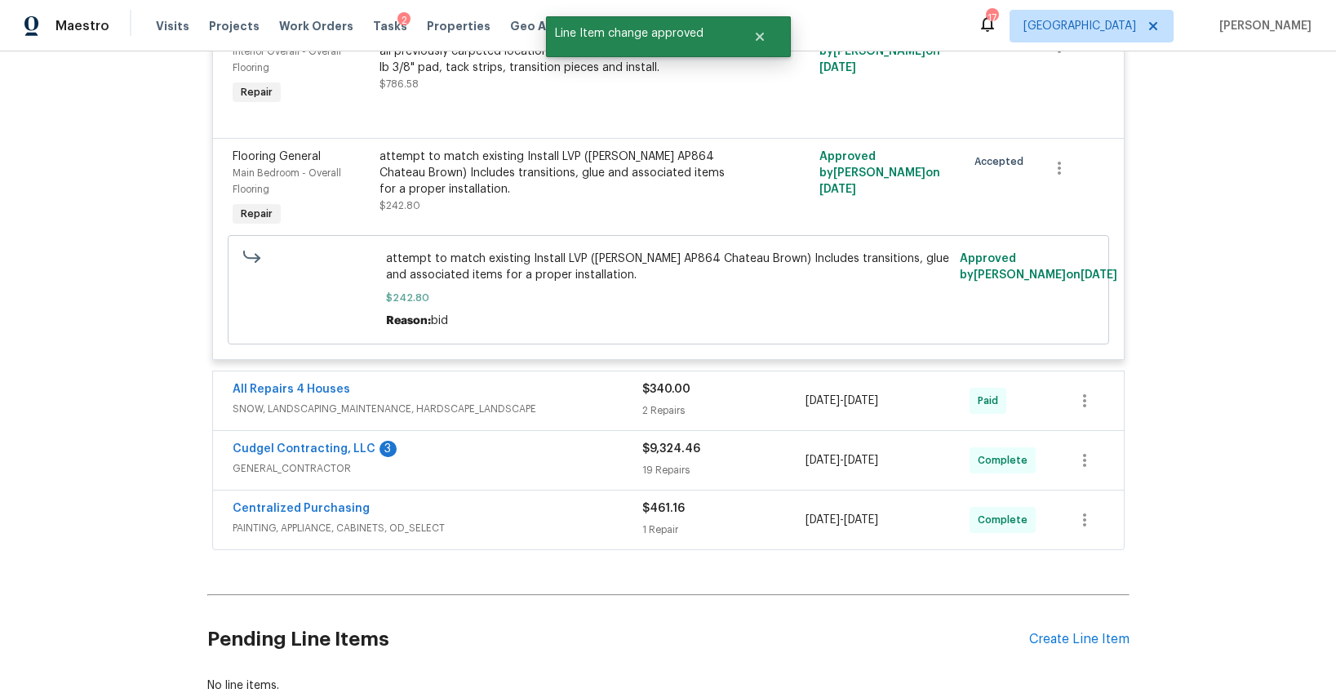
scroll to position [681, 0]
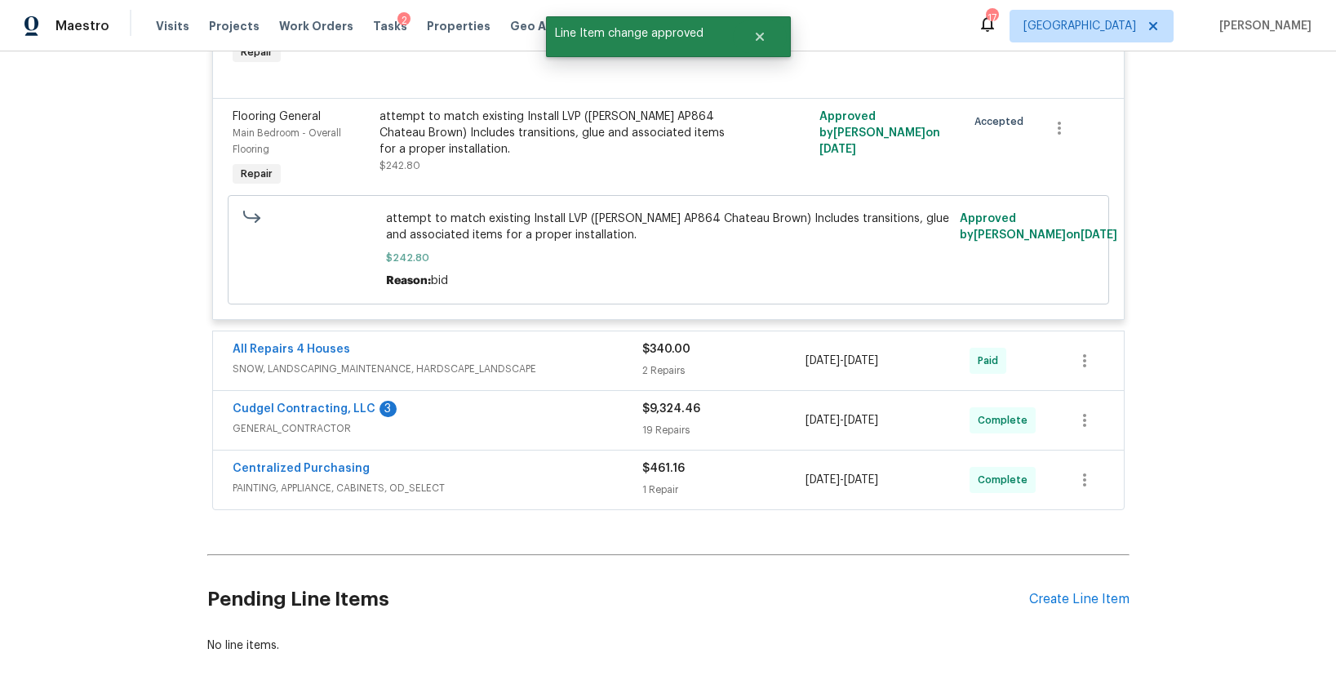
click at [535, 402] on div "Cudgel Contracting, LLC 3" at bounding box center [438, 411] width 410 height 20
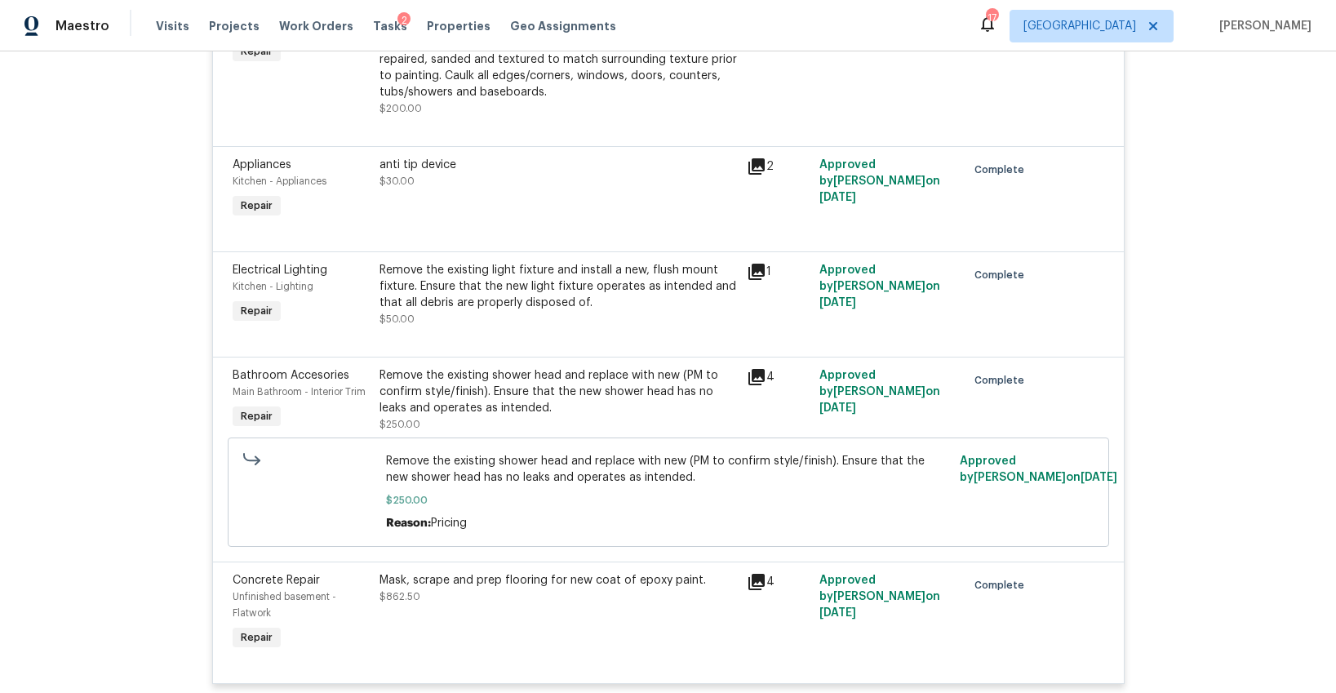
scroll to position [3432, 0]
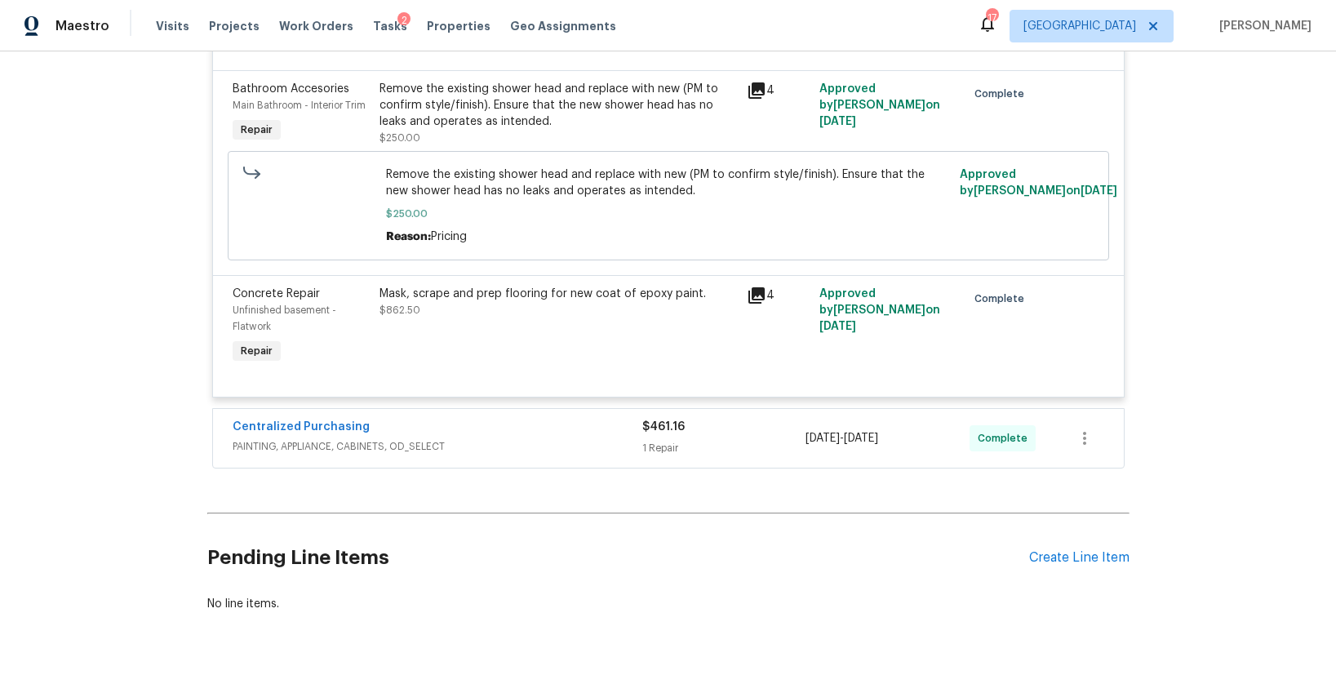
click at [516, 438] on span "PAINTING, APPLIANCE, CABINETS, OD_SELECT" at bounding box center [438, 446] width 410 height 16
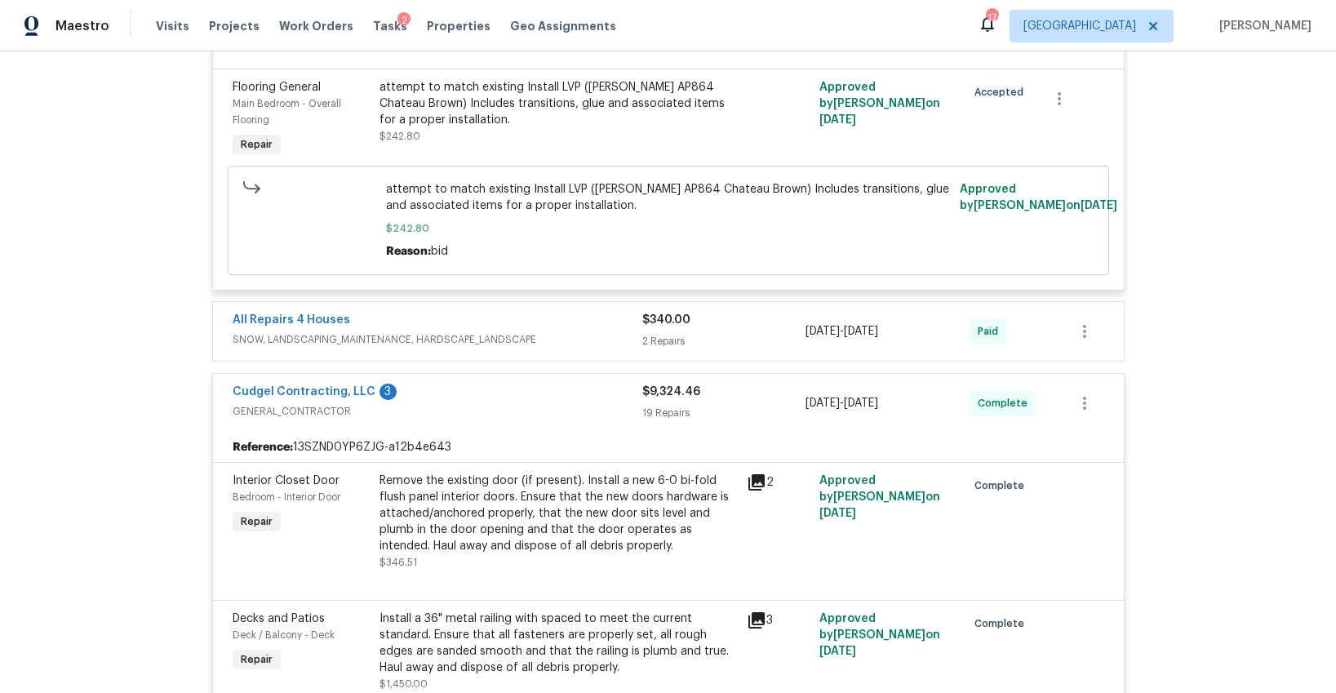
scroll to position [0, 0]
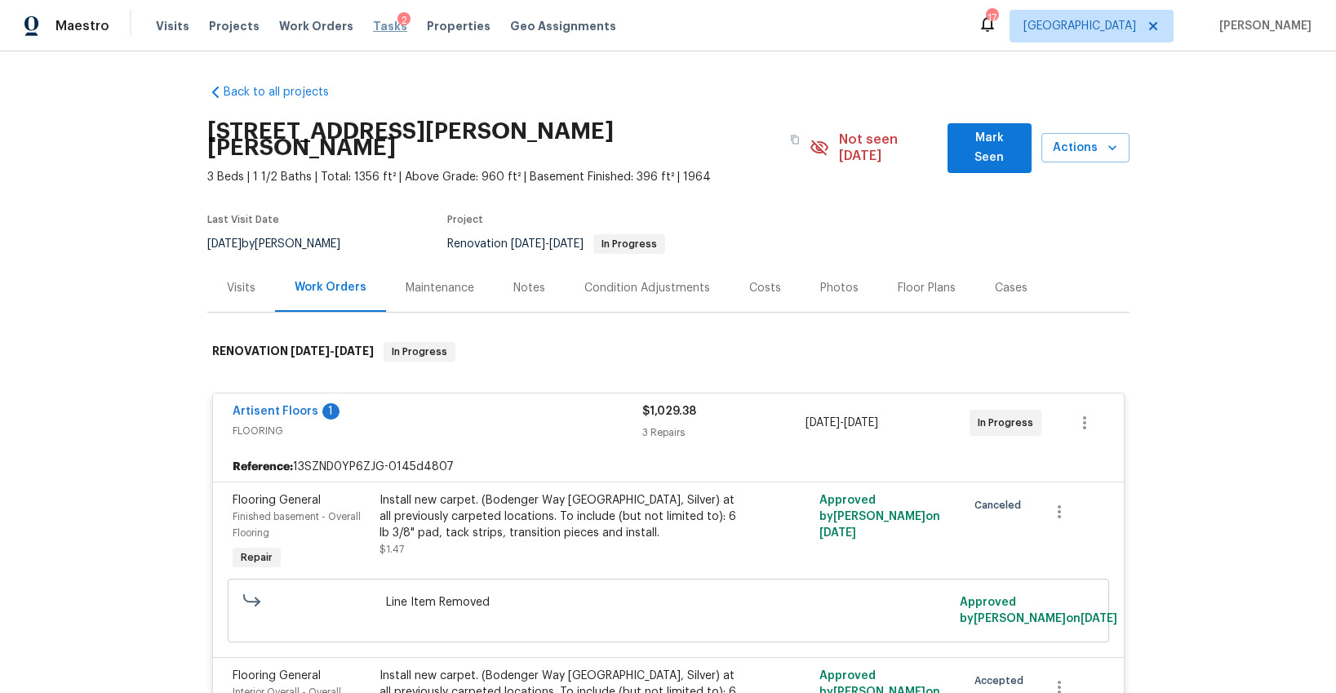
click at [375, 27] on span "Tasks" at bounding box center [390, 25] width 34 height 11
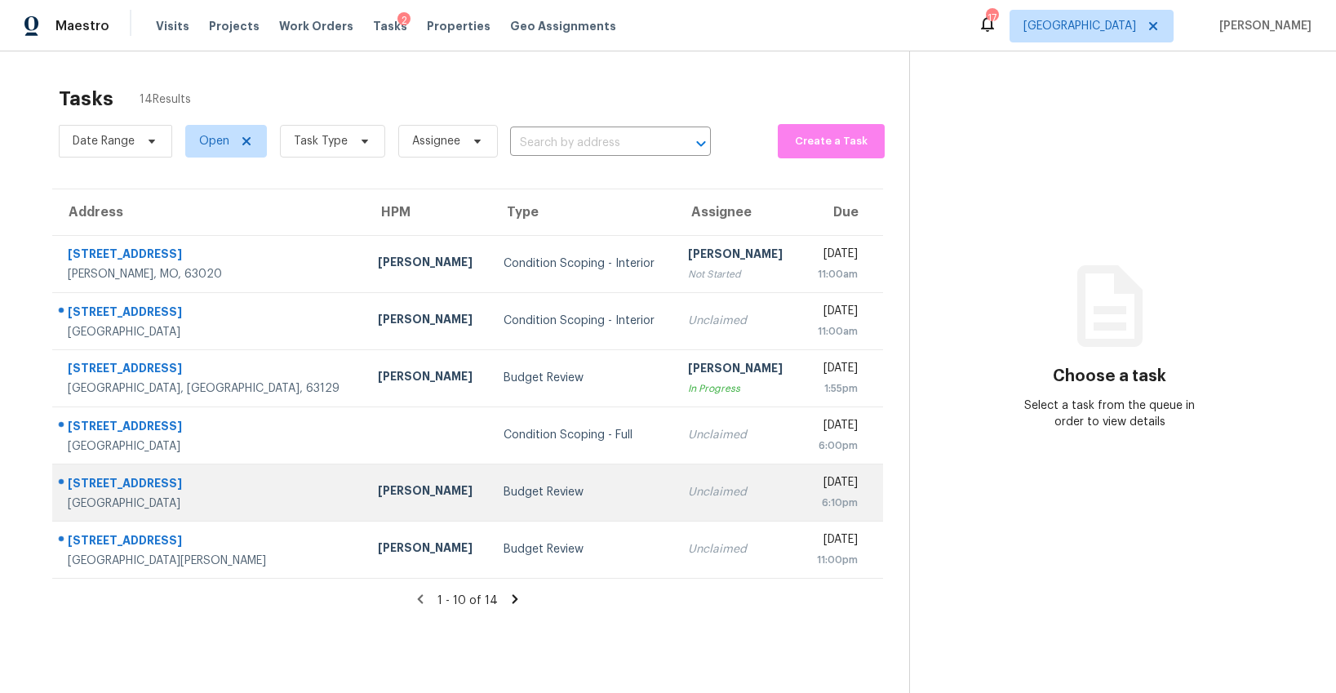
click at [504, 499] on div "Budget Review" at bounding box center [583, 492] width 158 height 16
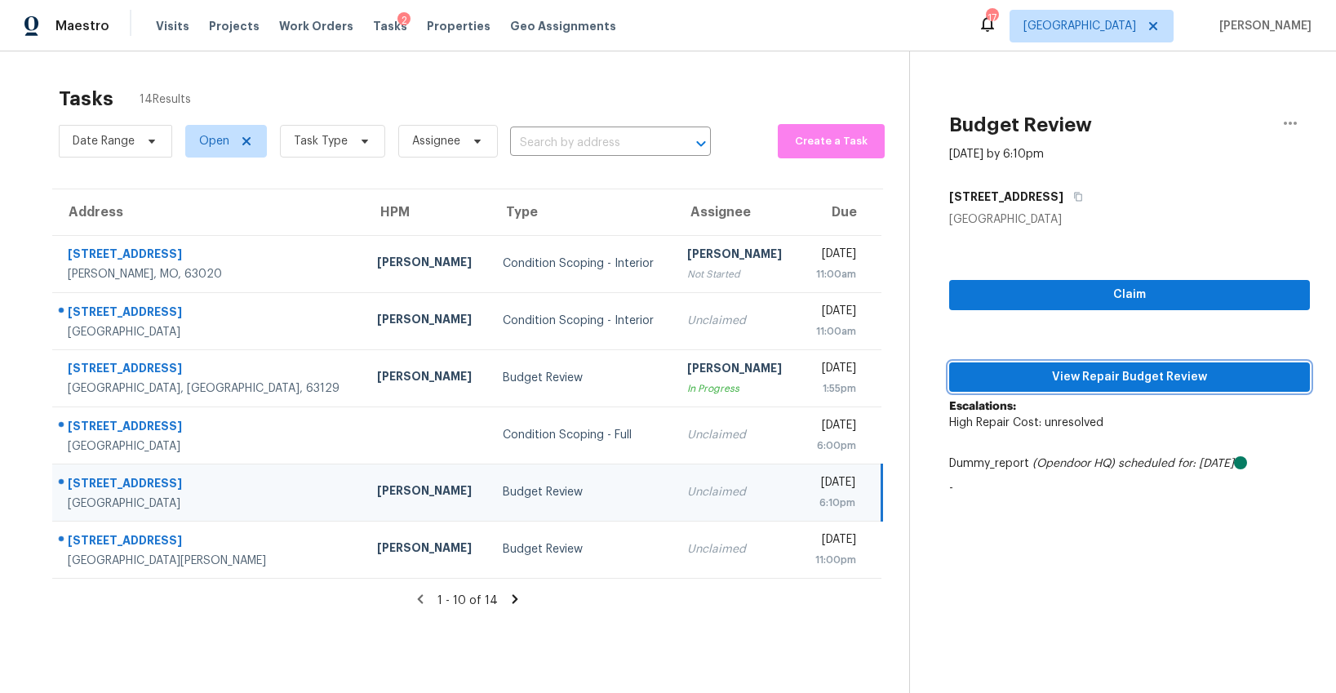
click at [1062, 373] on span "View Repair Budget Review" at bounding box center [1129, 377] width 335 height 20
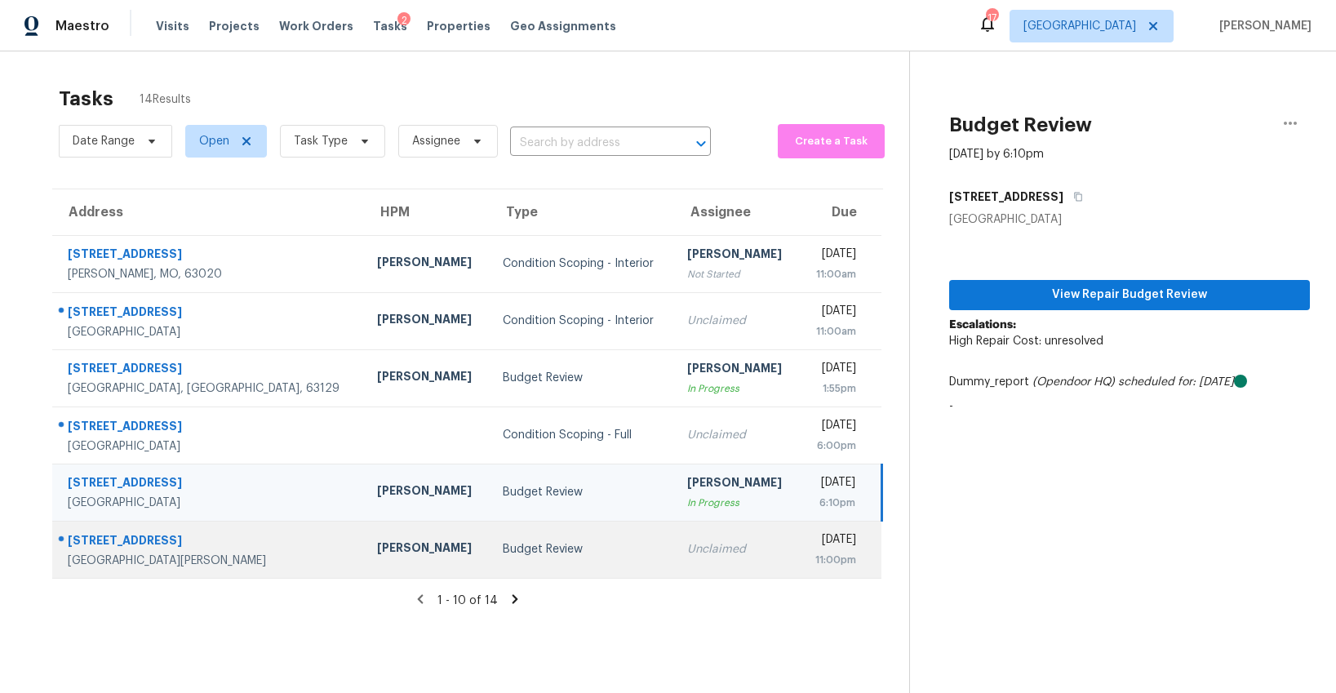
click at [542, 546] on div "Budget Review" at bounding box center [582, 549] width 158 height 16
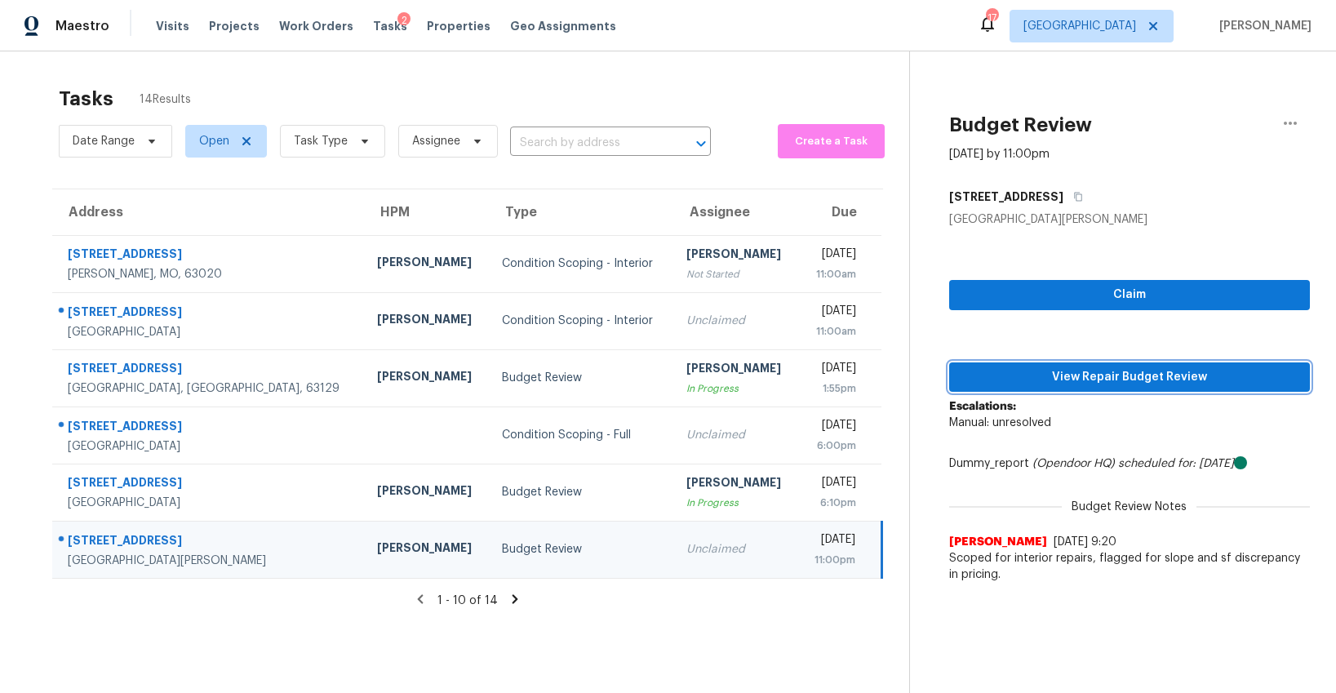
click at [1100, 379] on span "View Repair Budget Review" at bounding box center [1129, 377] width 335 height 20
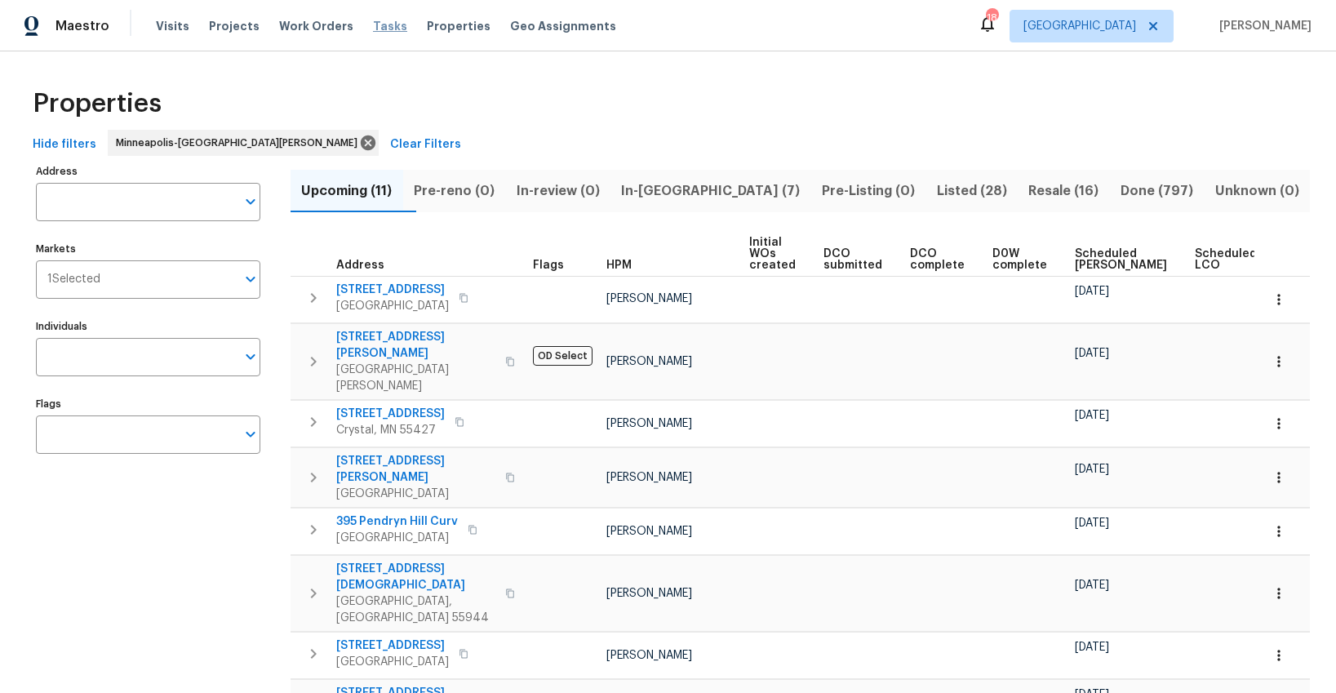
click at [379, 24] on span "Tasks" at bounding box center [390, 25] width 34 height 11
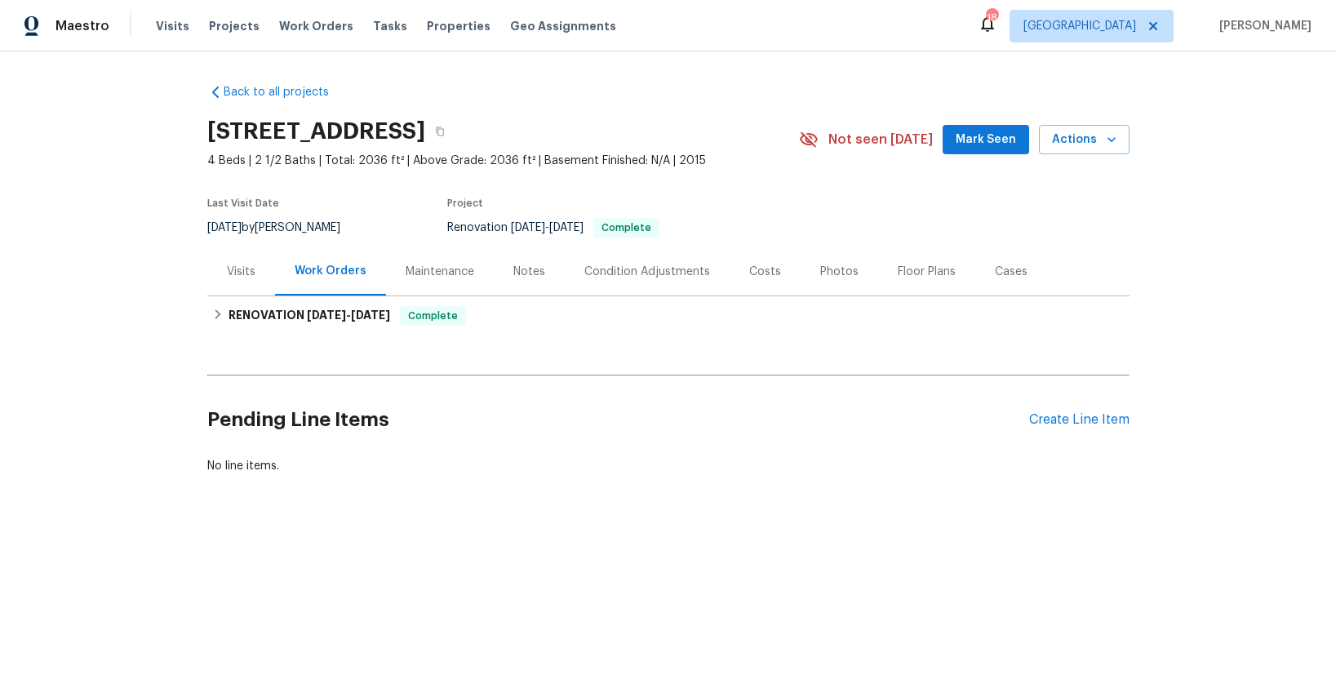
click at [234, 270] on div "Visits" at bounding box center [241, 272] width 29 height 16
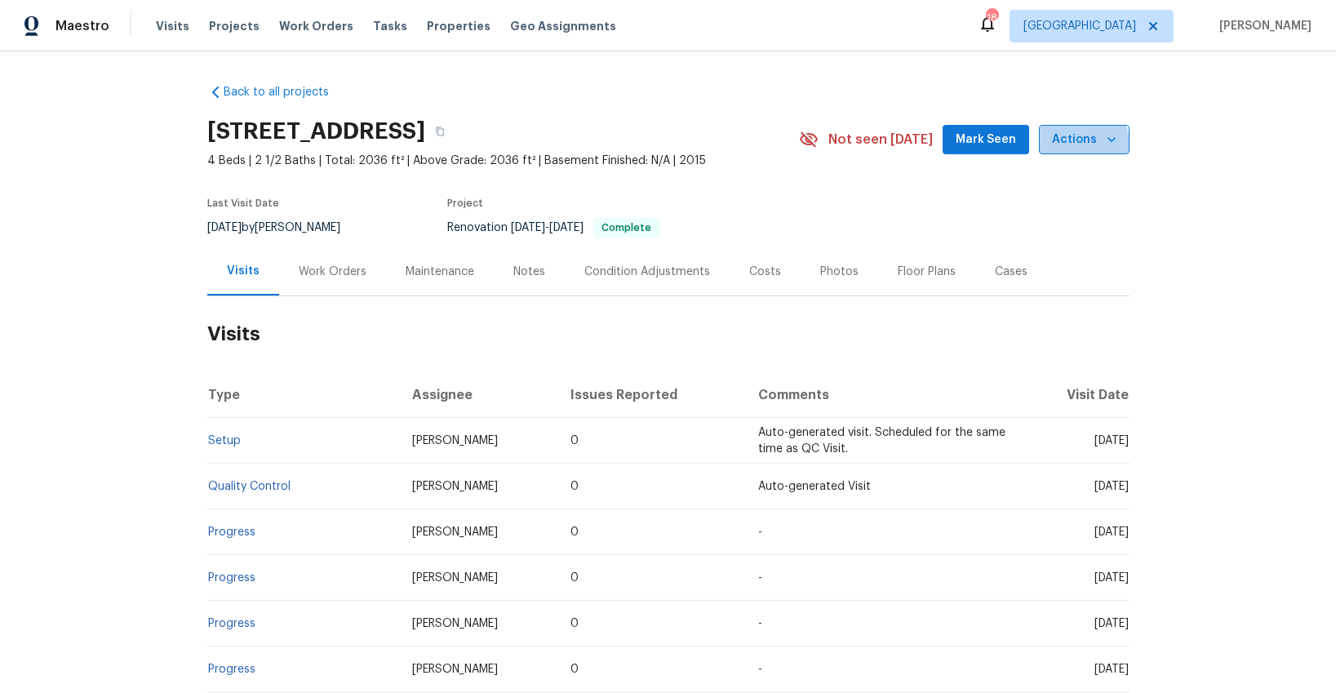
click at [1073, 145] on span "Actions" at bounding box center [1084, 140] width 64 height 20
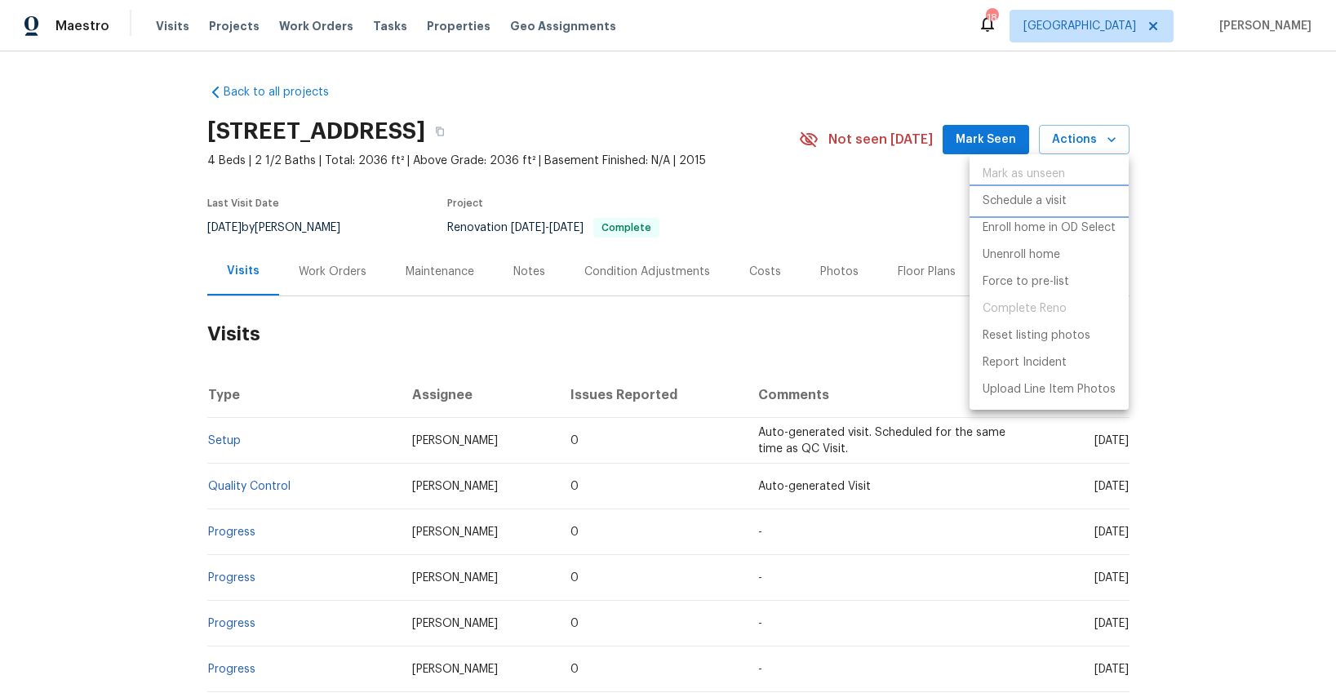
click at [1029, 196] on p "Schedule a visit" at bounding box center [1025, 201] width 84 height 17
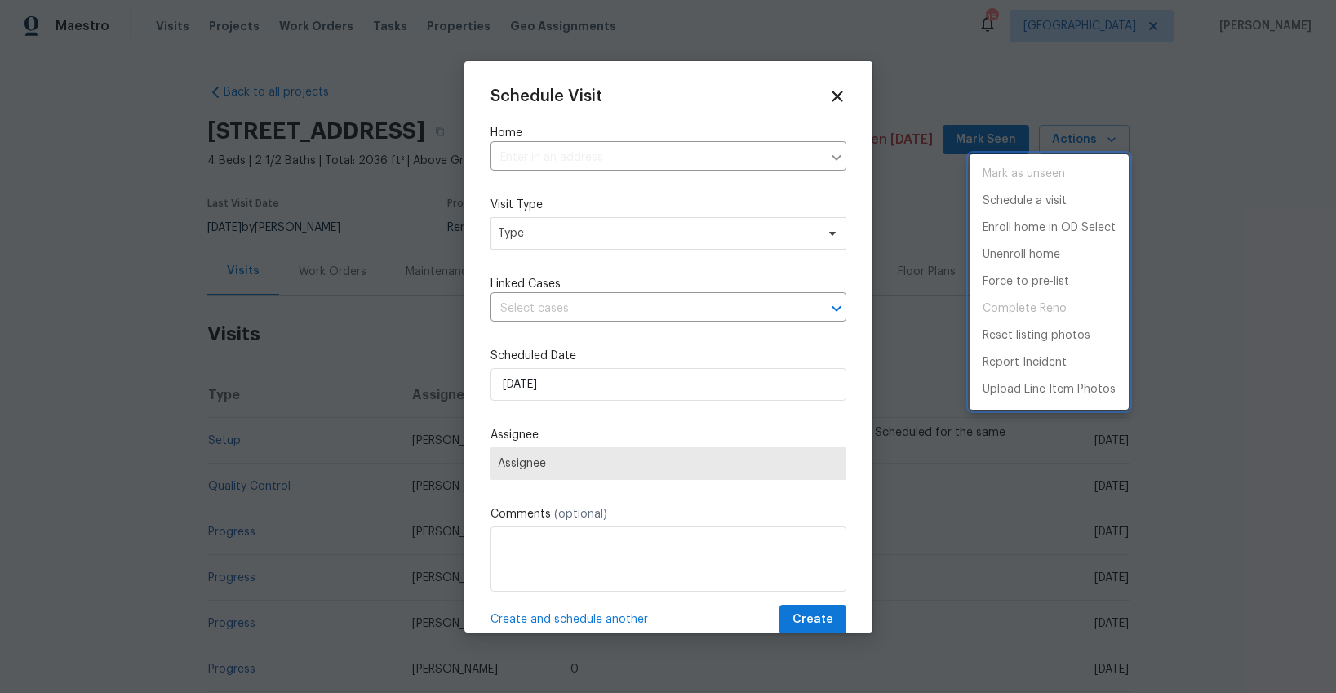
type input "113 Wyndcrest Ct, Lake Saint Louis, MO 63367"
click at [650, 220] on div at bounding box center [668, 346] width 1336 height 693
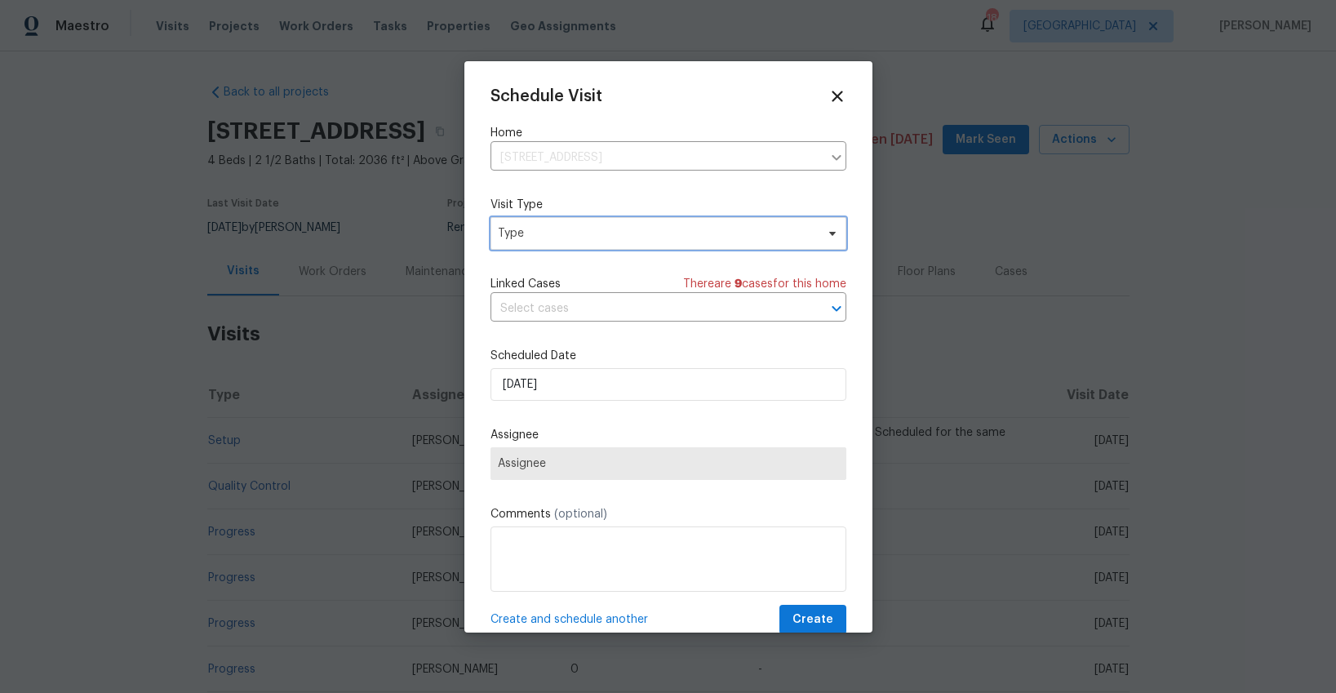
click at [650, 225] on span "Type" at bounding box center [657, 233] width 318 height 16
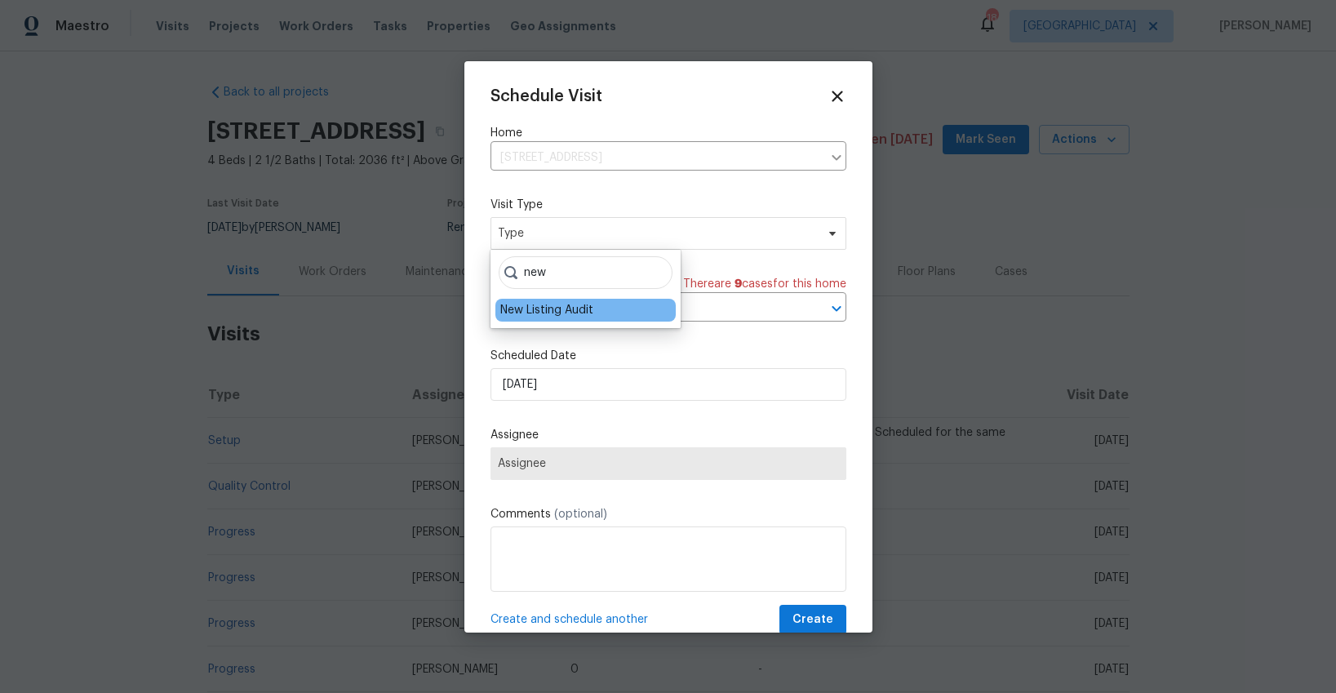
type input "new"
click at [553, 306] on div "New Listing Audit" at bounding box center [546, 310] width 93 height 16
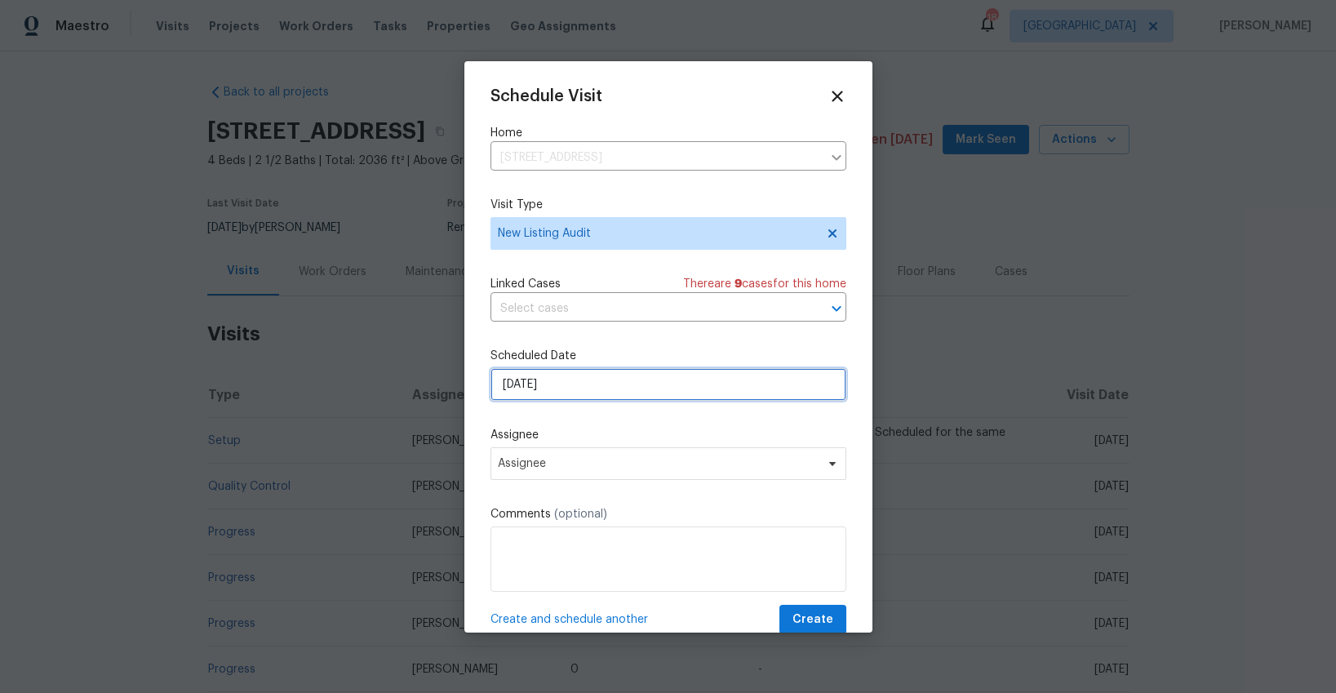
click at [589, 388] on input "[DATE]" at bounding box center [669, 384] width 356 height 33
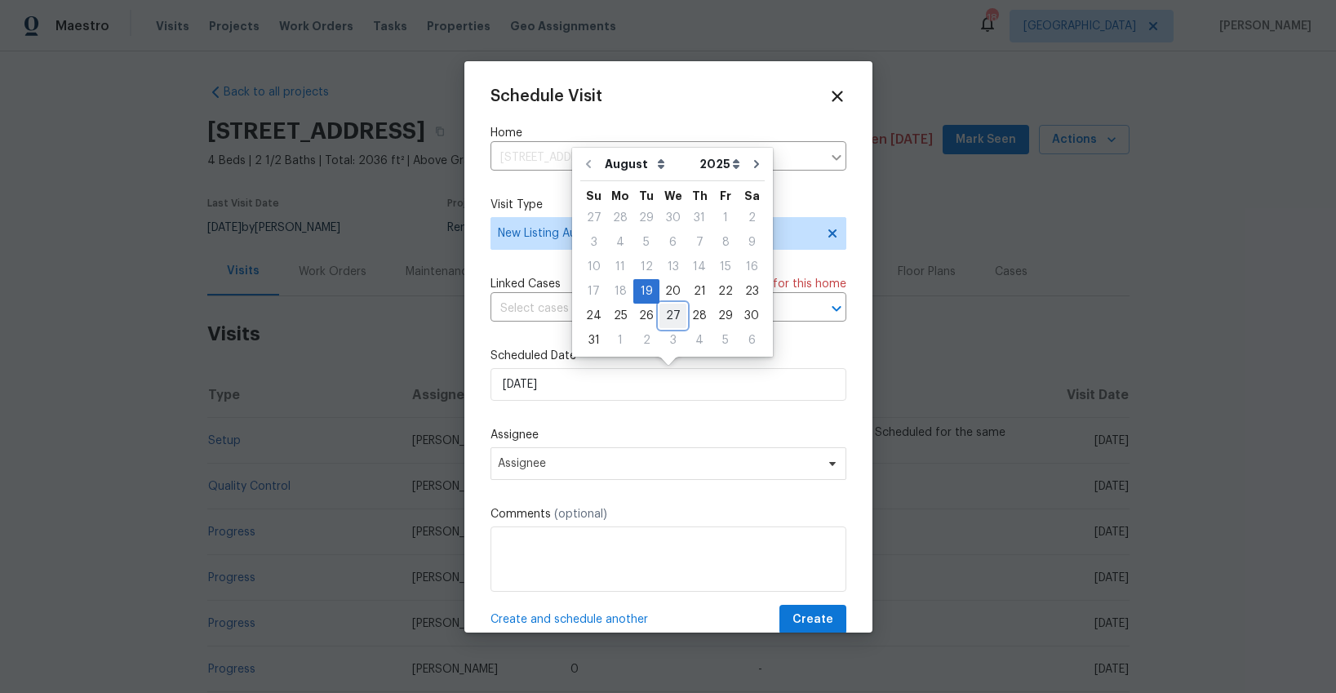
click at [670, 318] on div "27" at bounding box center [673, 315] width 27 height 23
type input "8/27/2025"
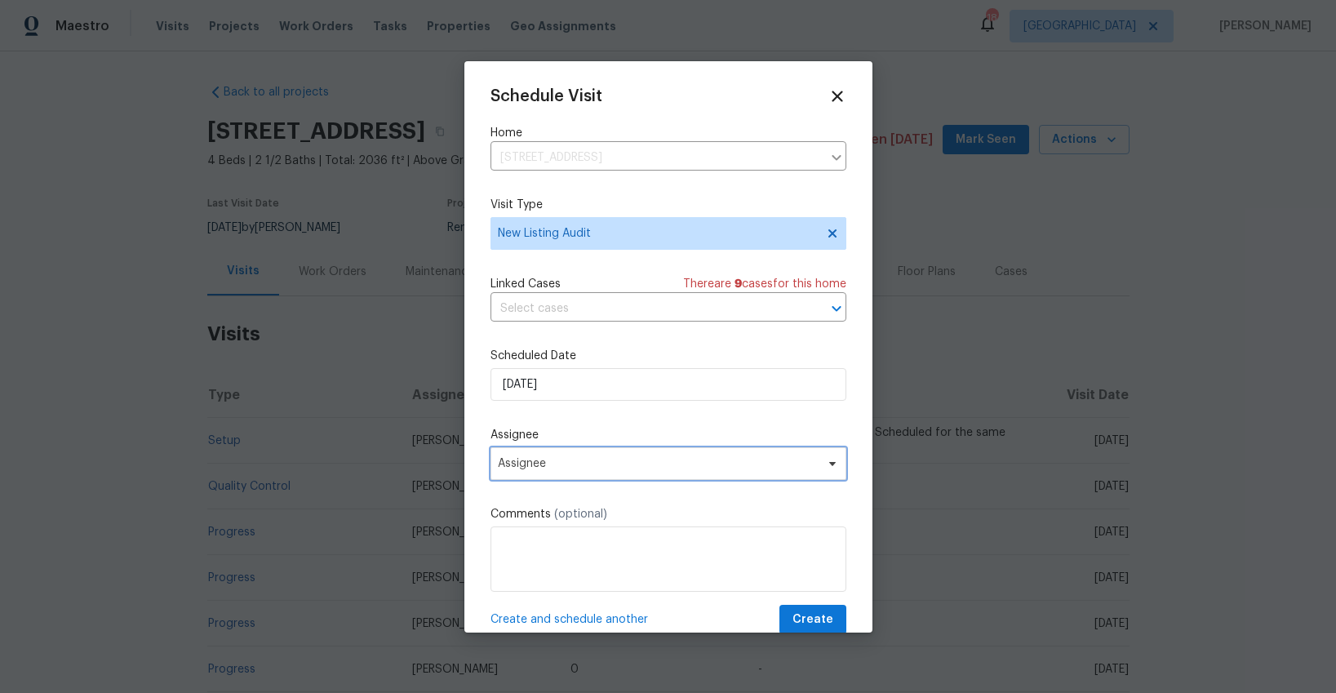
click at [596, 469] on span "Assignee" at bounding box center [658, 463] width 320 height 13
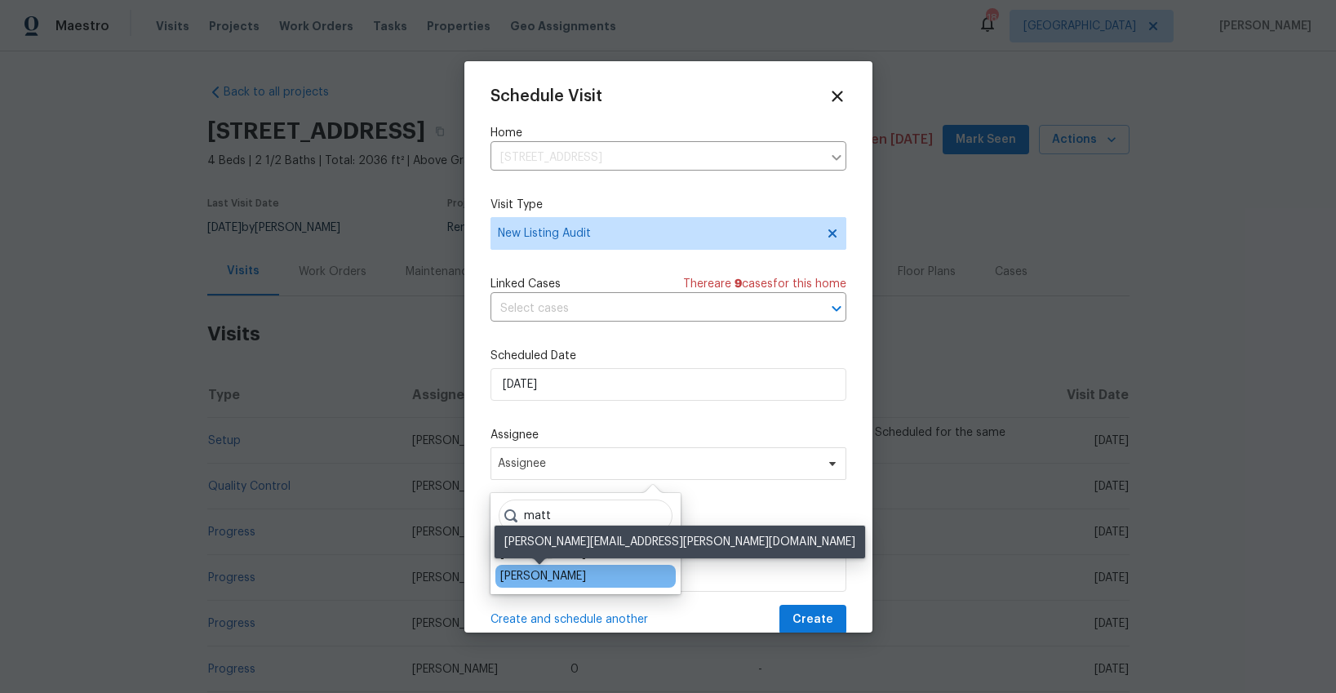
type input "matt"
click at [559, 574] on div "[PERSON_NAME]" at bounding box center [543, 576] width 86 height 16
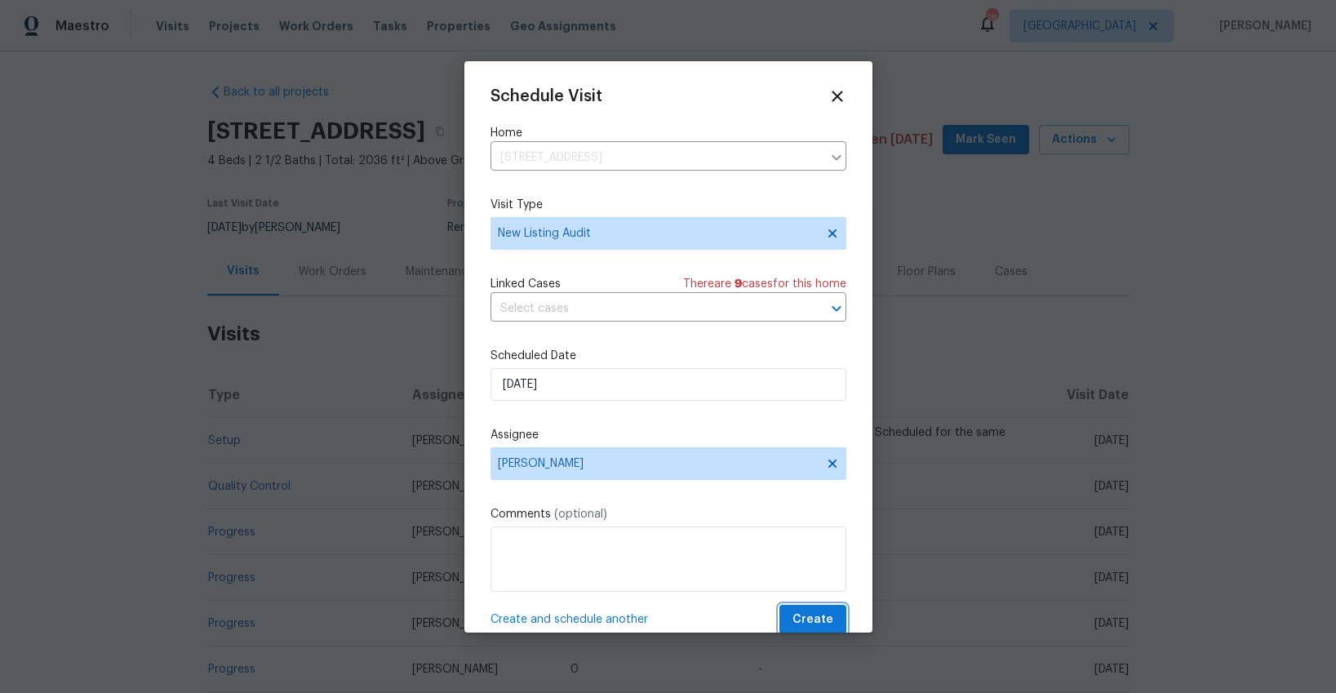
click at [790, 618] on button "Create" at bounding box center [813, 620] width 67 height 30
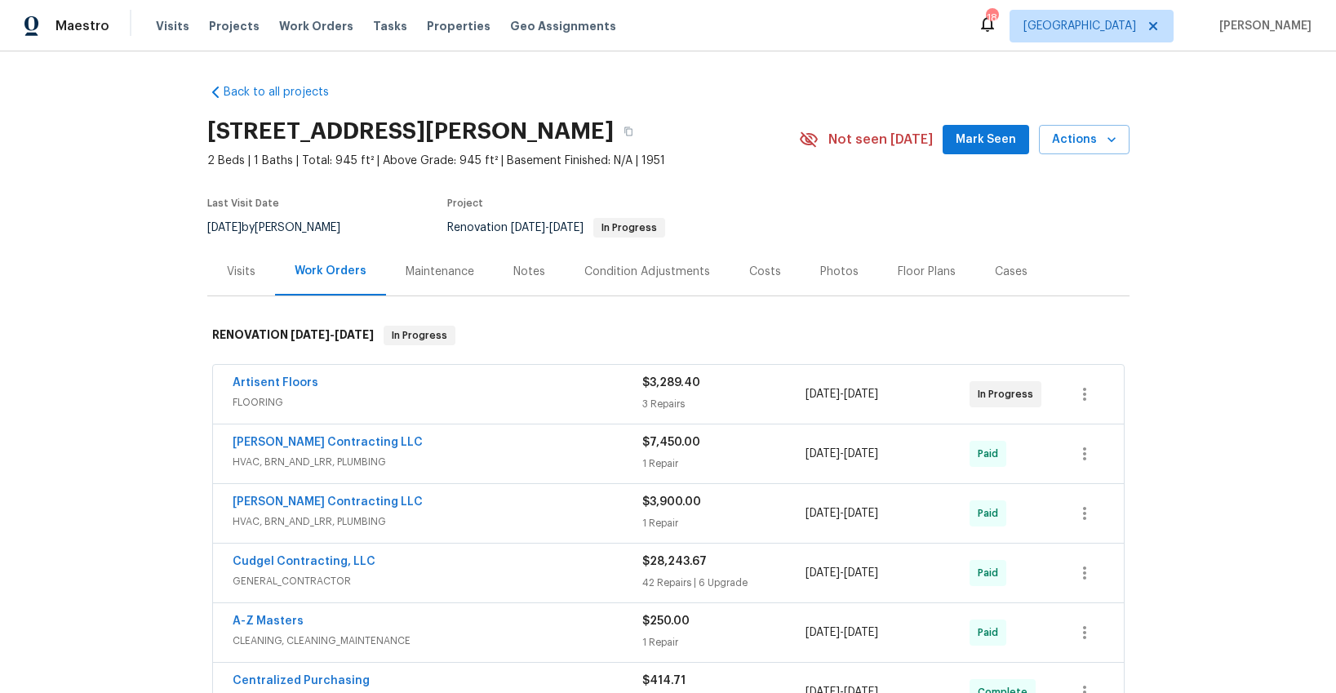
click at [250, 271] on div "Visits" at bounding box center [241, 272] width 29 height 16
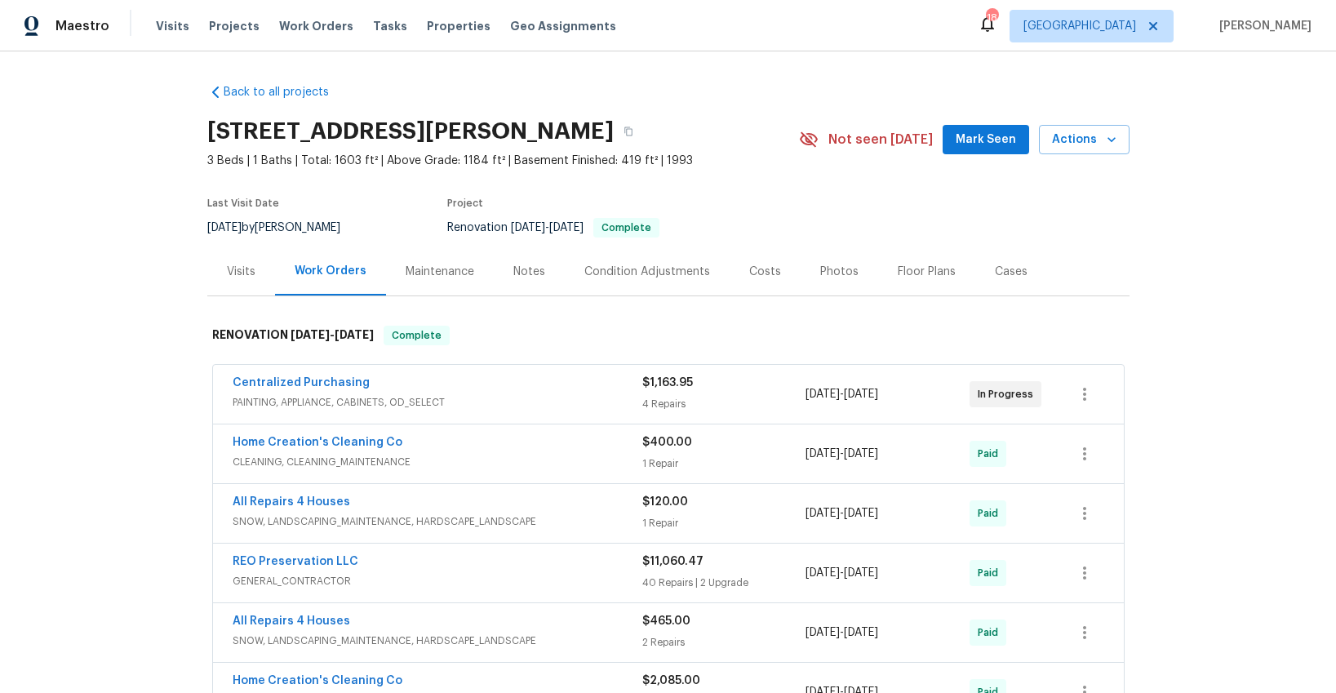
click at [247, 269] on div "Visits" at bounding box center [241, 272] width 29 height 16
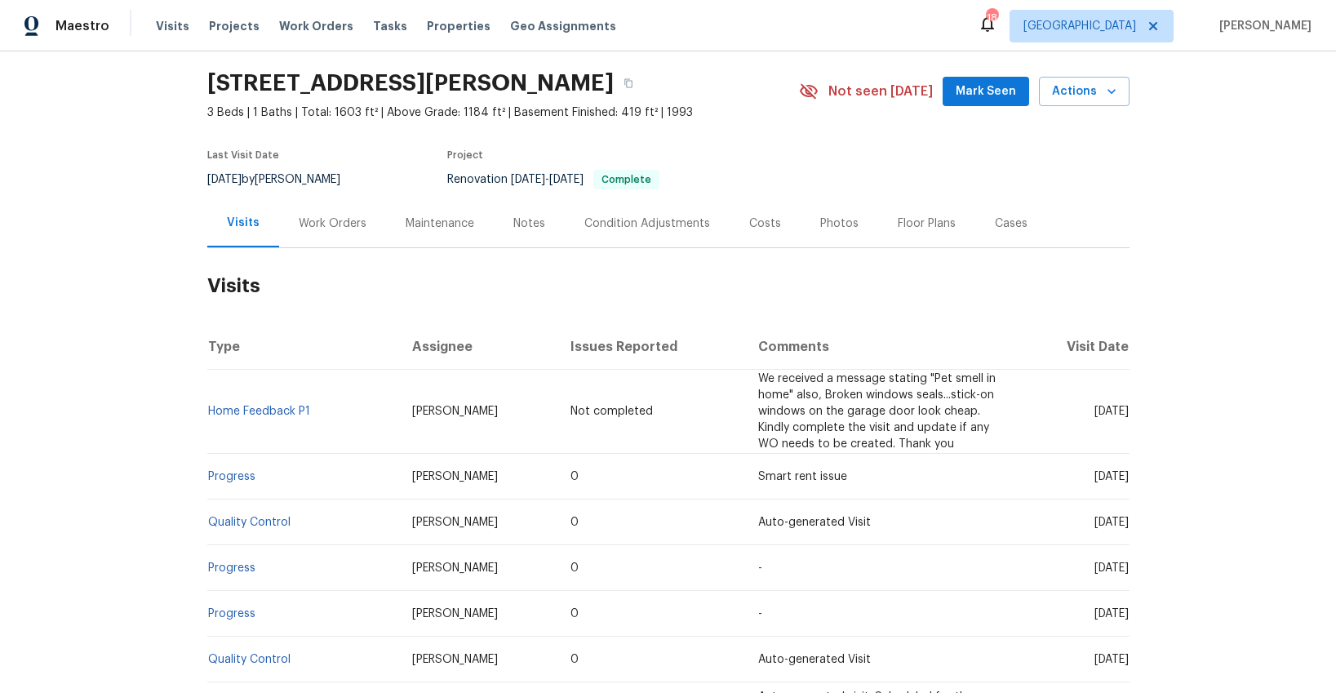
scroll to position [38, 0]
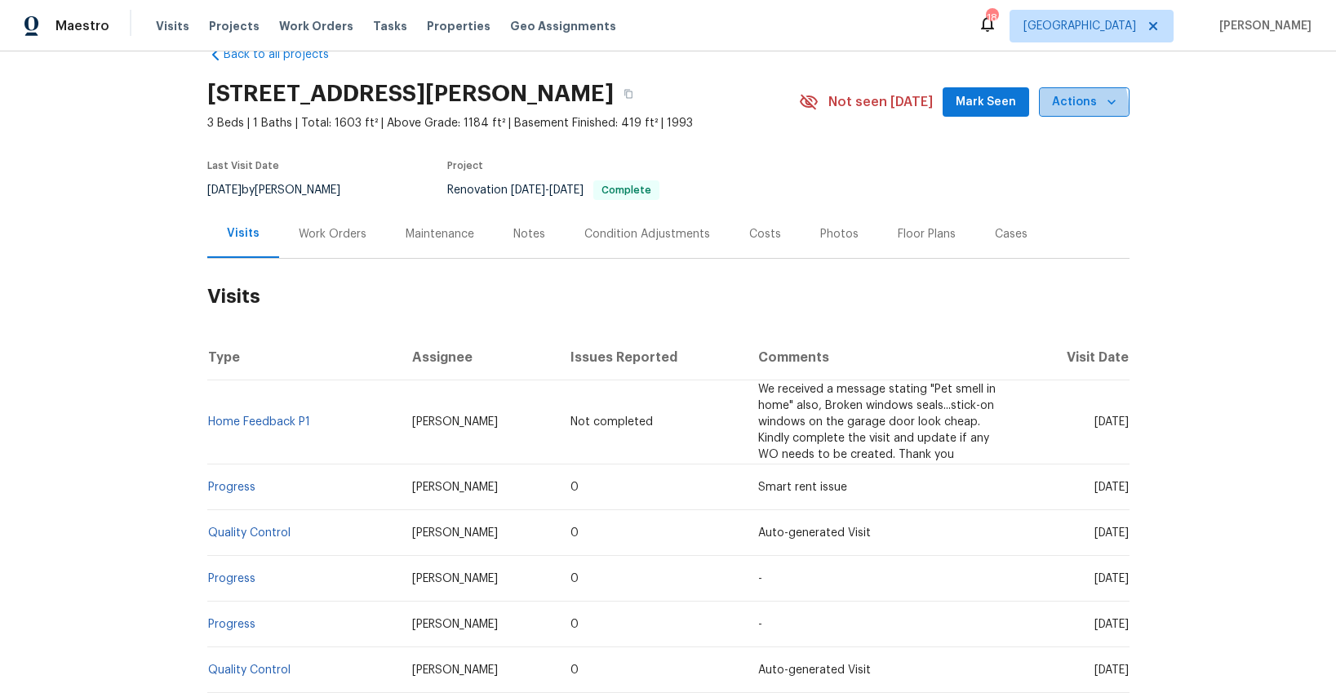
click at [1062, 108] on span "Actions" at bounding box center [1084, 102] width 64 height 20
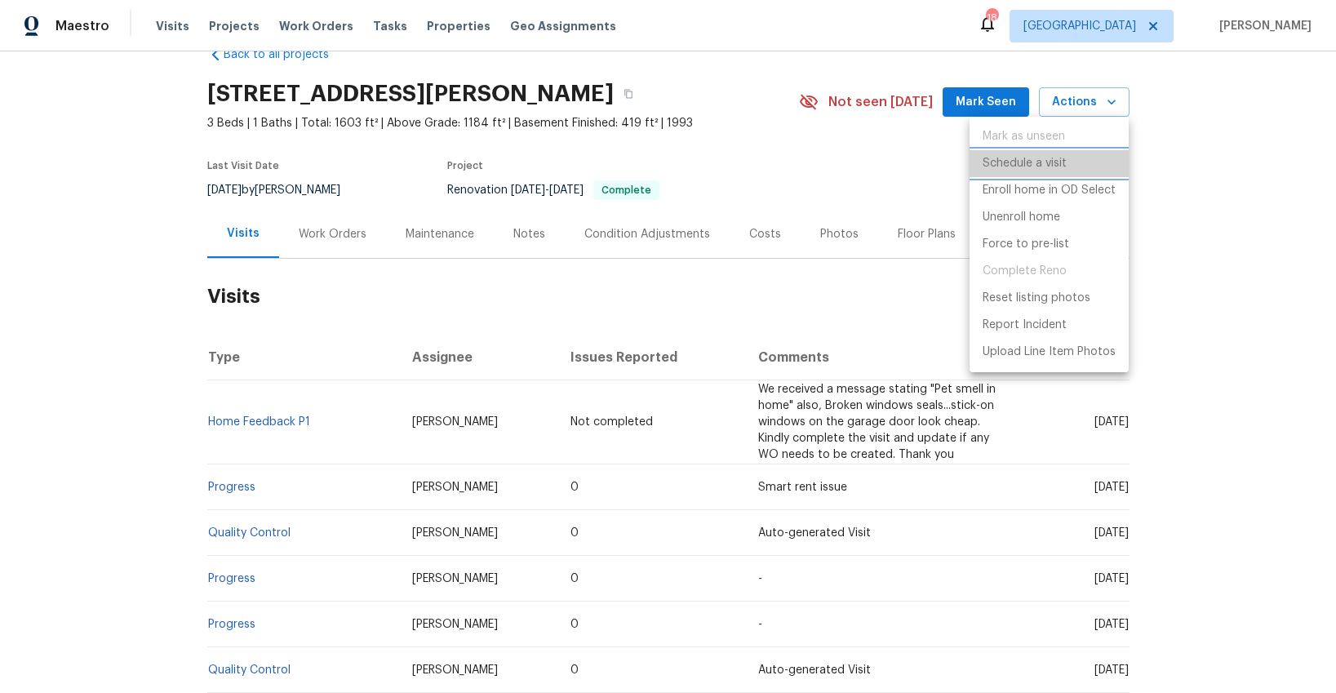
click at [1027, 168] on p "Schedule a visit" at bounding box center [1025, 163] width 84 height 17
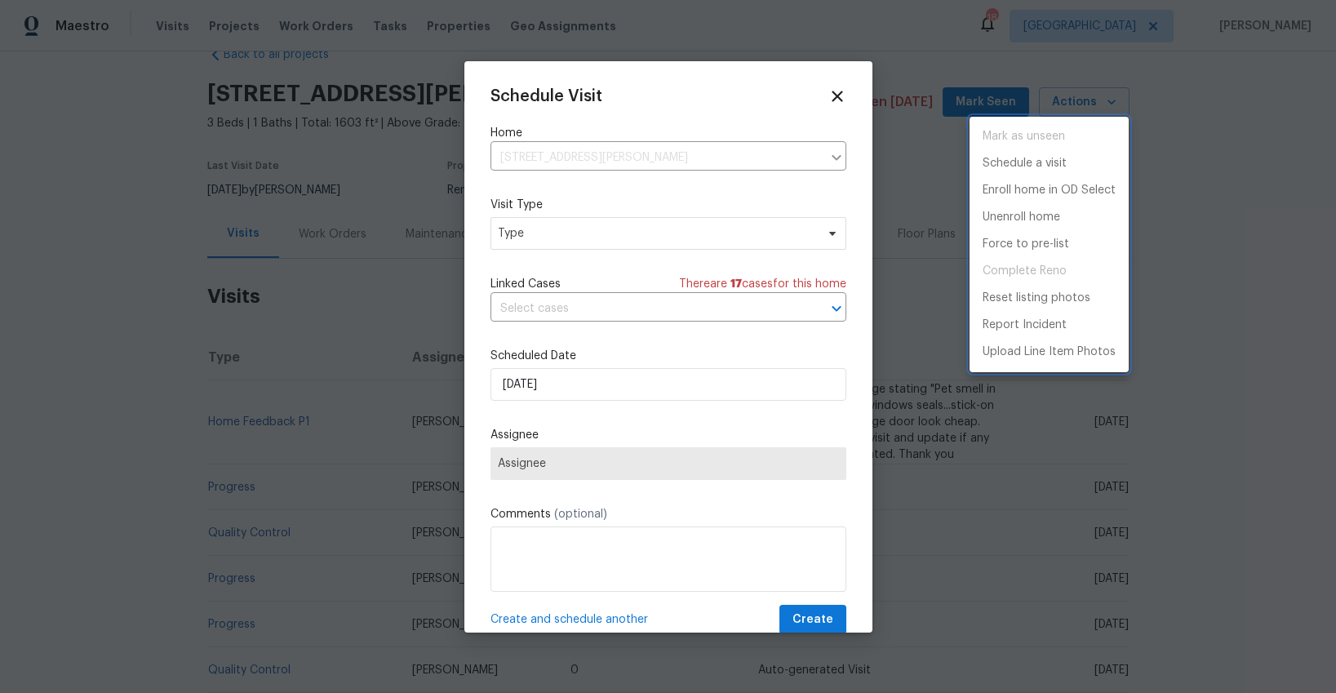
click at [596, 232] on div at bounding box center [668, 346] width 1336 height 693
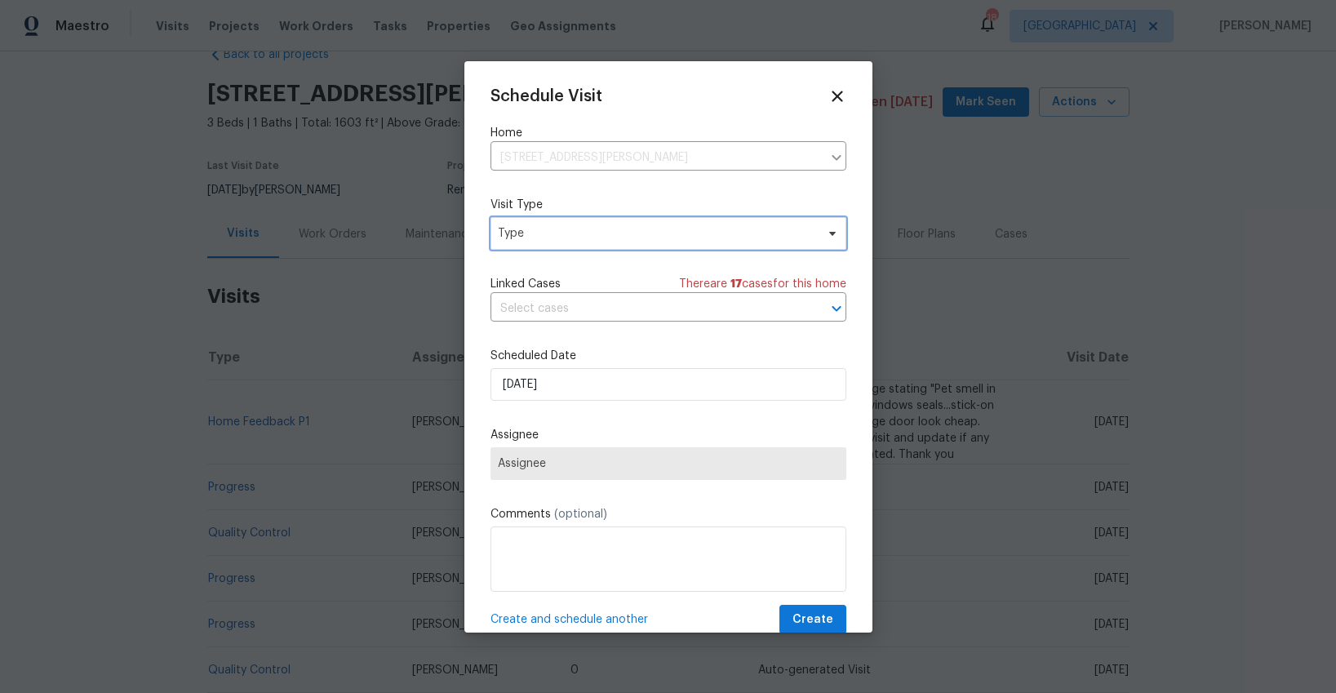
click at [592, 233] on span "Type" at bounding box center [657, 233] width 318 height 16
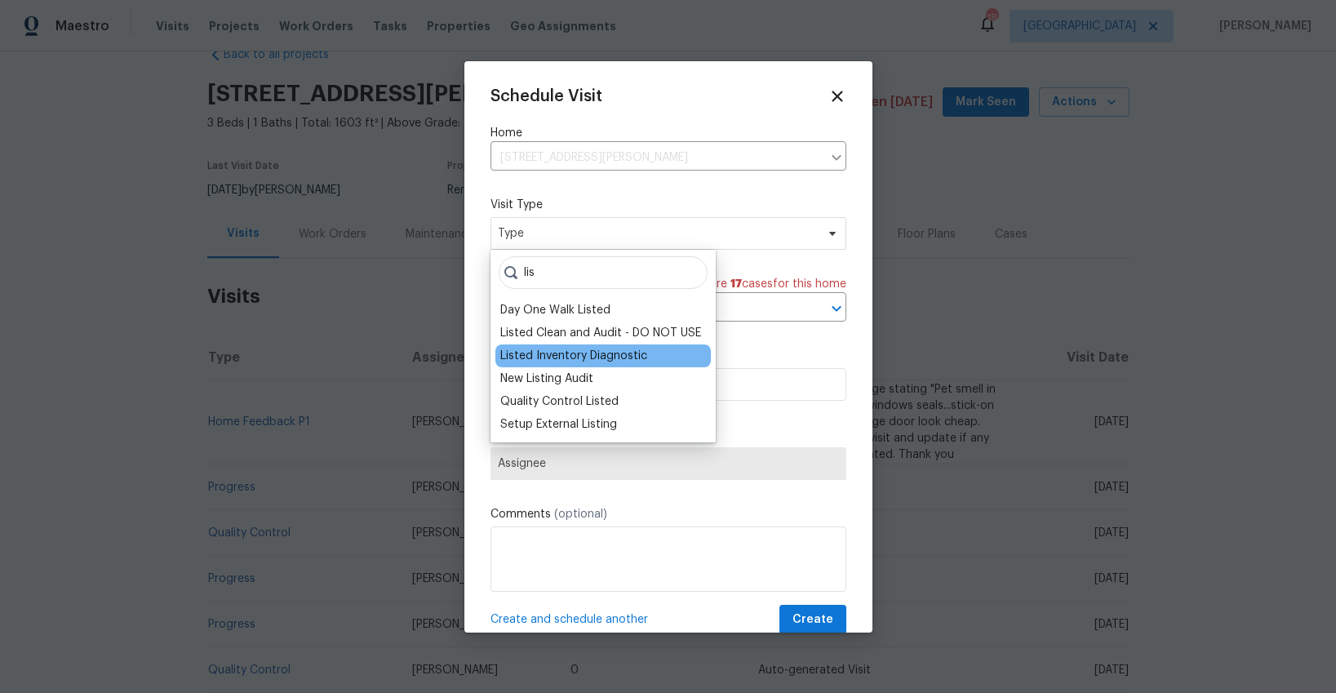
type input "lis"
click at [539, 357] on div "Listed Inventory Diagnostic" at bounding box center [573, 356] width 147 height 16
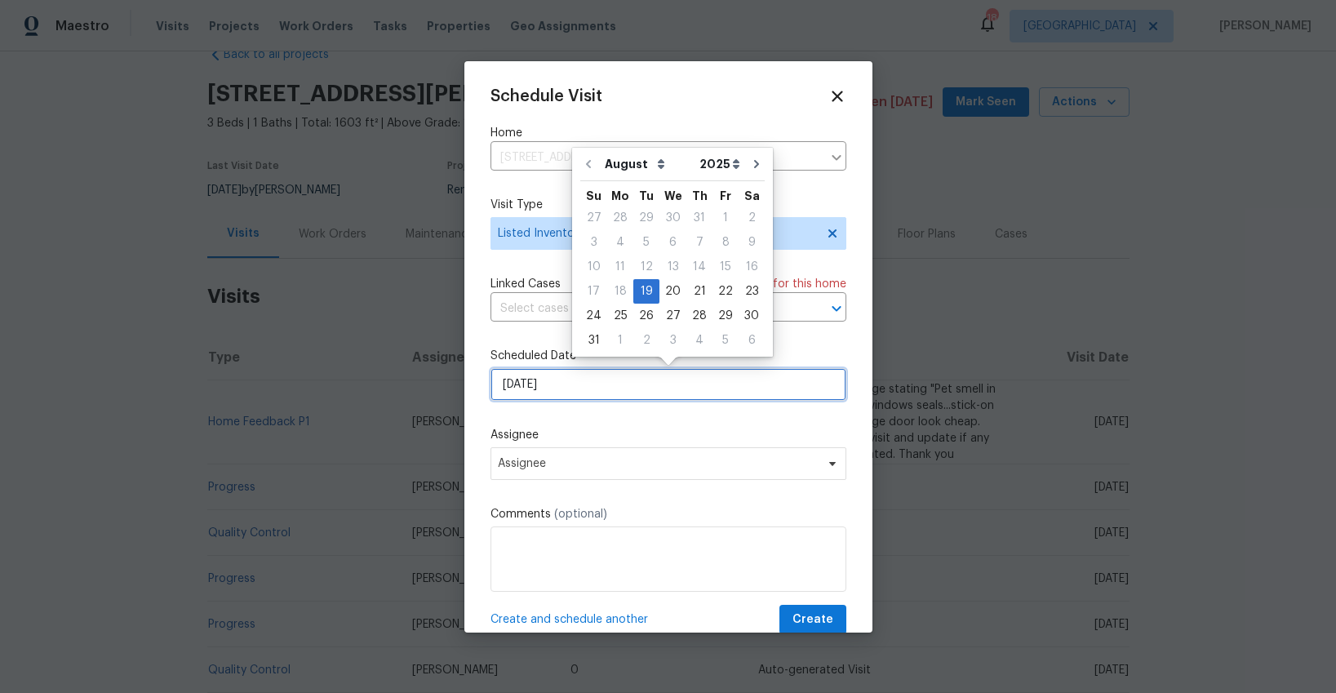
click at [544, 389] on input "[DATE]" at bounding box center [669, 384] width 356 height 33
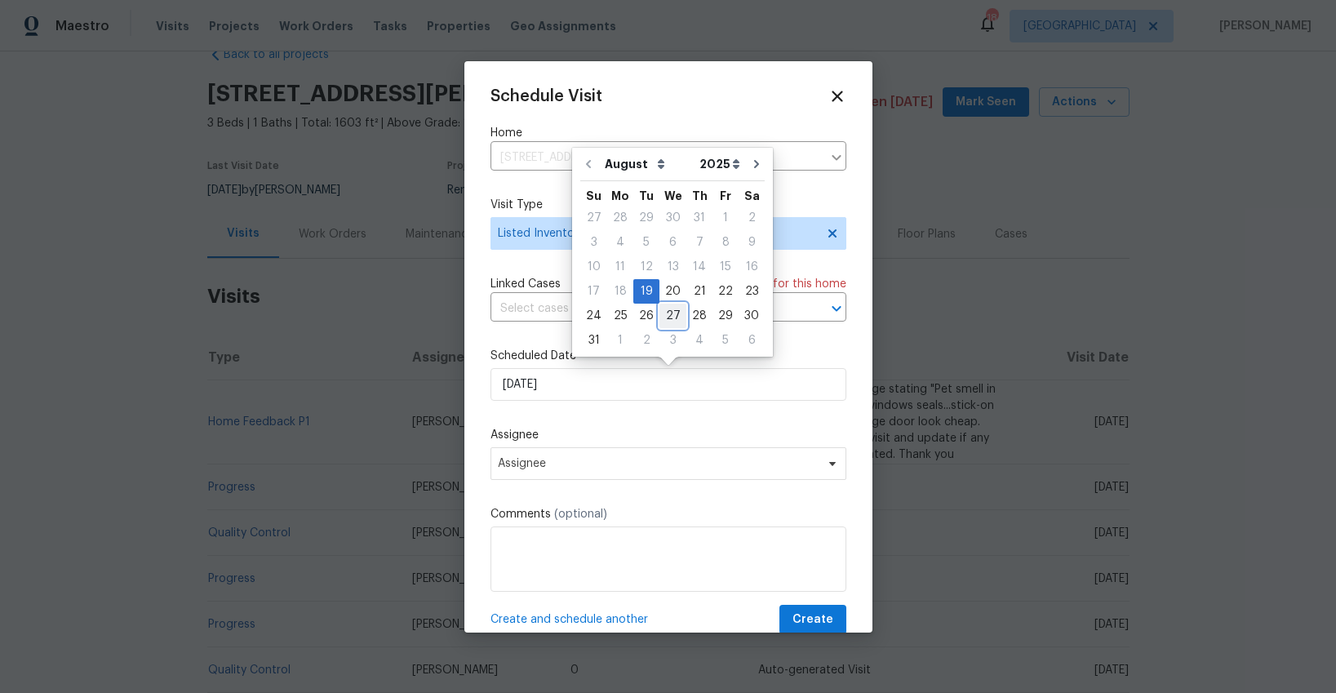
click at [670, 322] on div "27" at bounding box center [673, 315] width 27 height 23
type input "[DATE]"
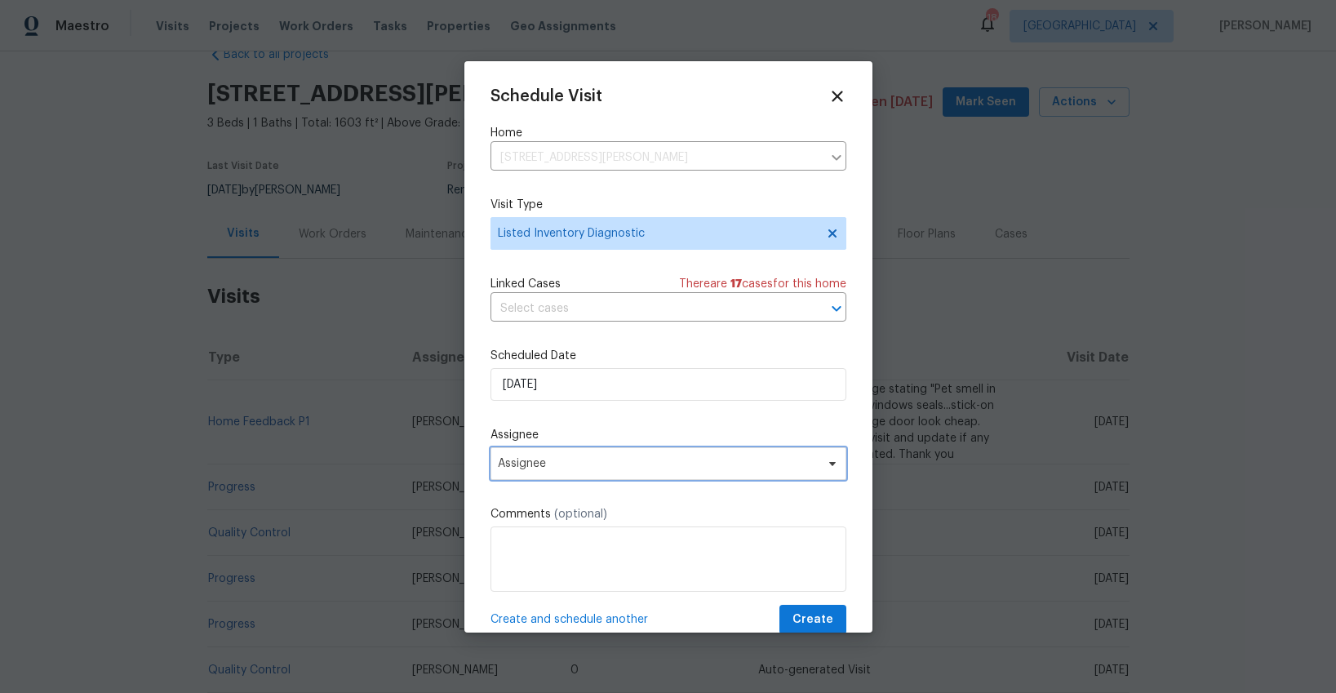
click at [598, 465] on span "Assignee" at bounding box center [658, 463] width 320 height 13
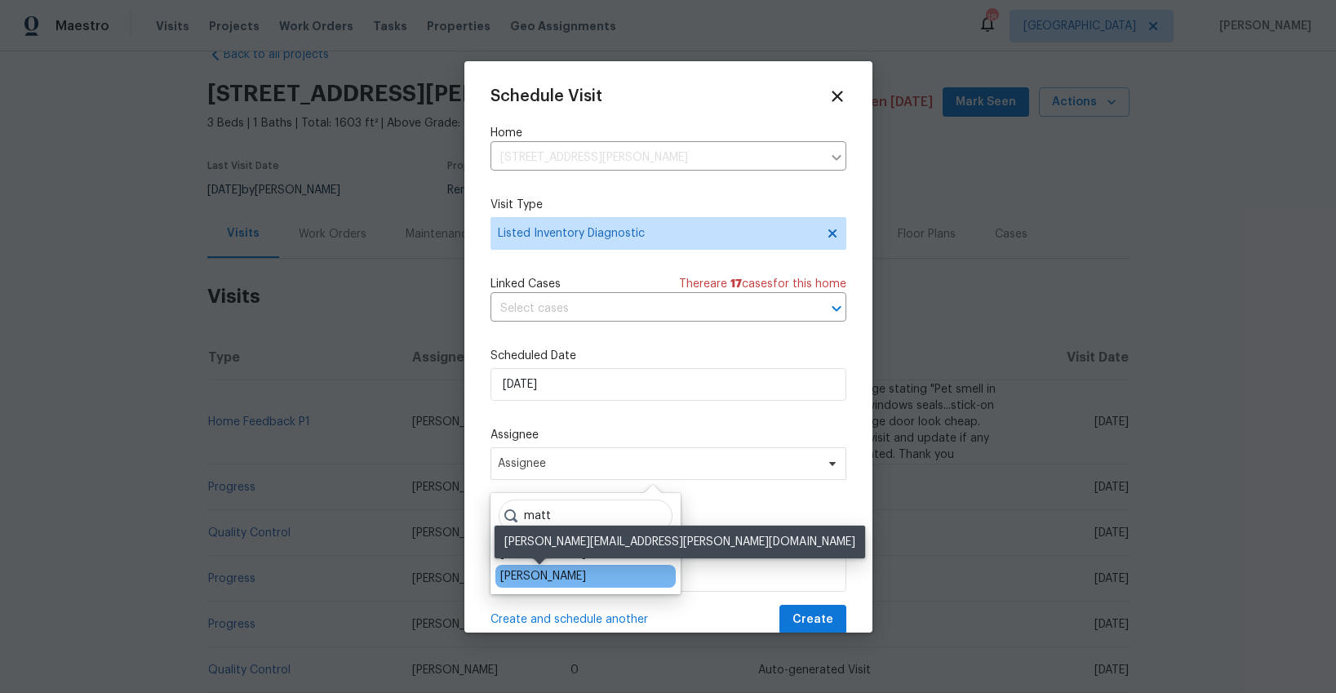
type input "matt"
click at [552, 575] on div "[PERSON_NAME]" at bounding box center [543, 576] width 86 height 16
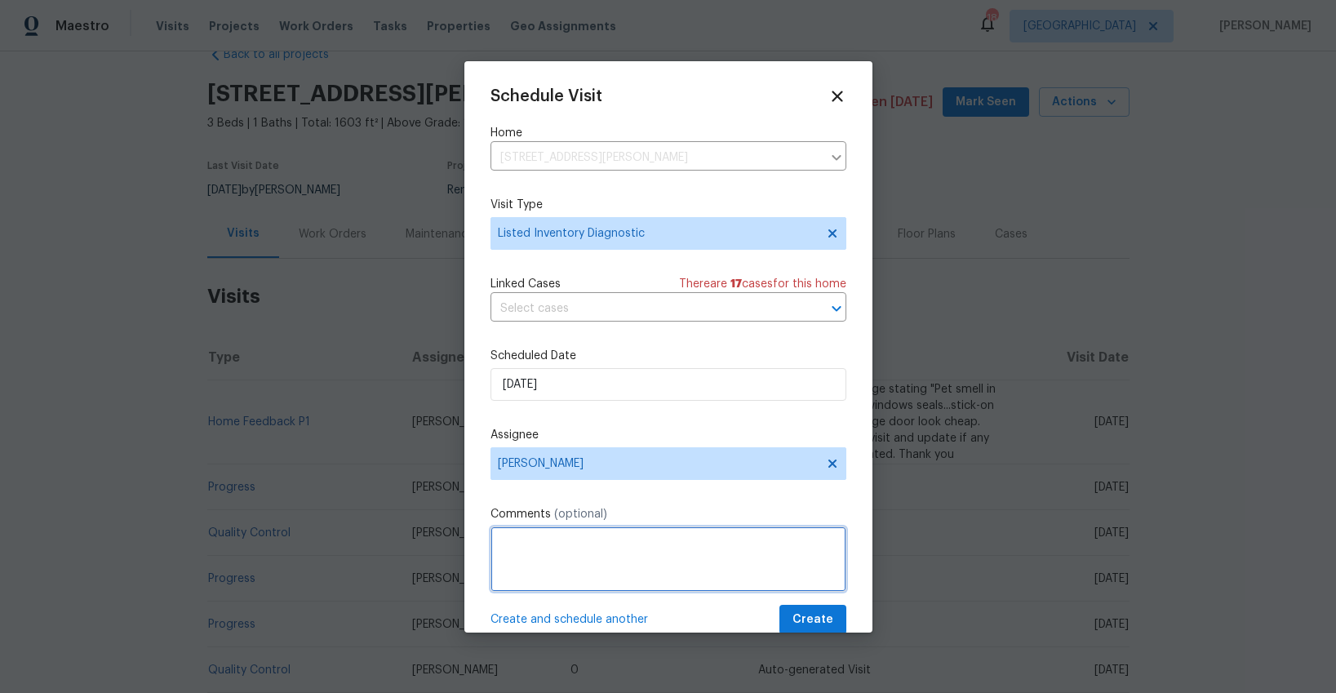
click at [552, 575] on textarea at bounding box center [669, 559] width 356 height 65
type textarea "look at overall cond. pet smell?"
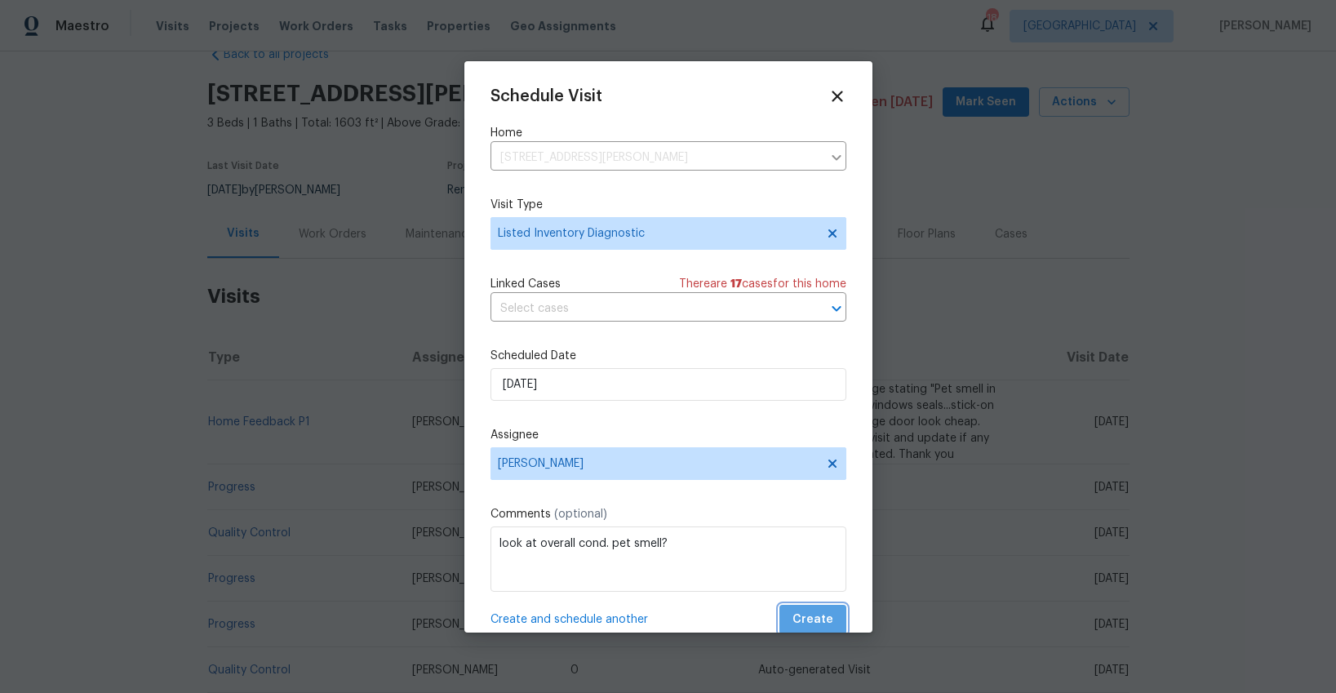
click at [824, 618] on span "Create" at bounding box center [813, 620] width 41 height 20
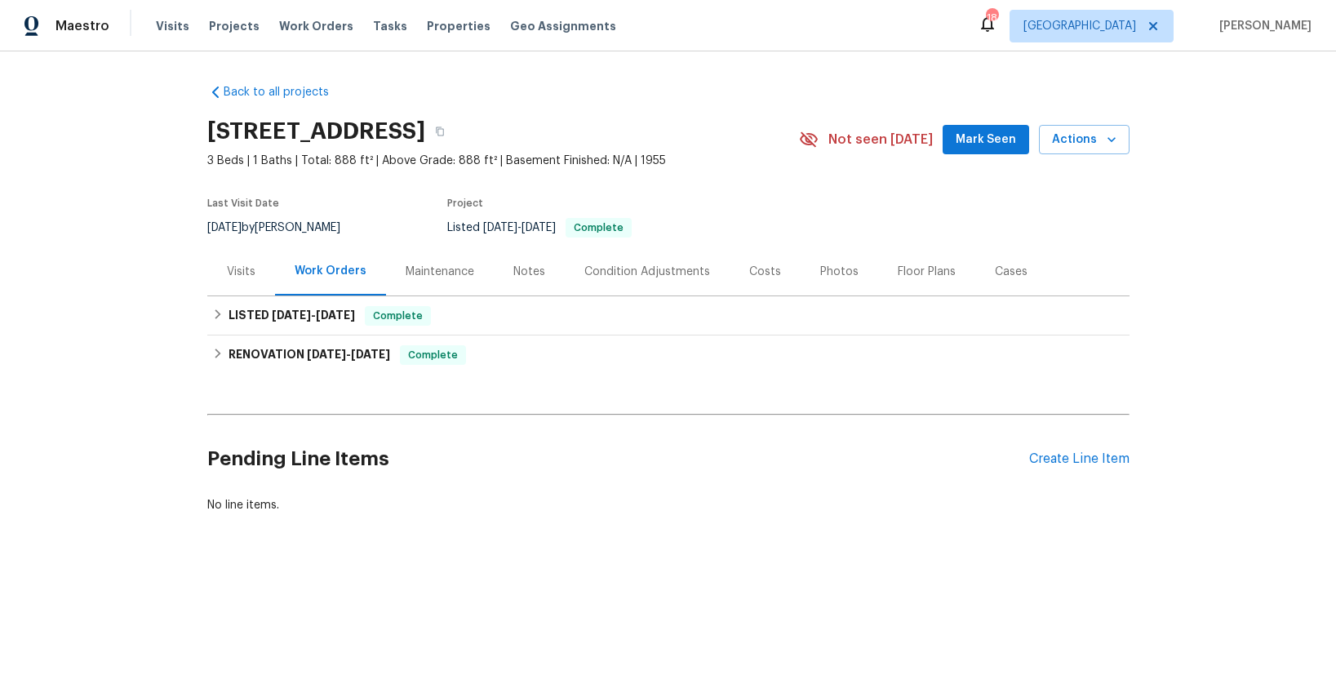
click at [243, 273] on div "Visits" at bounding box center [241, 272] width 29 height 16
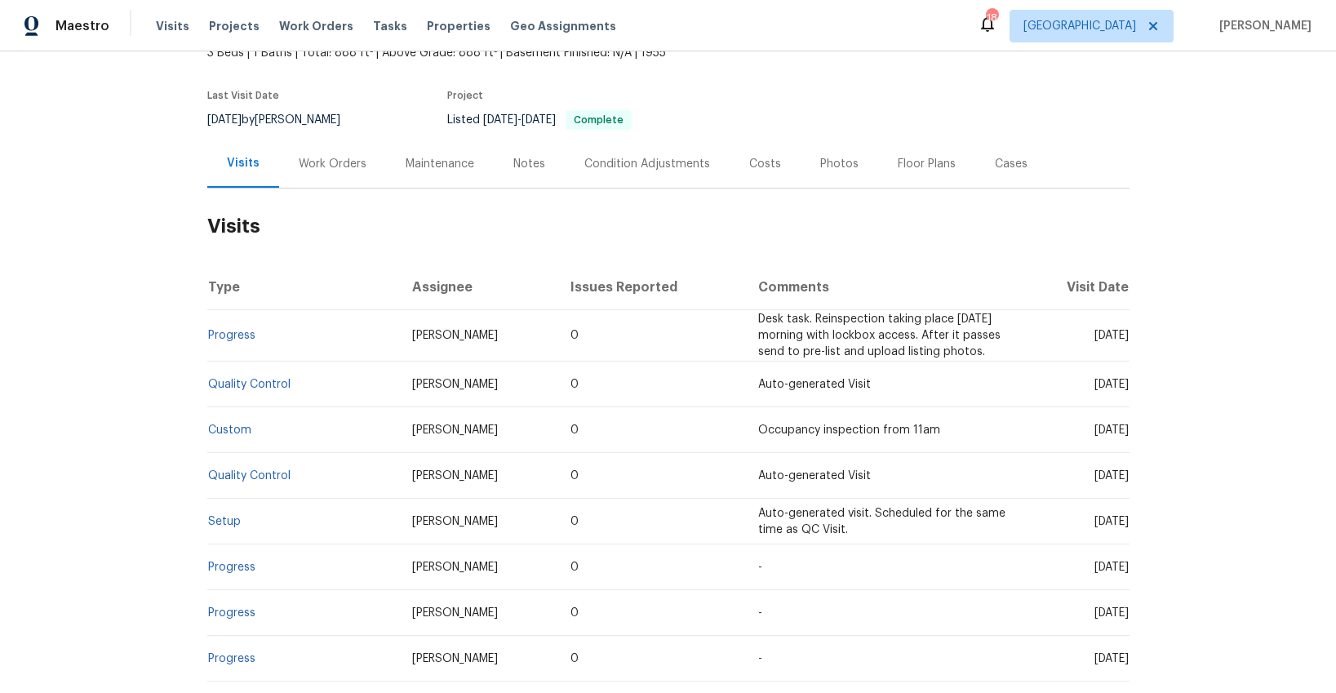
scroll to position [31, 0]
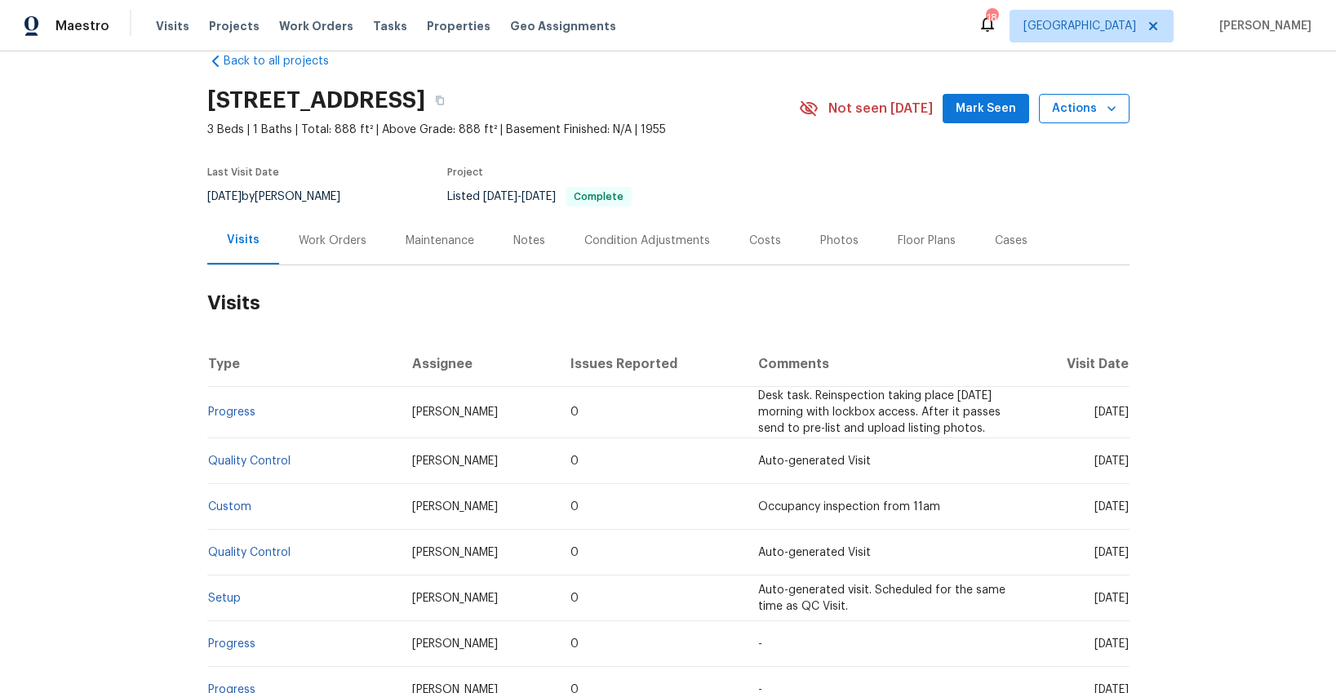
click at [1084, 113] on span "Actions" at bounding box center [1084, 109] width 64 height 20
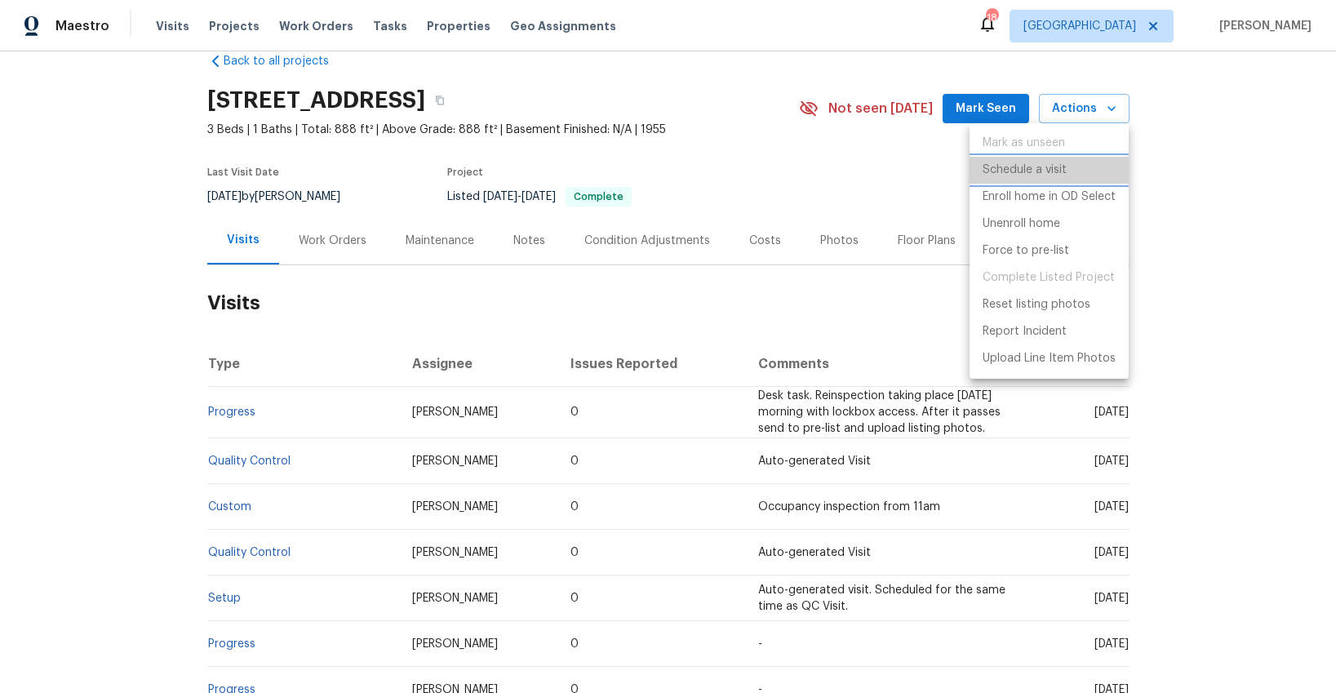
click at [1018, 171] on p "Schedule a visit" at bounding box center [1025, 170] width 84 height 17
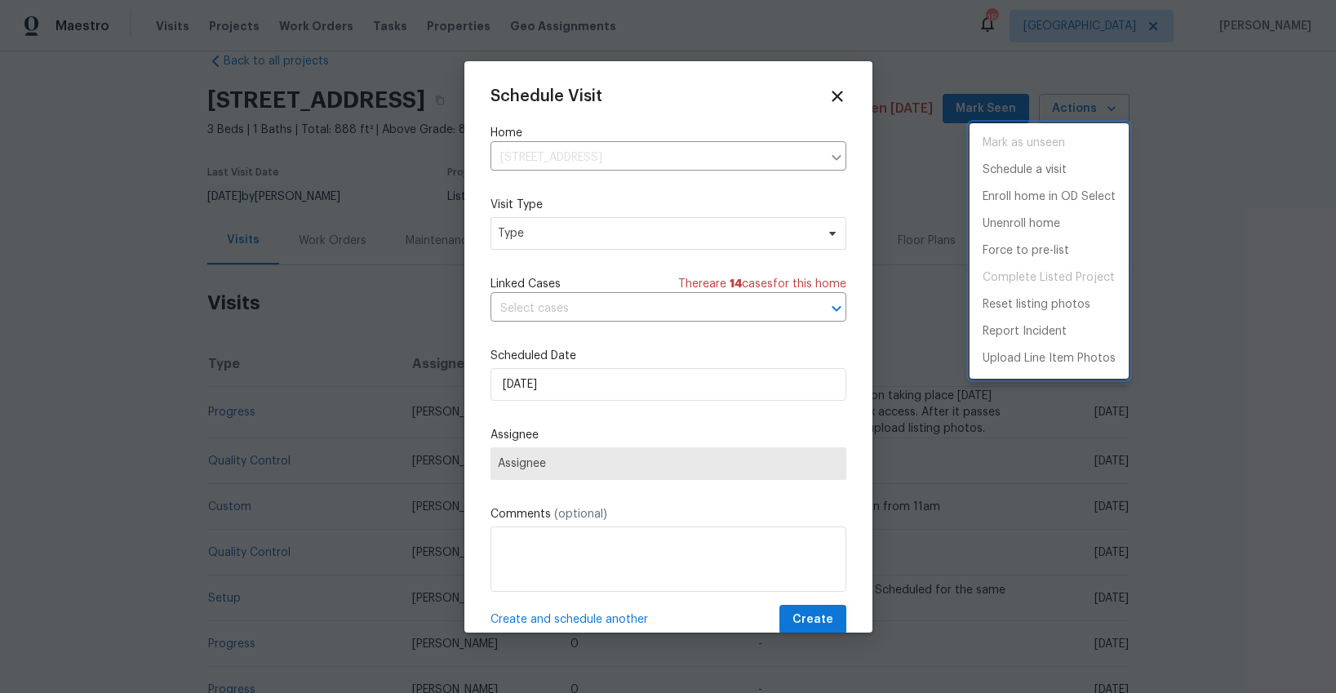
click at [549, 239] on div at bounding box center [668, 346] width 1336 height 693
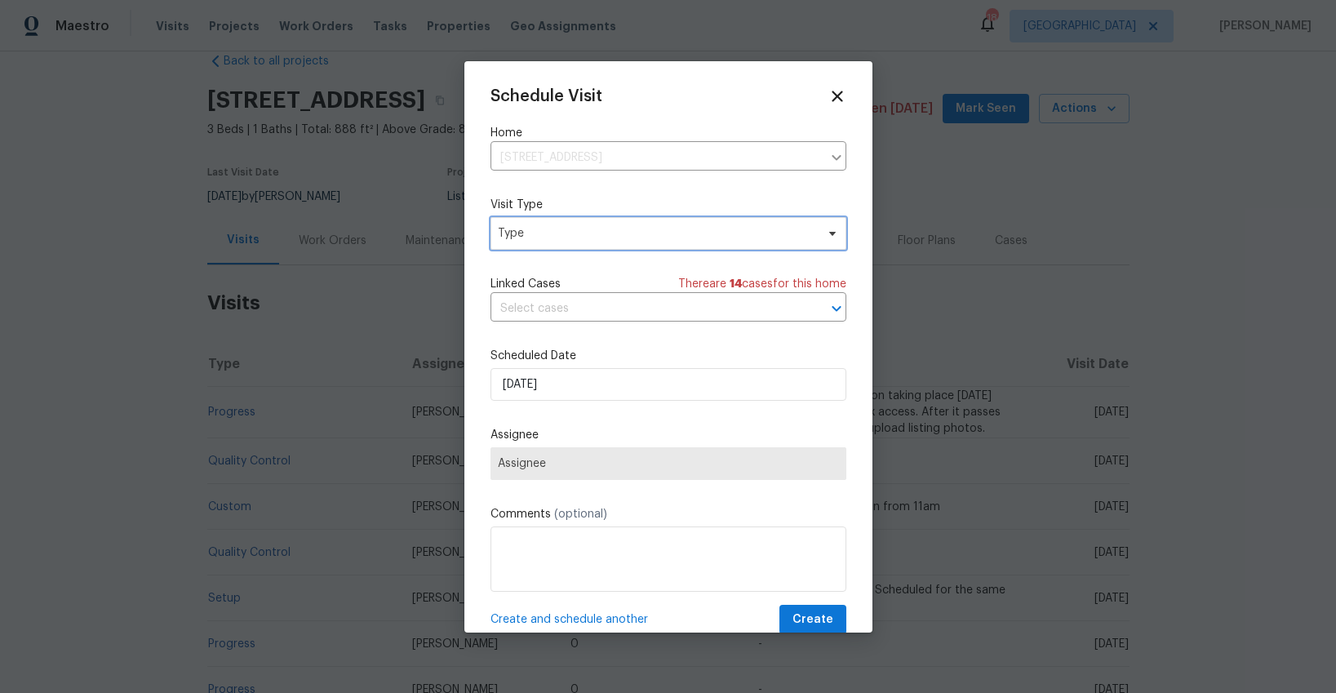
click at [549, 239] on span "Type" at bounding box center [657, 233] width 318 height 16
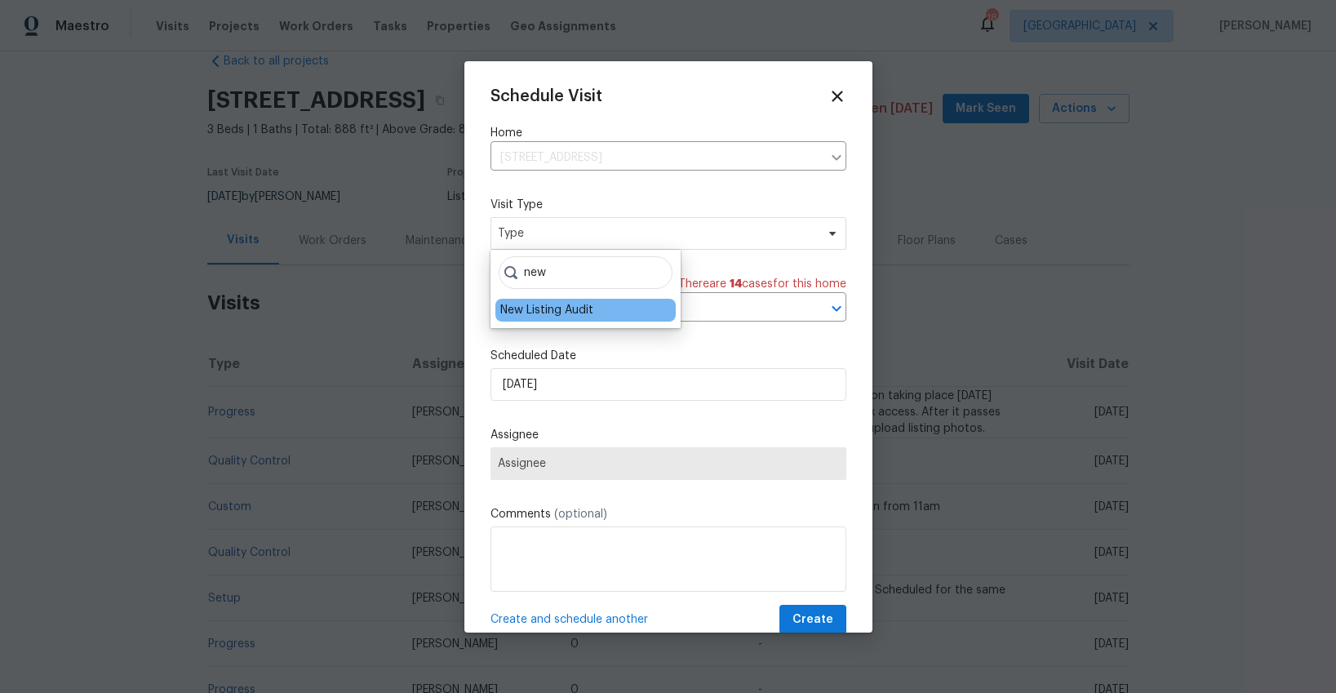
type input "new"
click at [544, 305] on div "New Listing Audit" at bounding box center [546, 310] width 93 height 16
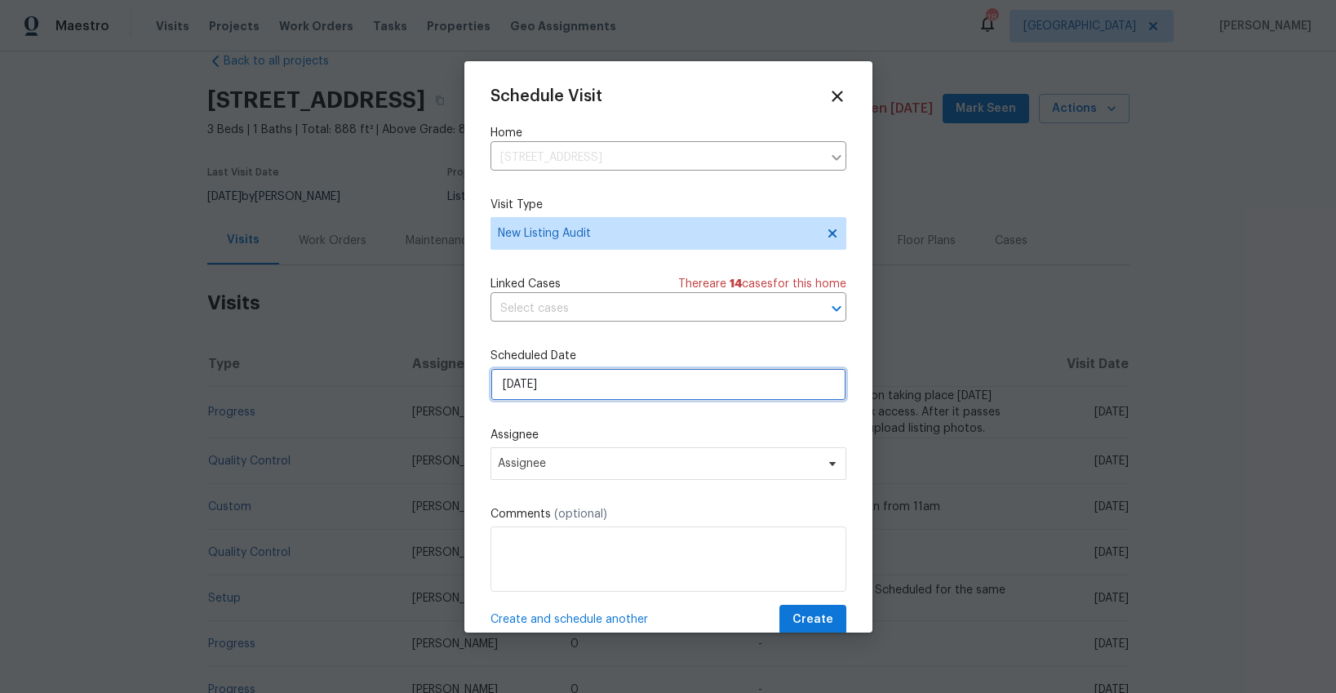
click at [578, 381] on input "[DATE]" at bounding box center [669, 384] width 356 height 33
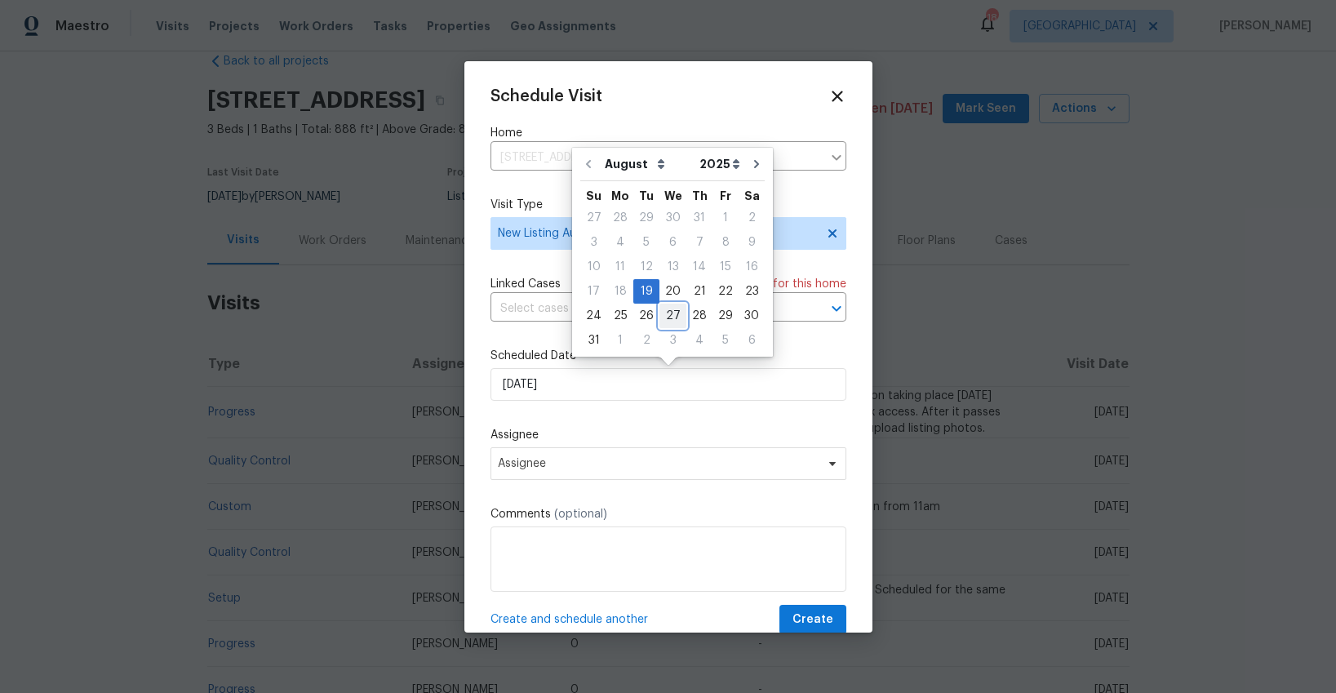
click at [667, 318] on div "27" at bounding box center [673, 315] width 27 height 23
type input "[DATE]"
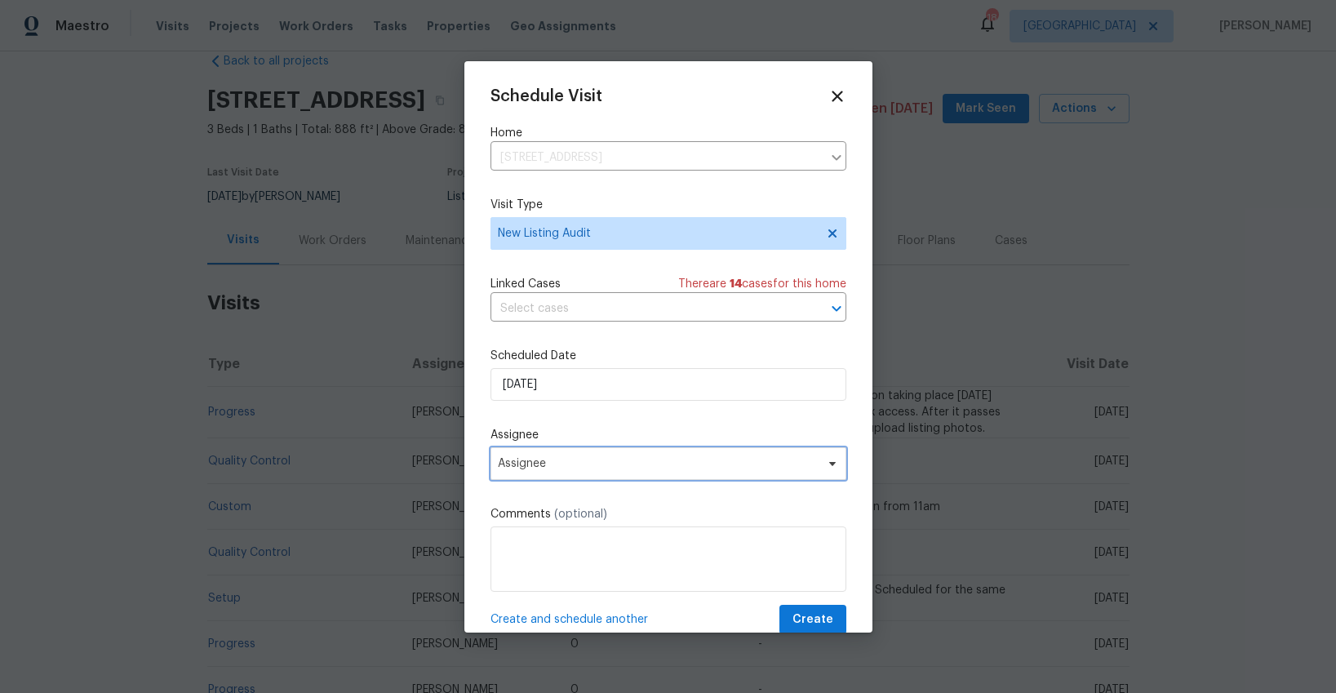
click at [592, 470] on span "Assignee" at bounding box center [669, 463] width 356 height 33
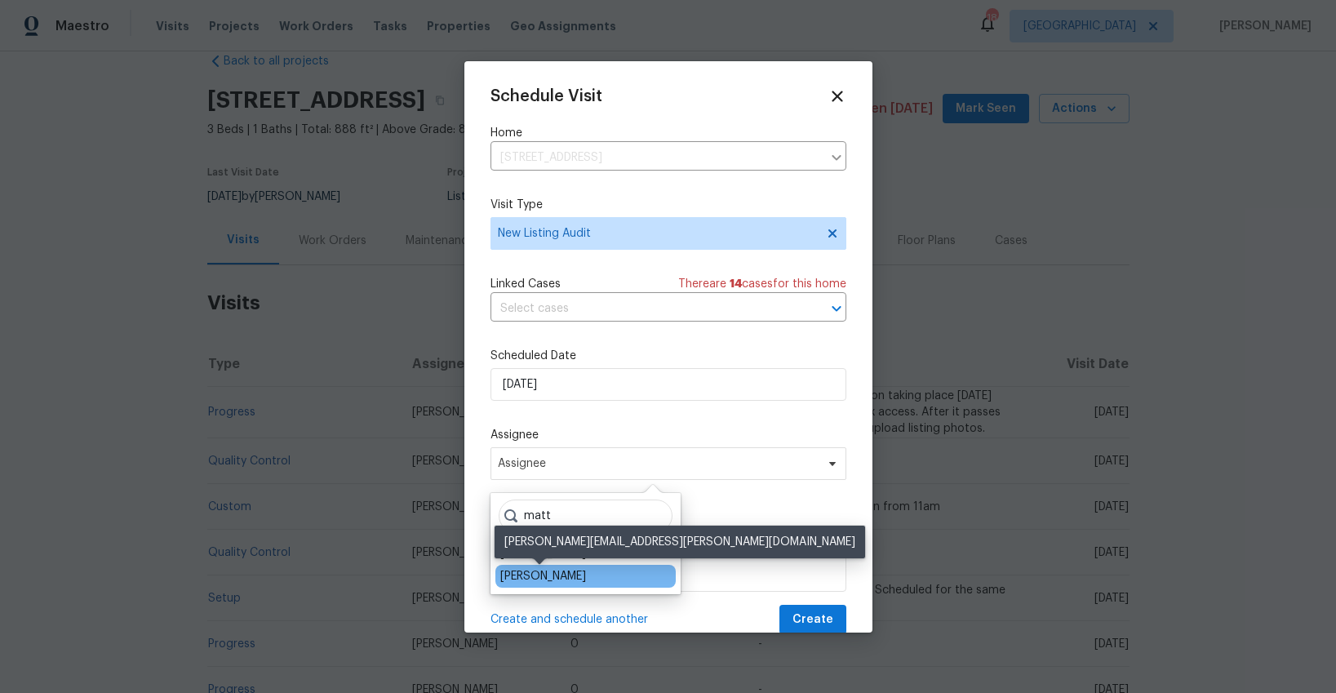
type input "matt"
click at [552, 571] on div "[PERSON_NAME]" at bounding box center [543, 576] width 86 height 16
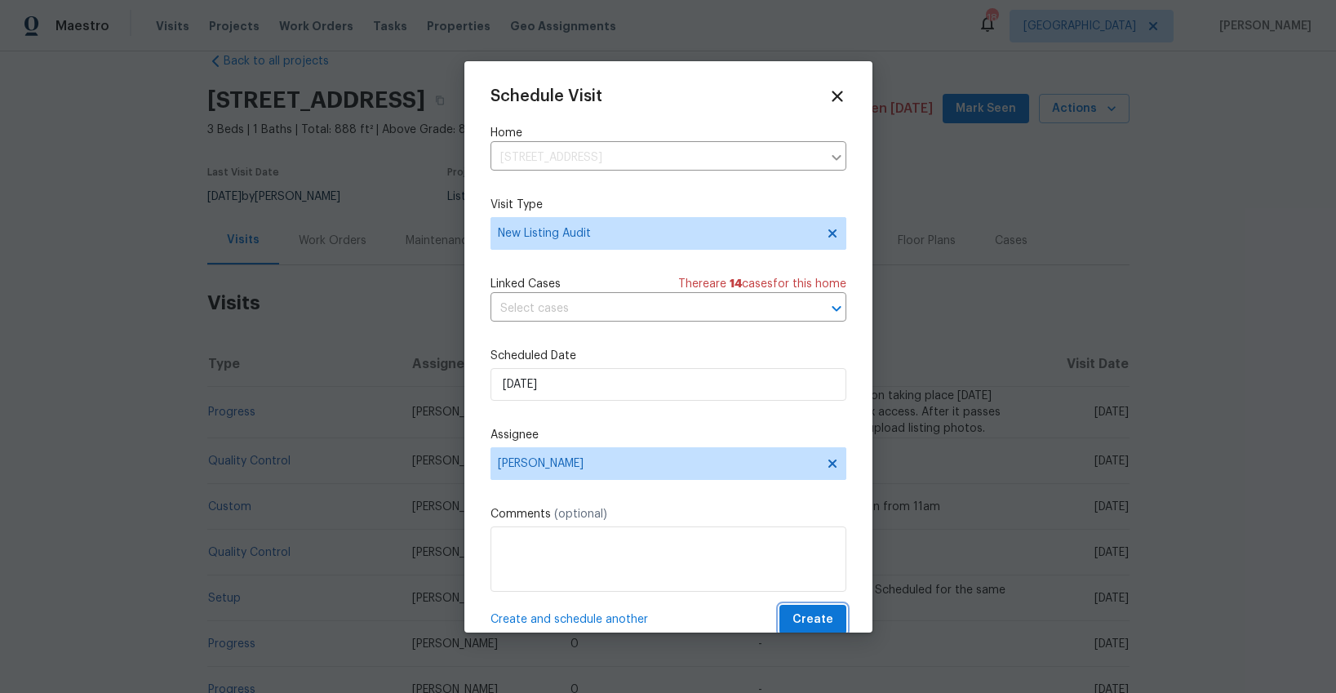
click at [802, 619] on span "Create" at bounding box center [813, 620] width 41 height 20
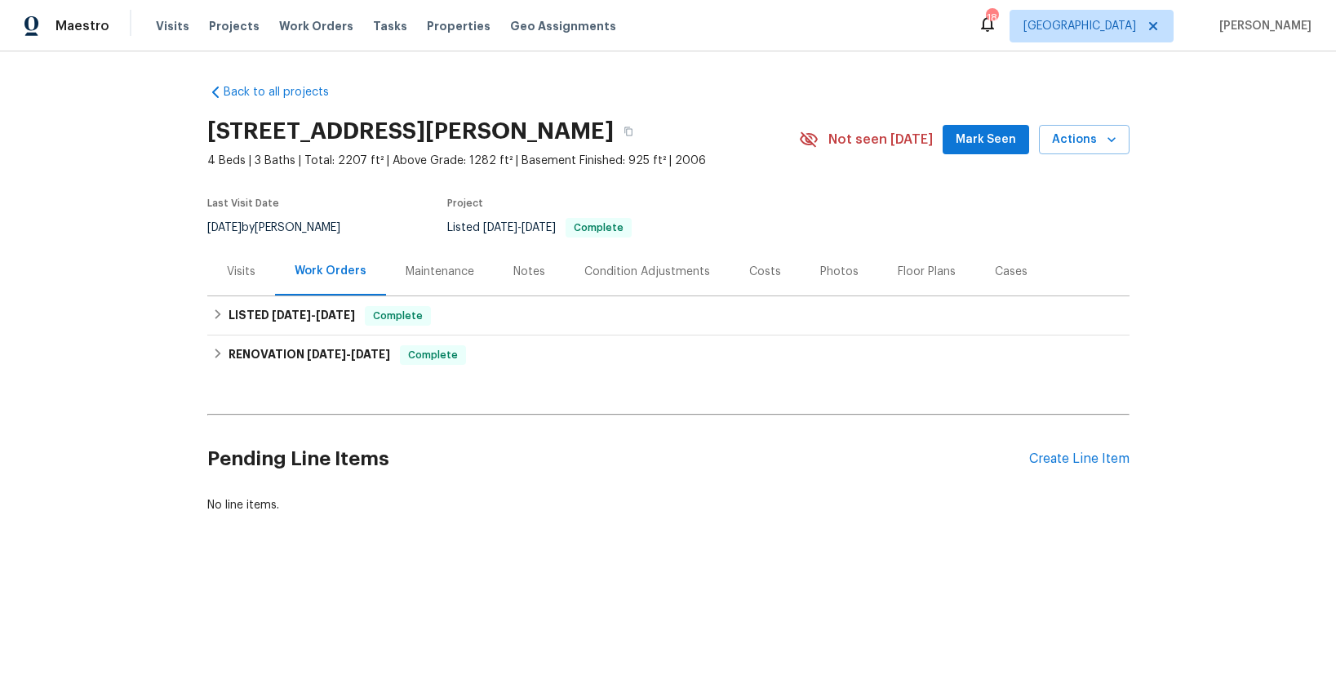
click at [247, 272] on div "Visits" at bounding box center [241, 272] width 29 height 16
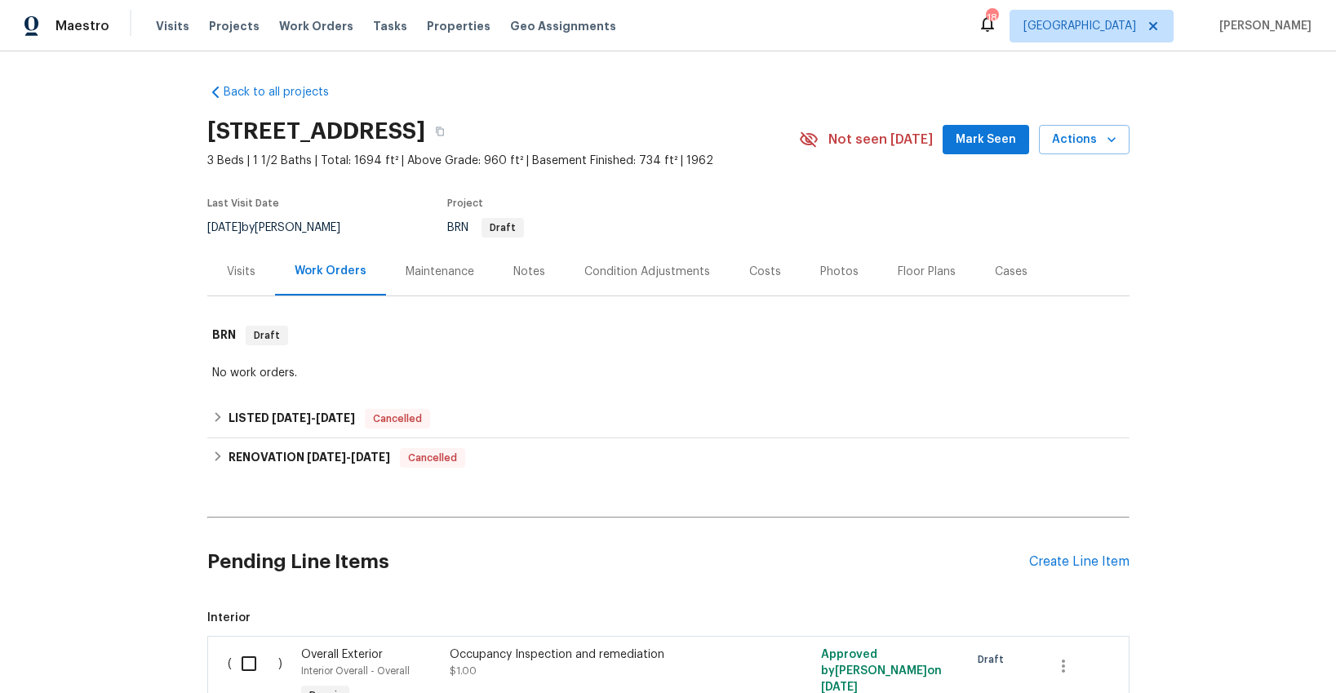
click at [245, 269] on div "Visits" at bounding box center [241, 272] width 29 height 16
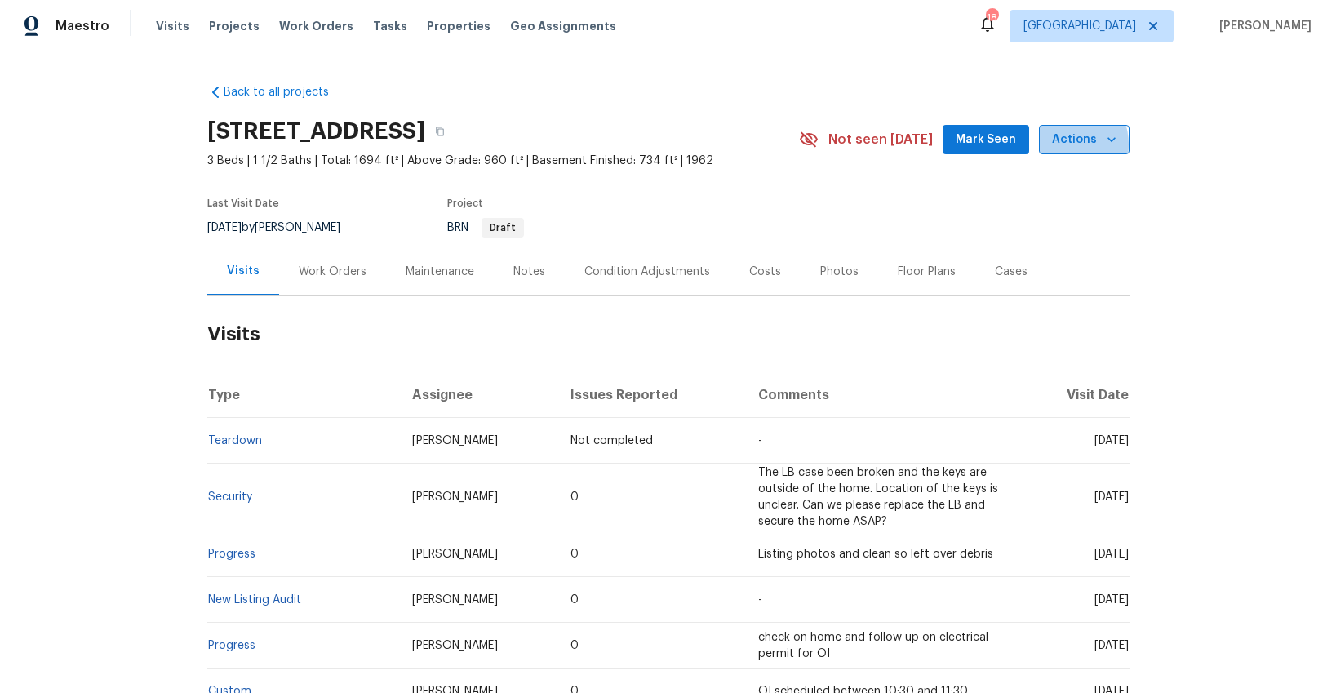
click at [1069, 144] on span "Actions" at bounding box center [1084, 140] width 64 height 20
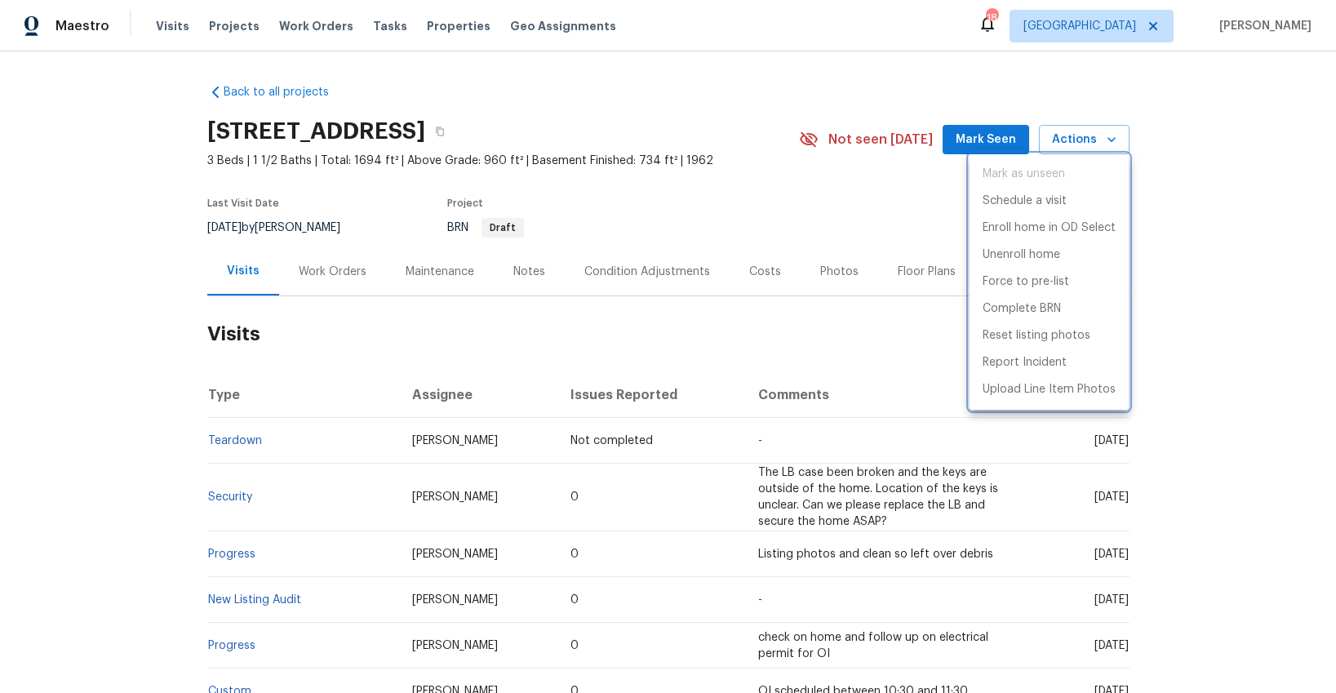
click at [833, 281] on div at bounding box center [668, 346] width 1336 height 693
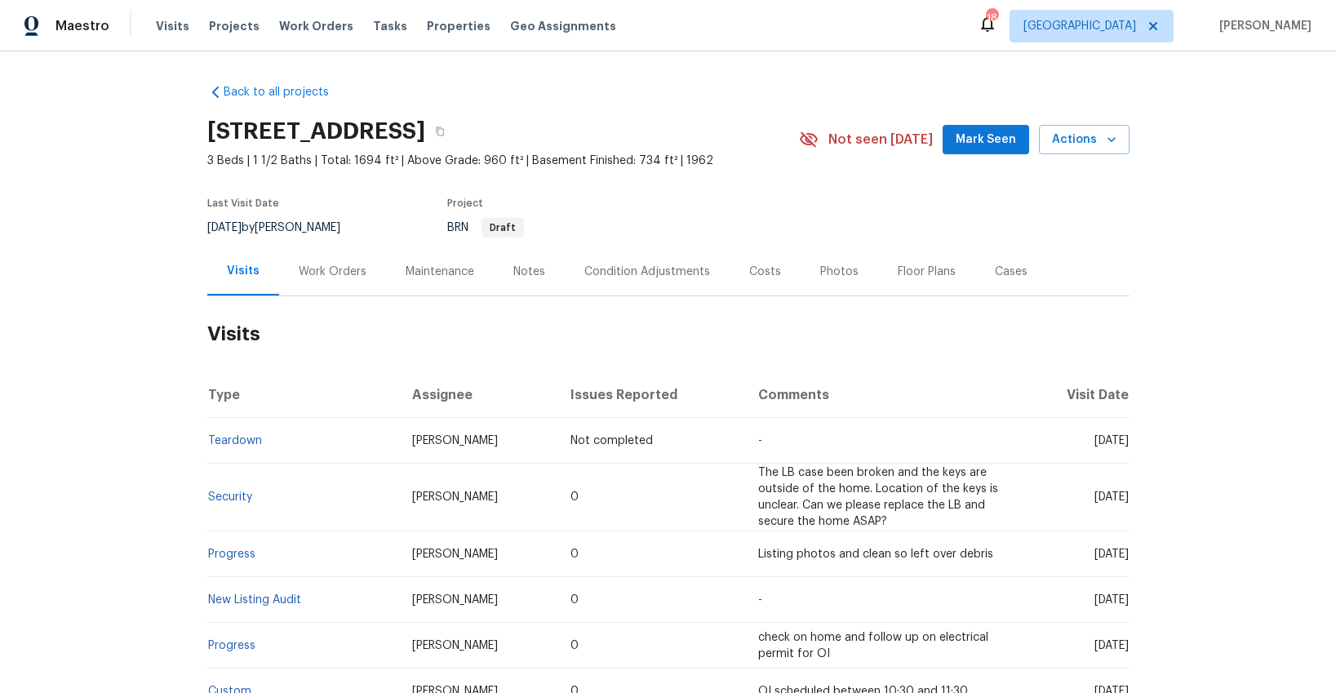
click at [828, 276] on div "Photos" at bounding box center [839, 272] width 38 height 16
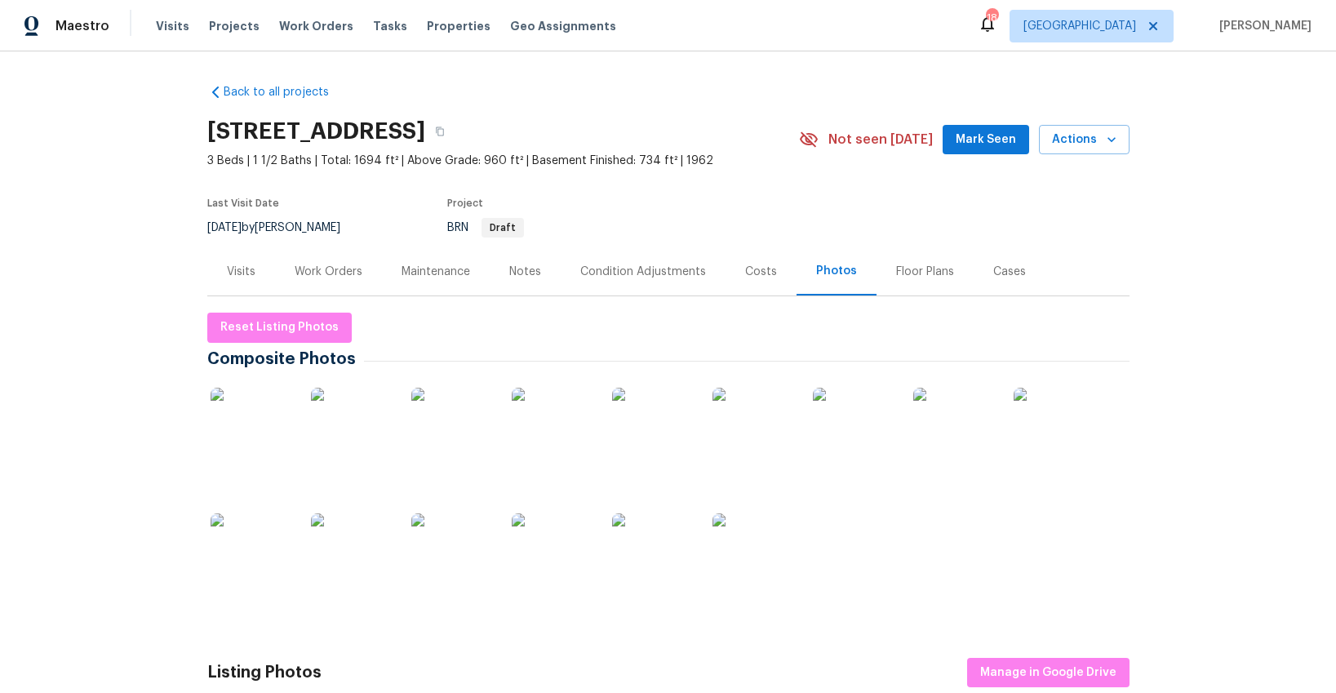
scroll to position [63, 0]
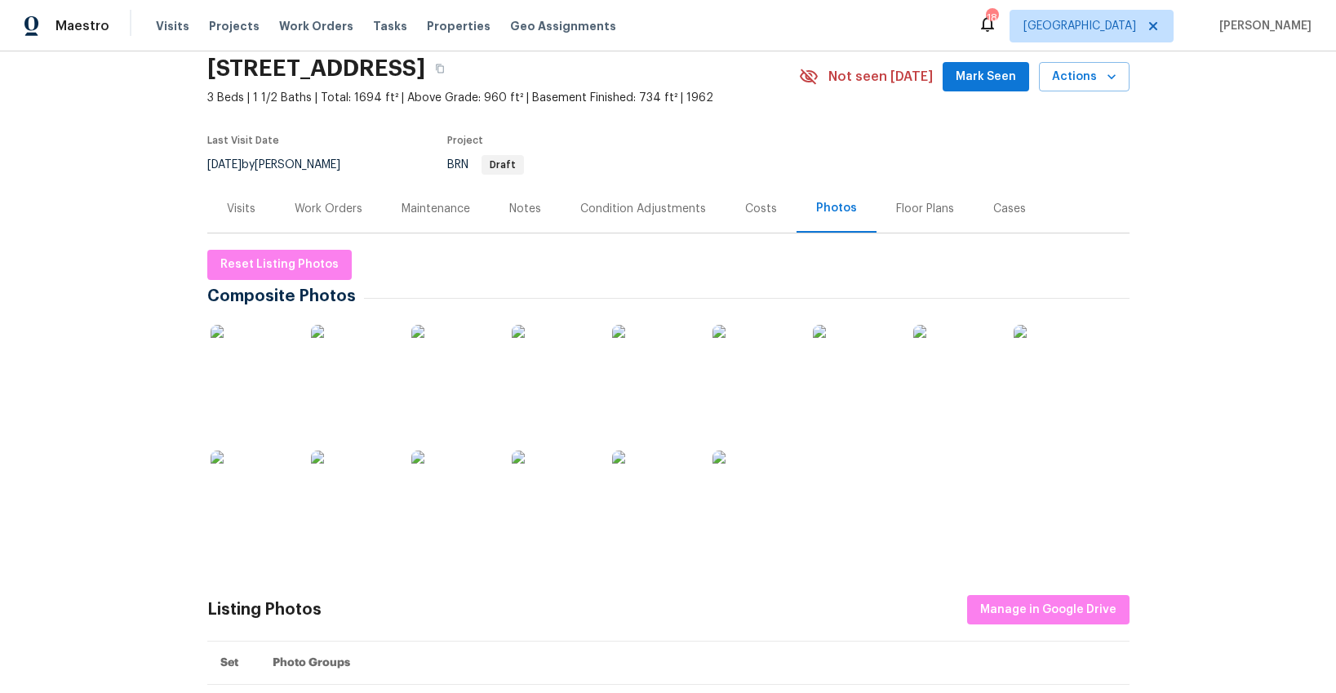
click at [753, 370] on img at bounding box center [754, 366] width 82 height 82
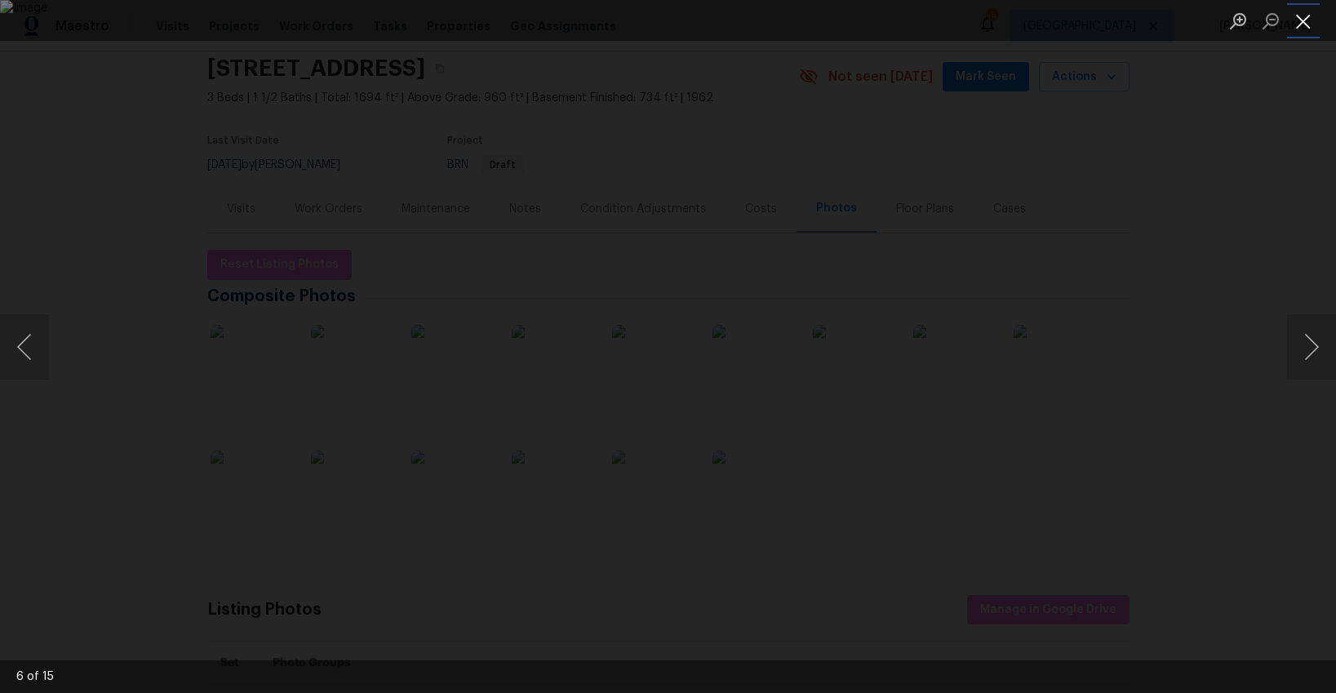
click at [1302, 24] on button "Close lightbox" at bounding box center [1303, 21] width 33 height 29
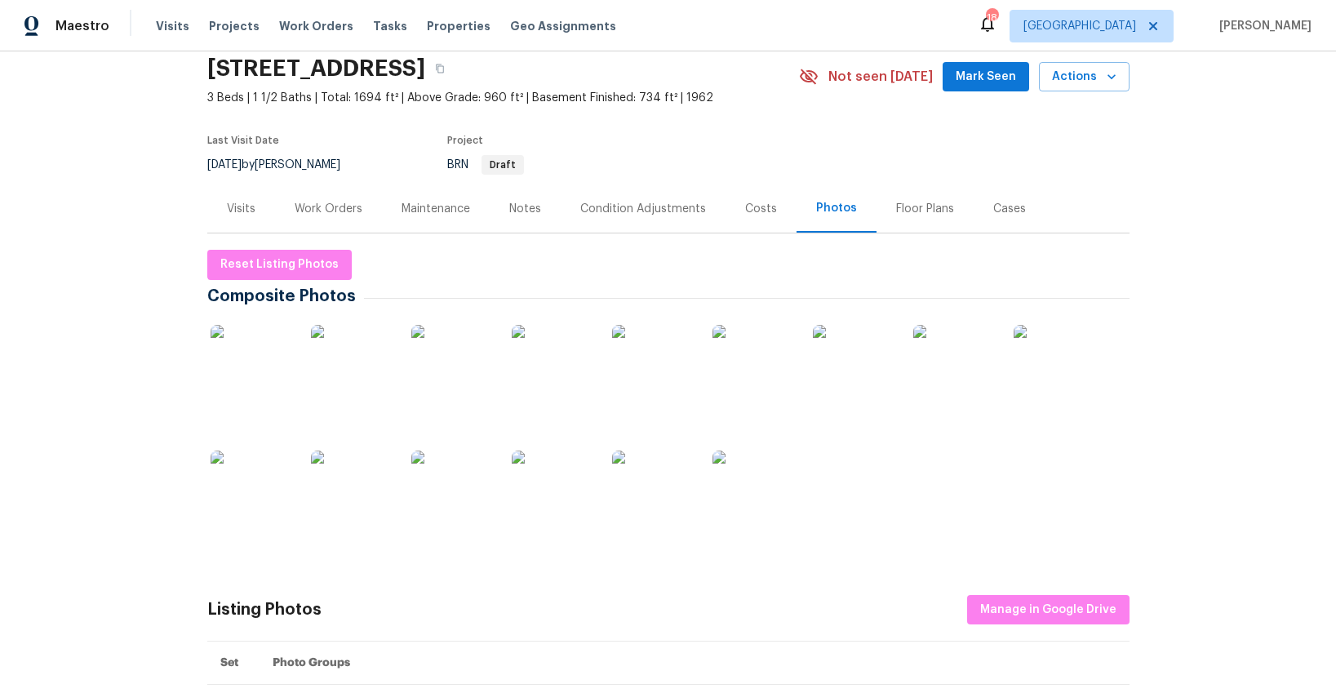
click at [250, 206] on div "Visits" at bounding box center [241, 209] width 29 height 16
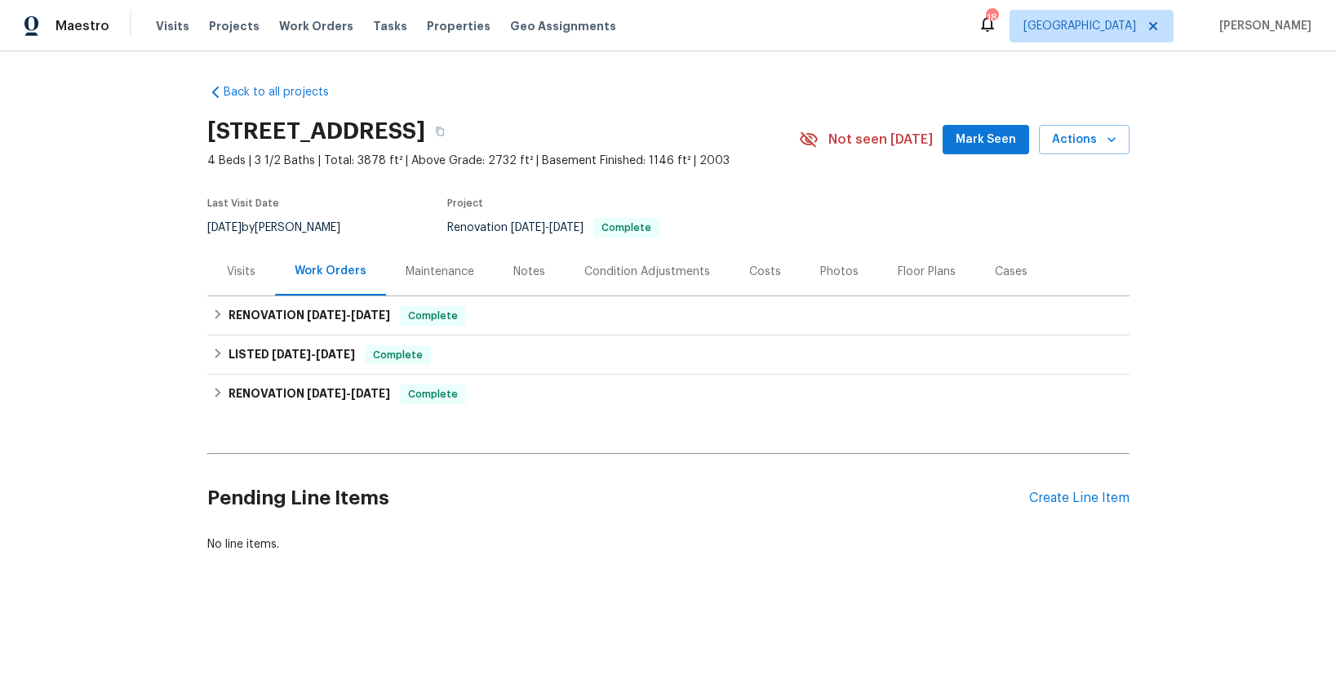
click at [249, 272] on div "Visits" at bounding box center [241, 272] width 29 height 16
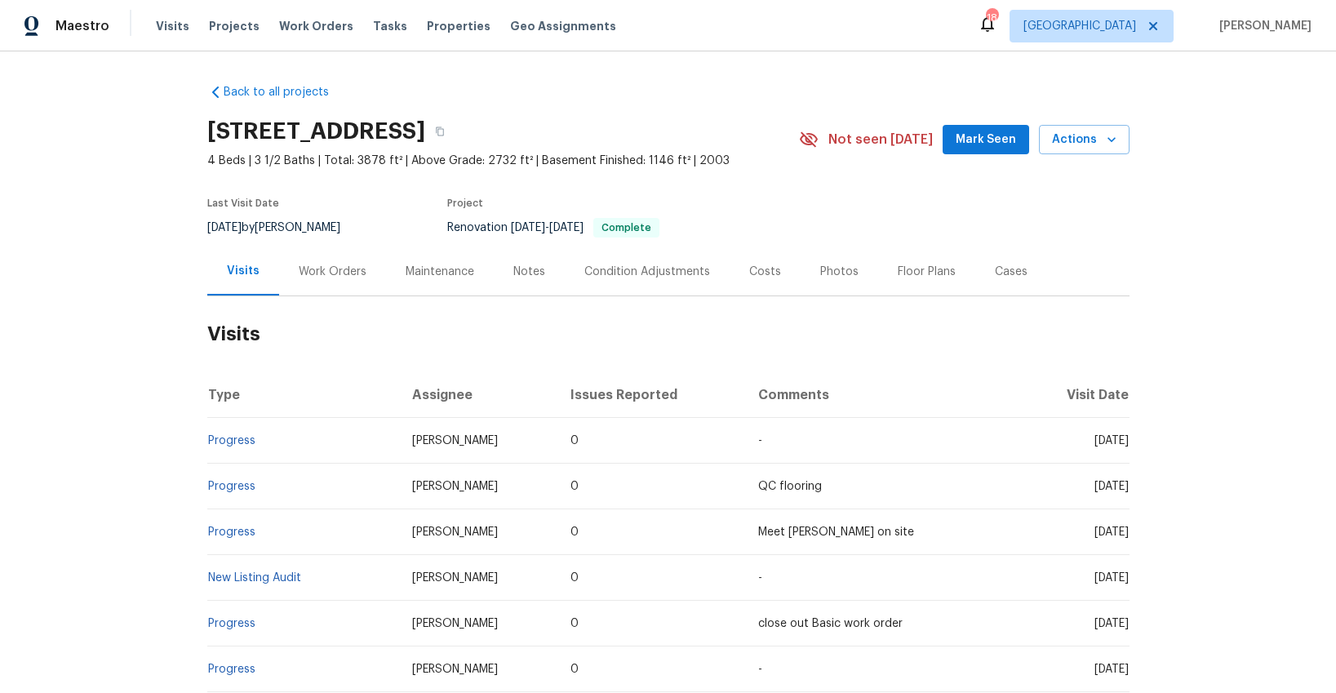
click at [830, 273] on div "Photos" at bounding box center [839, 272] width 38 height 16
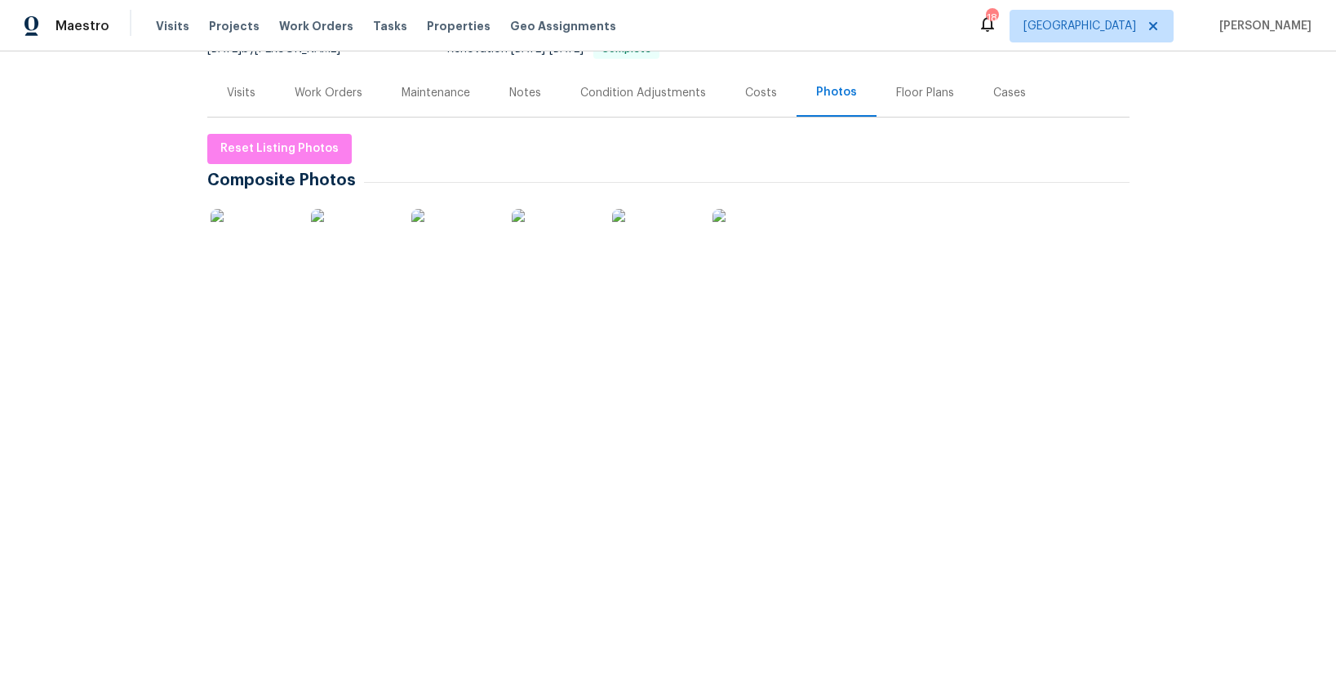
scroll to position [187, 0]
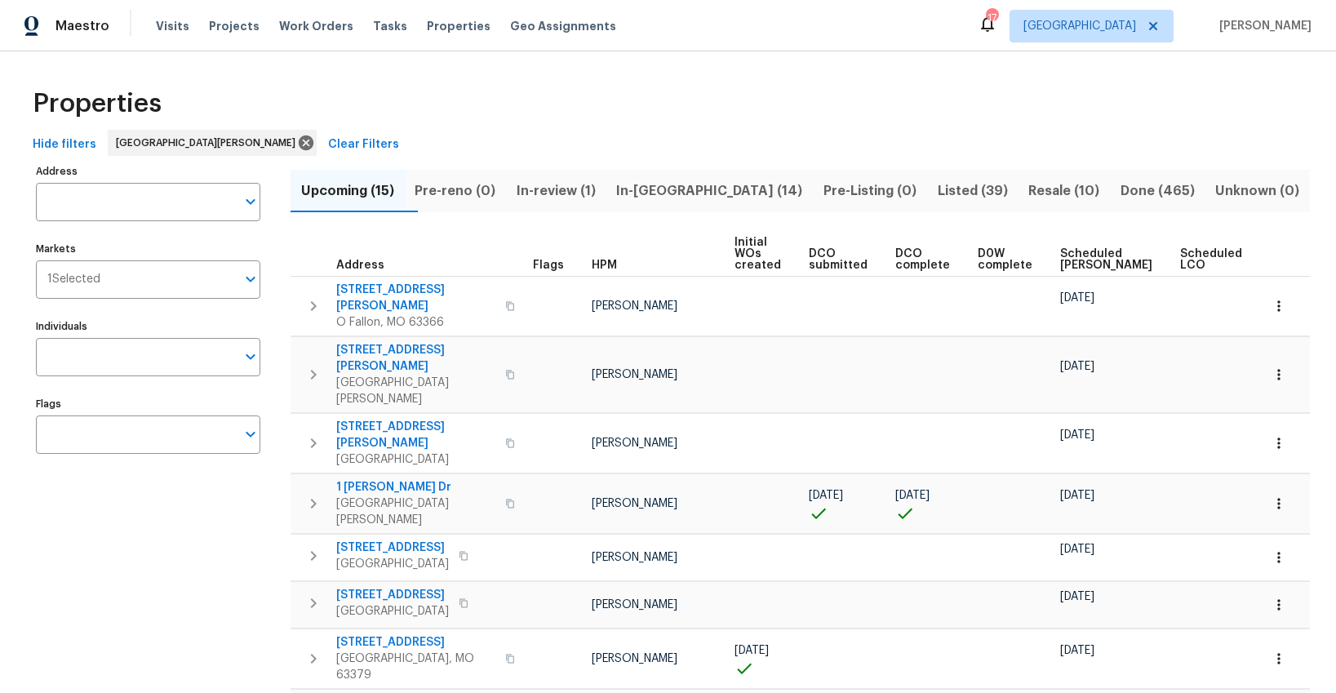
click at [1270, 260] on span "Ready Date" at bounding box center [1288, 259] width 36 height 23
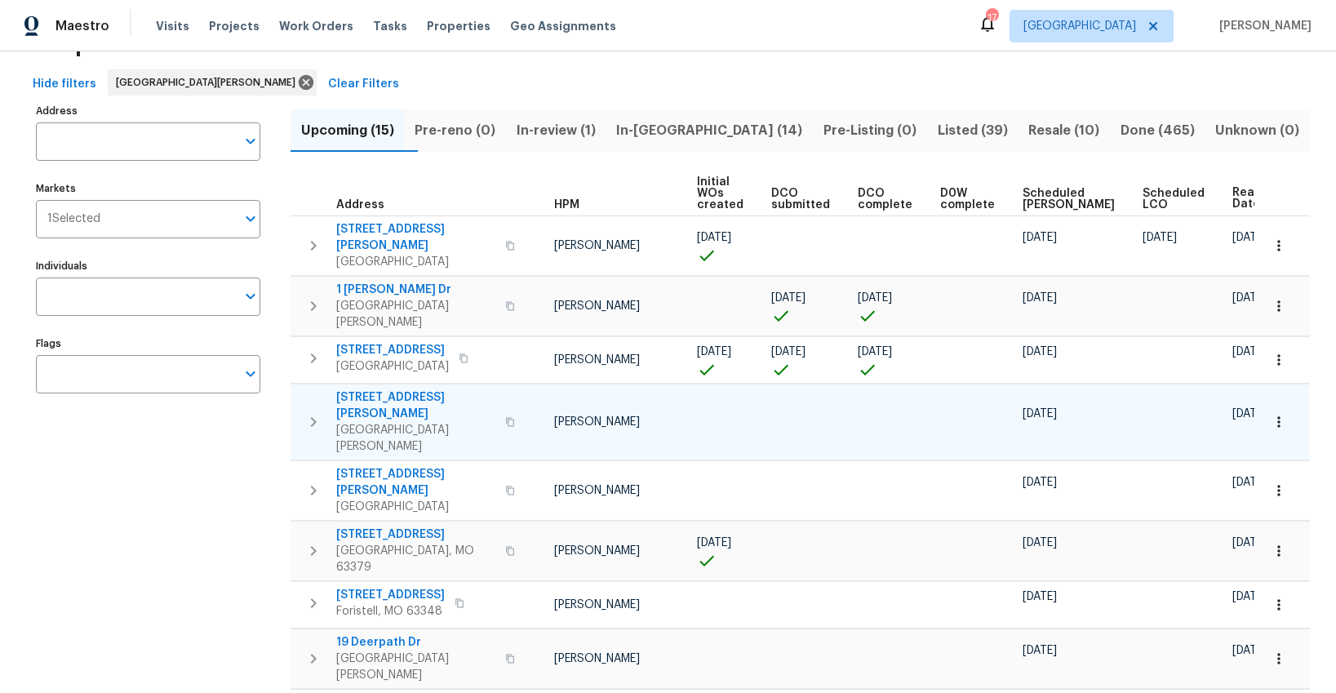
scroll to position [76, 0]
